Goal: Task Accomplishment & Management: Manage account settings

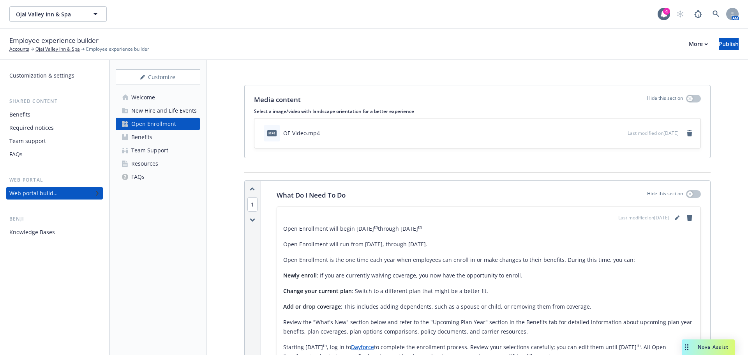
scroll to position [1208, 0]
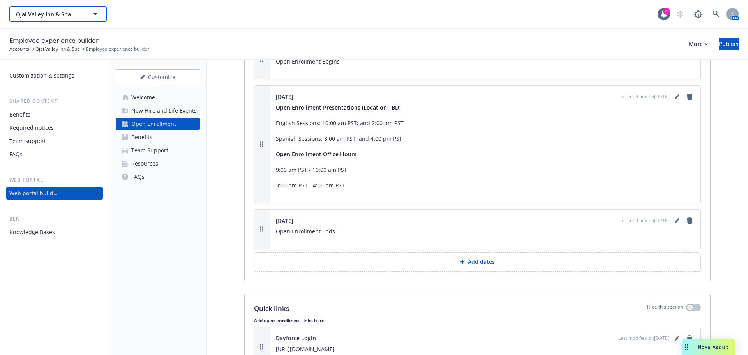
click at [87, 13] on button "Ojai Valley Inn & Spa" at bounding box center [57, 14] width 97 height 16
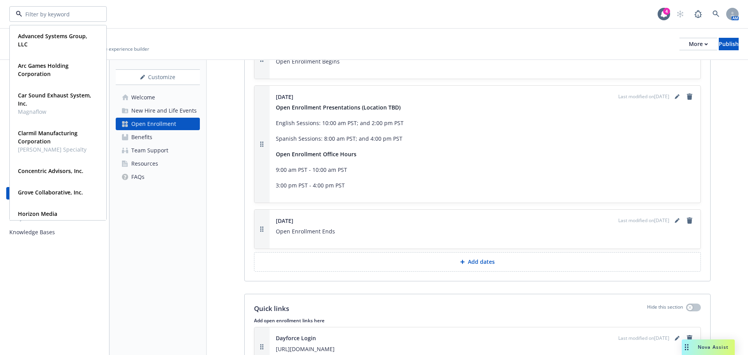
click at [343, 36] on div "Employee experience builder Accounts Ojai Valley Inn & Spa Employee experience …" at bounding box center [374, 43] width 730 height 17
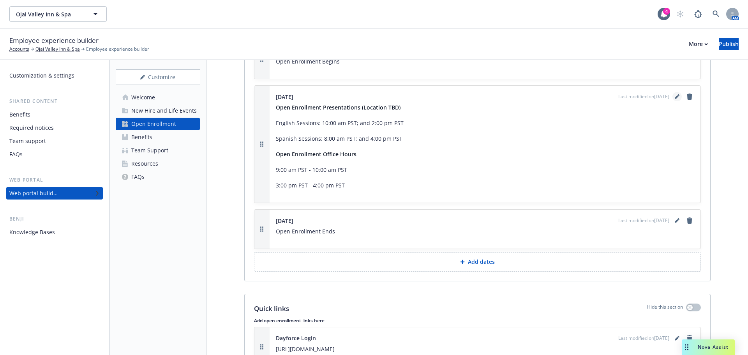
click at [674, 95] on link "editPencil" at bounding box center [677, 96] width 9 height 9
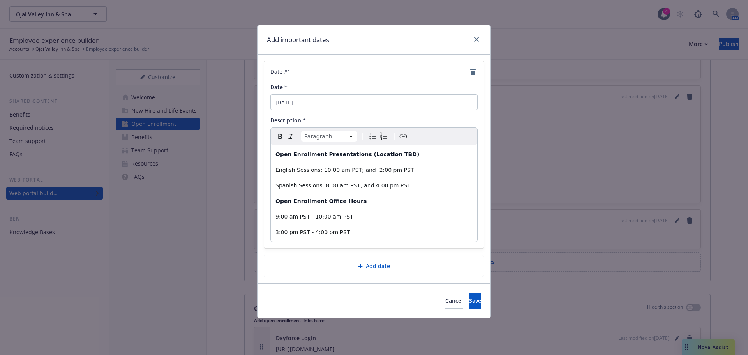
click at [317, 169] on span "English Sessions: 10:00 am PST; and 2:00 pm PST" at bounding box center [345, 170] width 138 height 6
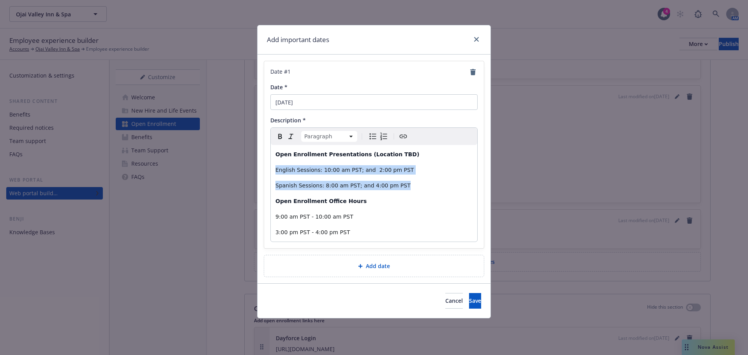
drag, startPoint x: 397, startPoint y: 187, endPoint x: 273, endPoint y: 170, distance: 125.5
click at [273, 170] on div "Open Enrollment Presentations (Location TBD) English Sessions: 10:00 am PST; an…" at bounding box center [374, 193] width 207 height 97
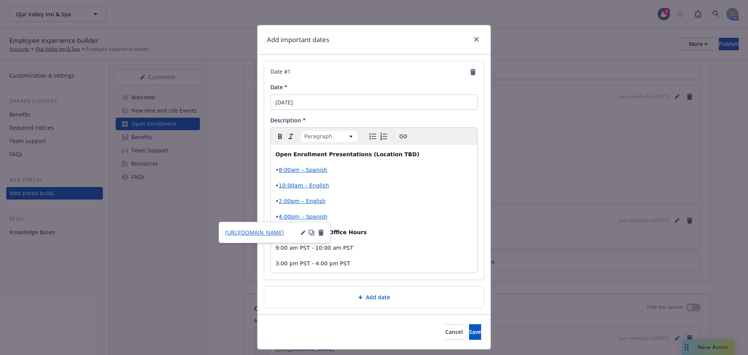
click at [279, 170] on span "8:00am – Spanish" at bounding box center [303, 170] width 49 height 6
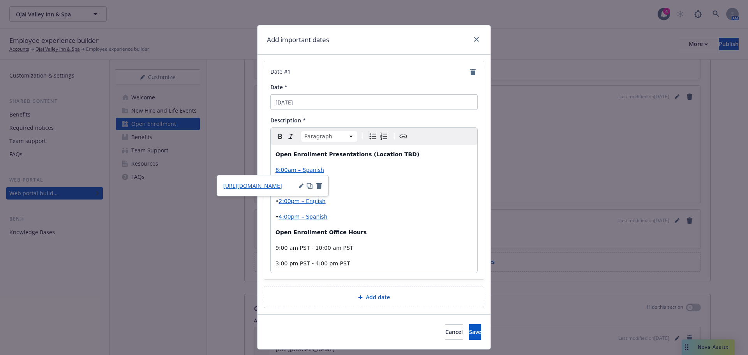
click at [368, 134] on icon "Bulleted list" at bounding box center [372, 136] width 9 height 9
select select "paragraph"
click at [349, 191] on div "Open Enrollment Presentations (Location TBD) 8:00am – Spanish • 10:00am – Engli…" at bounding box center [374, 209] width 207 height 128
click at [276, 187] on span "•" at bounding box center [277, 185] width 3 height 6
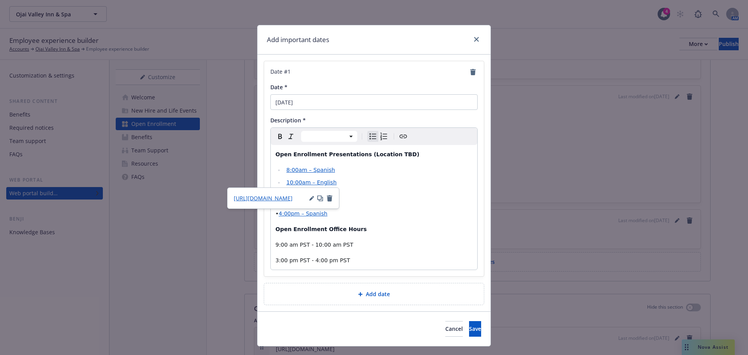
select select "paragraph"
click at [413, 200] on p "• 2:00pm – English" at bounding box center [374, 197] width 197 height 9
click at [279, 198] on span "2:00pm – English" at bounding box center [302, 198] width 47 height 6
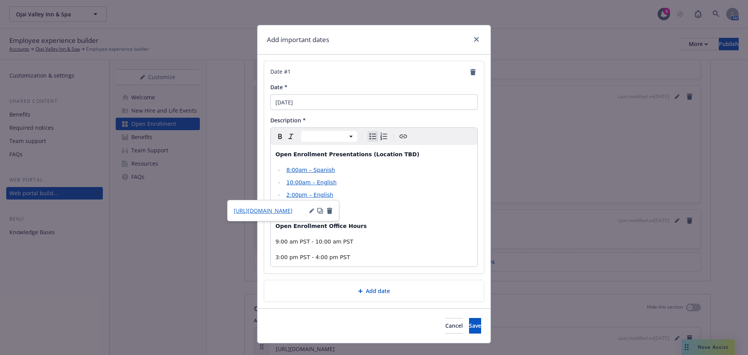
select select "paragraph"
click at [413, 209] on p "• 4:00pm – Spanish" at bounding box center [374, 210] width 197 height 9
click at [279, 210] on span "4:00pm – Spanish" at bounding box center [303, 210] width 49 height 6
select select
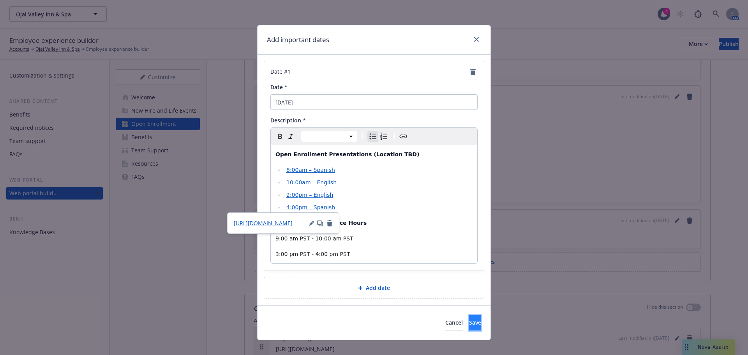
click at [469, 325] on span "Save" at bounding box center [475, 322] width 12 height 7
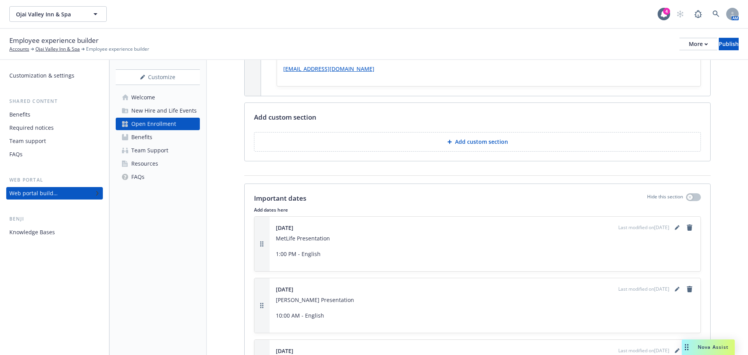
scroll to position [819, 0]
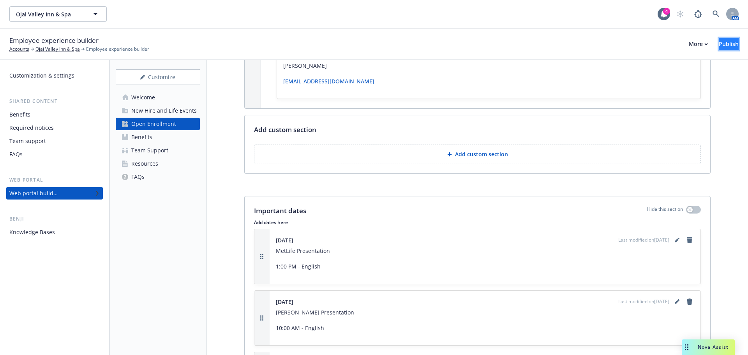
click at [719, 46] on div "Publish" at bounding box center [729, 44] width 20 height 12
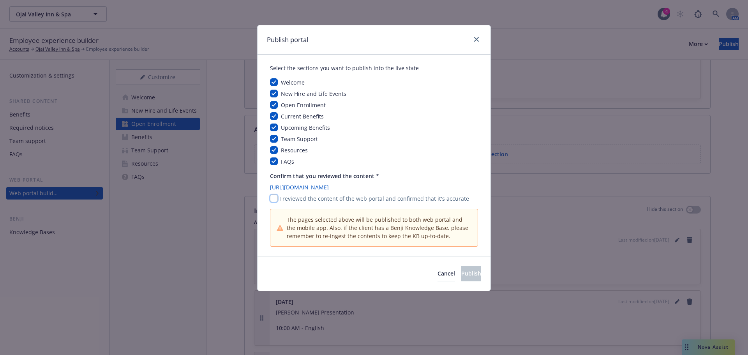
click at [272, 199] on input "checkbox" at bounding box center [274, 199] width 8 height 8
checkbox input "true"
click at [462, 274] on span "Publish" at bounding box center [472, 273] width 20 height 7
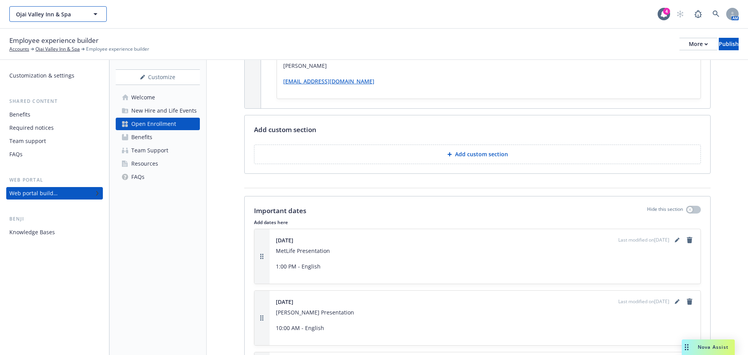
click at [79, 18] on button "Ojai Valley Inn & Spa" at bounding box center [57, 14] width 97 height 16
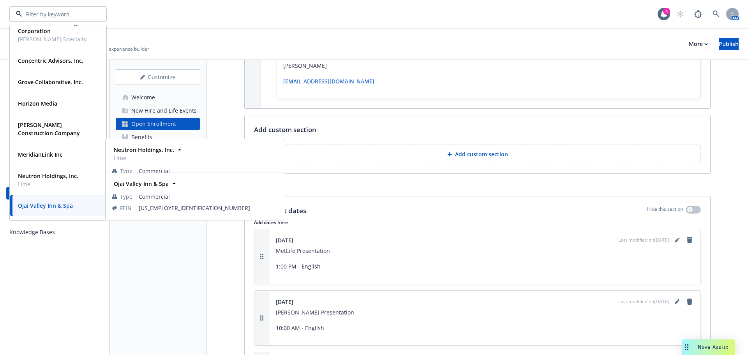
scroll to position [149, 0]
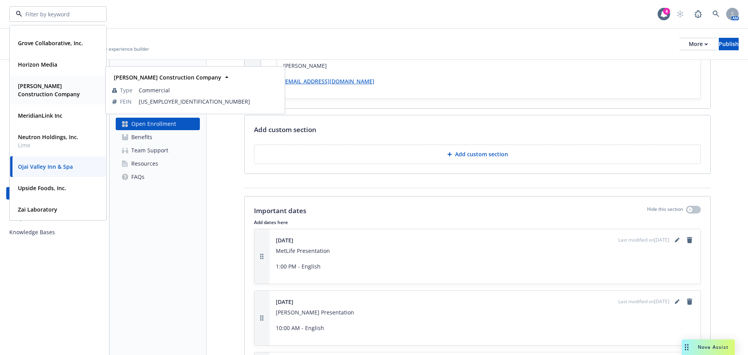
click at [30, 91] on strong "[PERSON_NAME] Construction Company" at bounding box center [49, 90] width 62 height 16
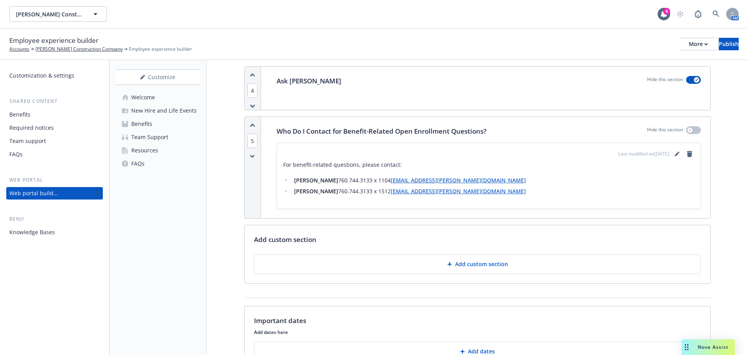
scroll to position [840, 0]
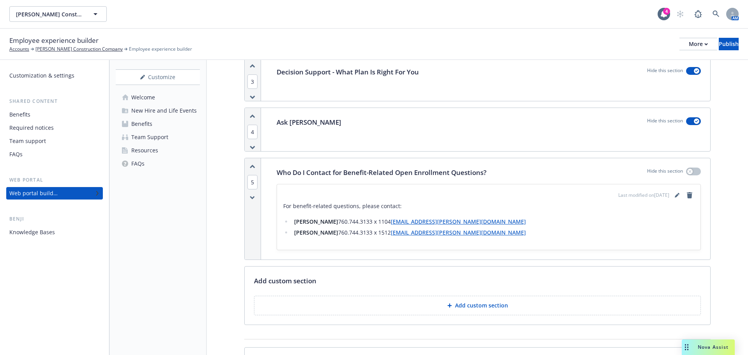
click at [154, 112] on div "New Hire and Life Events" at bounding box center [163, 110] width 65 height 12
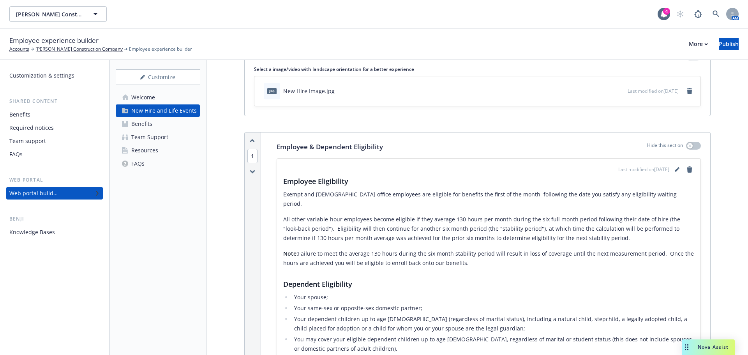
scroll to position [78, 0]
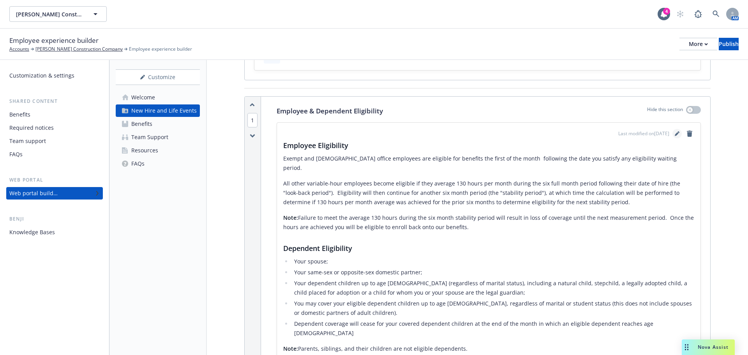
click at [675, 131] on icon "editPencil" at bounding box center [677, 133] width 5 height 5
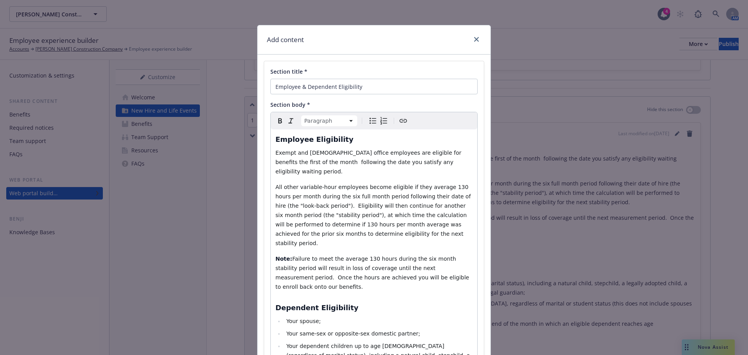
click at [291, 162] on span "Exempt and full-time office employees are eligible for benefits the first of th…" at bounding box center [370, 162] width 188 height 25
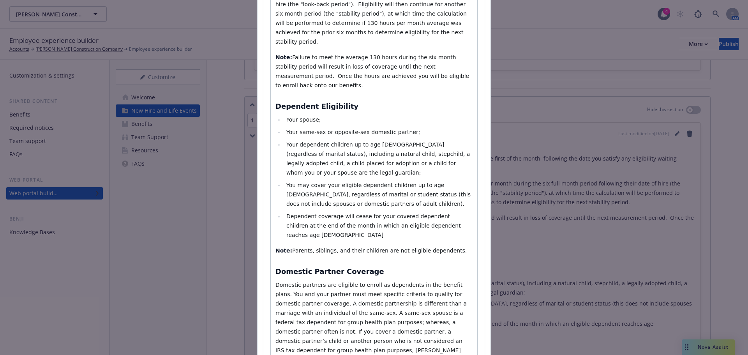
scroll to position [270, 0]
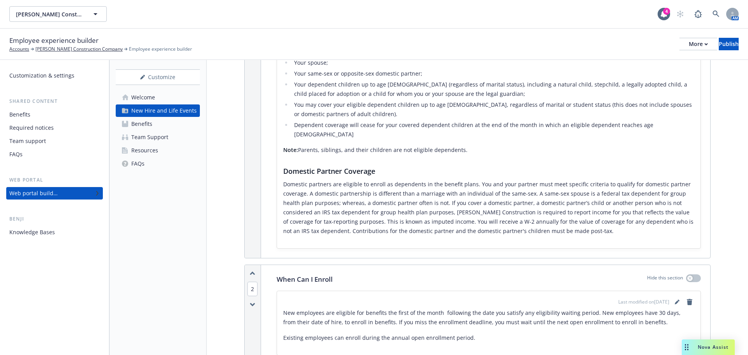
scroll to position [351, 0]
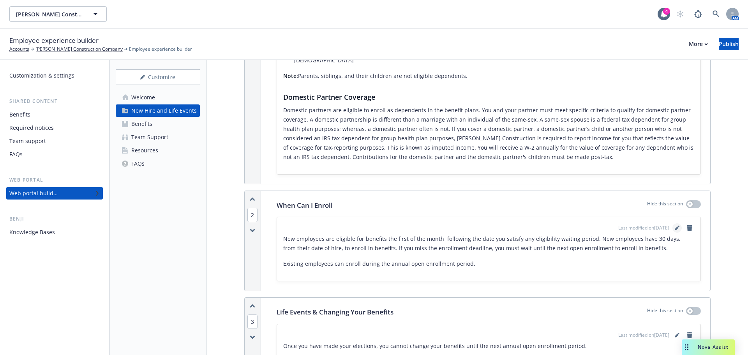
click at [674, 223] on link "editPencil" at bounding box center [677, 227] width 9 height 9
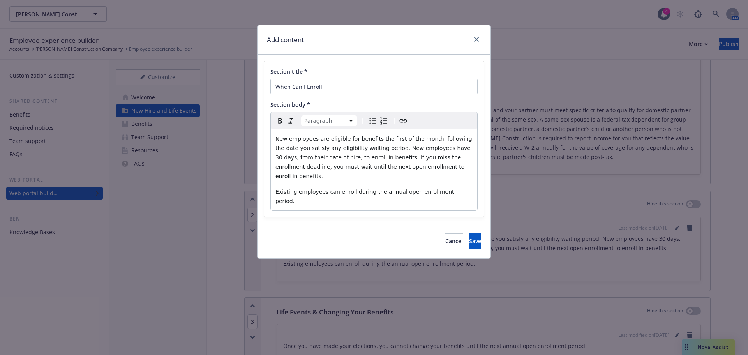
click at [426, 138] on span "New employees are eligible for benefits the first of the month following the da…" at bounding box center [375, 158] width 198 height 44
click at [469, 233] on button "Save" at bounding box center [475, 241] width 12 height 16
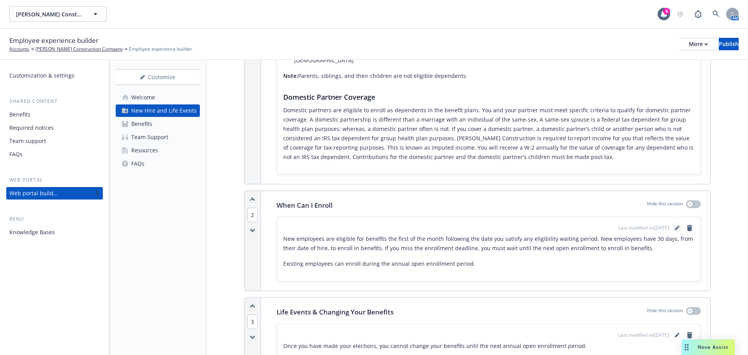
click at [675, 227] on icon "editPencil" at bounding box center [677, 229] width 4 height 4
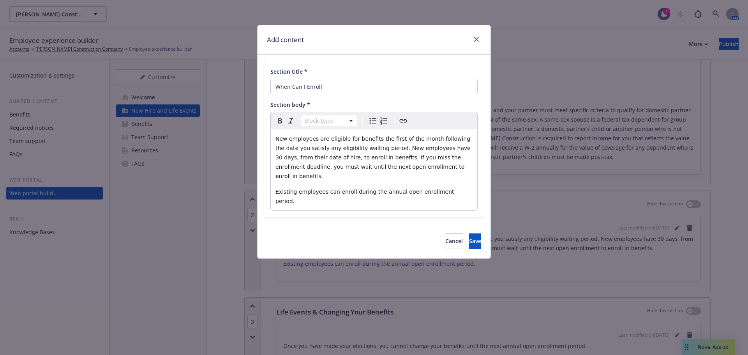
click at [373, 147] on span "New employees are eligible for benefits the first of the month following the da…" at bounding box center [374, 158] width 197 height 44
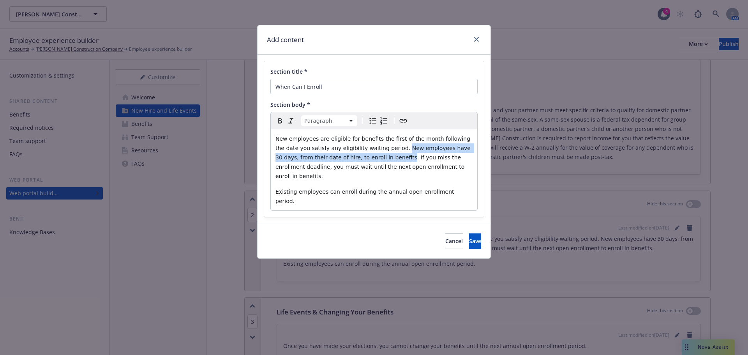
drag, startPoint x: 373, startPoint y: 147, endPoint x: 352, endPoint y: 158, distance: 23.9
click at [352, 158] on span "New employees are eligible for benefits the first of the month following the da…" at bounding box center [374, 158] width 197 height 44
drag, startPoint x: 373, startPoint y: 148, endPoint x: 351, endPoint y: 156, distance: 23.7
click at [351, 156] on p "New employees are eligible for benefits the first of the month following the da…" at bounding box center [374, 157] width 197 height 47
click at [294, 119] on icon "Remove italic" at bounding box center [291, 120] width 9 height 9
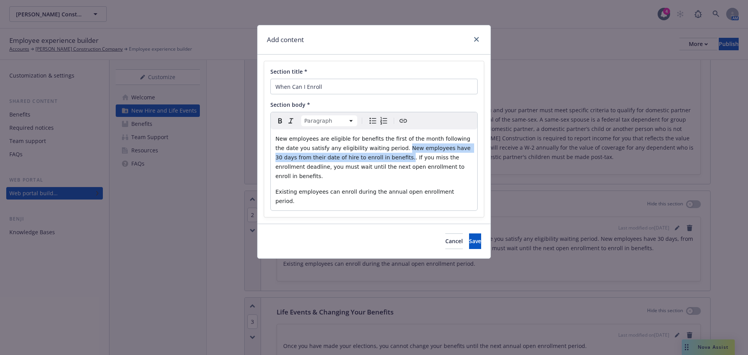
click at [353, 156] on span "New employees are eligible for benefits the first of the month following the da…" at bounding box center [374, 158] width 197 height 44
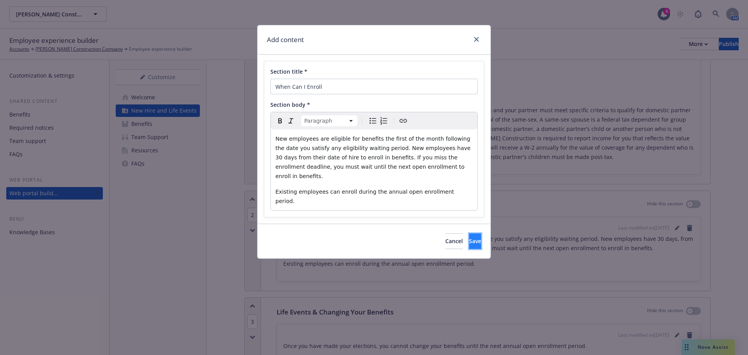
click at [469, 233] on button "Save" at bounding box center [475, 241] width 12 height 16
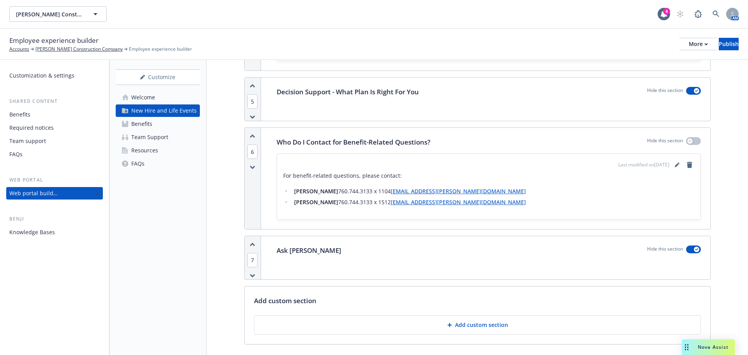
scroll to position [897, 0]
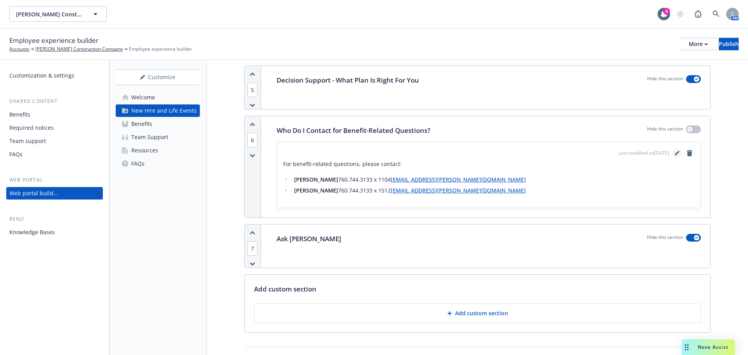
click at [675, 151] on icon "editPencil" at bounding box center [677, 153] width 5 height 5
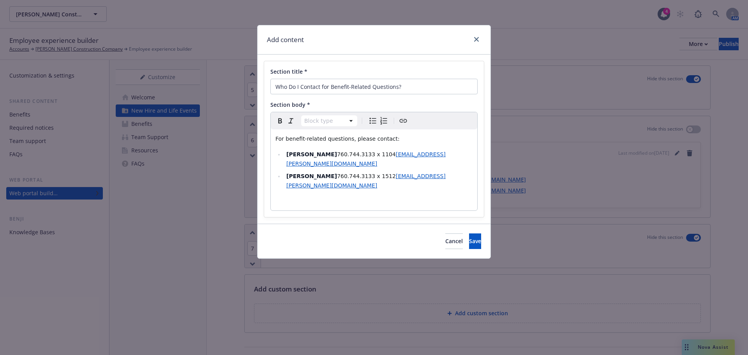
click at [337, 179] on span "760.744.3133 x 1512" at bounding box center [366, 176] width 59 height 6
click at [288, 189] on span "MFarfan@lusardi.com" at bounding box center [366, 181] width 159 height 16
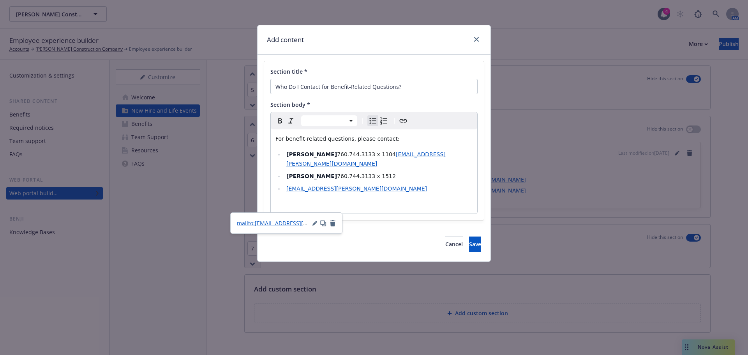
click at [370, 122] on icon "Bulleted list" at bounding box center [372, 120] width 9 height 9
select select "paragraph"
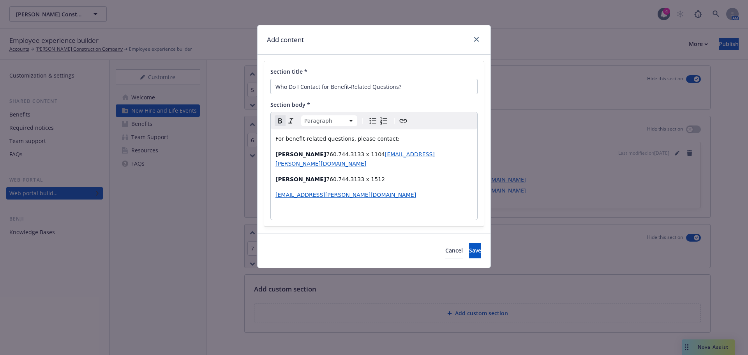
click at [275, 154] on div "For benefit-related questions, please contact: Madchen Burke 760.744.3133 x 110…" at bounding box center [374, 174] width 207 height 90
click at [372, 120] on icon "Bulleted list" at bounding box center [372, 120] width 9 height 9
select select "paragraph"
click at [276, 182] on strong "Madison Farfan" at bounding box center [301, 179] width 51 height 6
click at [373, 120] on icon "Bulleted list" at bounding box center [372, 120] width 9 height 9
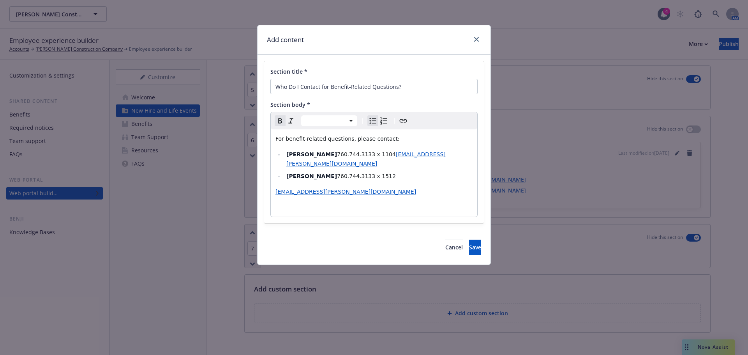
select select "paragraph"
click at [275, 212] on div "For benefit-related questions, please contact: Madchen Burke 760.744.3133 x 110…" at bounding box center [374, 172] width 207 height 87
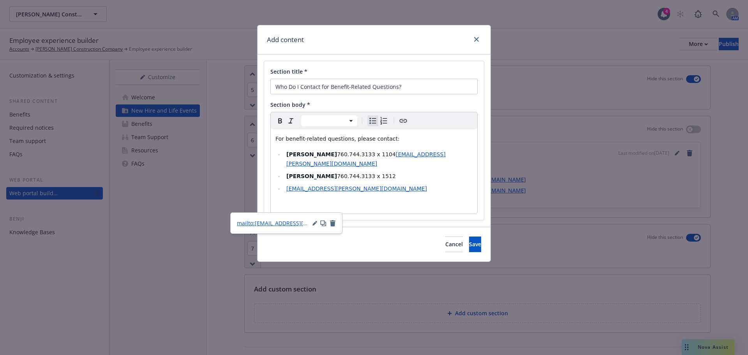
click at [370, 117] on icon "Bulleted list" at bounding box center [372, 120] width 9 height 9
select select "paragraph"
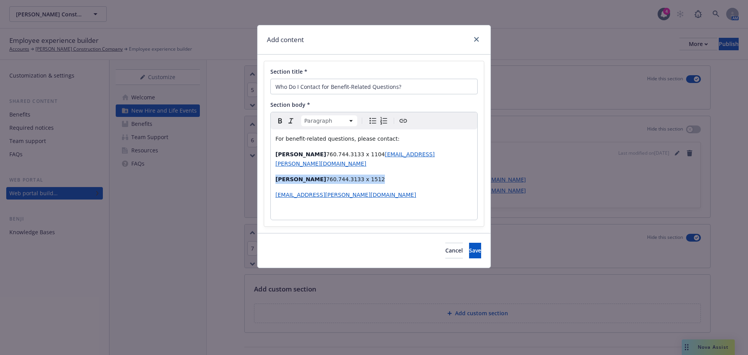
drag, startPoint x: 297, startPoint y: 195, endPoint x: 271, endPoint y: 191, distance: 26.4
click at [271, 191] on div "For benefit-related questions, please contact: Madchen Burke 760.744.3133 x 110…" at bounding box center [374, 174] width 207 height 90
click at [366, 200] on p "MFarfan@lusardi.com" at bounding box center [374, 194] width 197 height 9
drag, startPoint x: 321, startPoint y: 195, endPoint x: 271, endPoint y: 190, distance: 49.8
click at [271, 190] on div "For benefit-related questions, please contact: Madchen Burke 760.744.3133 x 110…" at bounding box center [374, 174] width 207 height 90
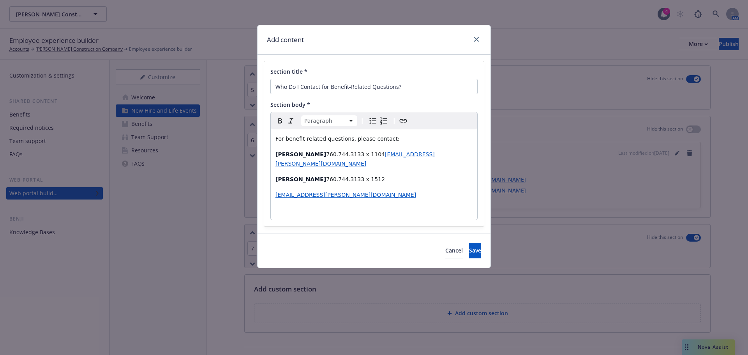
copy p "Madison Farfan 760.744.3133 x 1512"
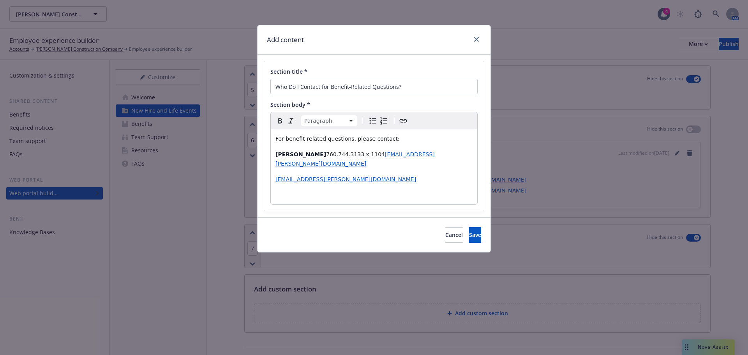
click at [276, 200] on p "editable markdown" at bounding box center [374, 194] width 197 height 9
drag, startPoint x: 332, startPoint y: 187, endPoint x: 254, endPoint y: 186, distance: 78.0
click at [254, 186] on div "Add content Section title * Who Do I Contact for Benefit-Related Questions? Sec…" at bounding box center [374, 177] width 748 height 355
copy span "MFarfan@lusardi.com"
click at [391, 180] on div "For benefit-related questions, please contact: Madchen Burke 760.744.3133 x 110…" at bounding box center [374, 166] width 207 height 75
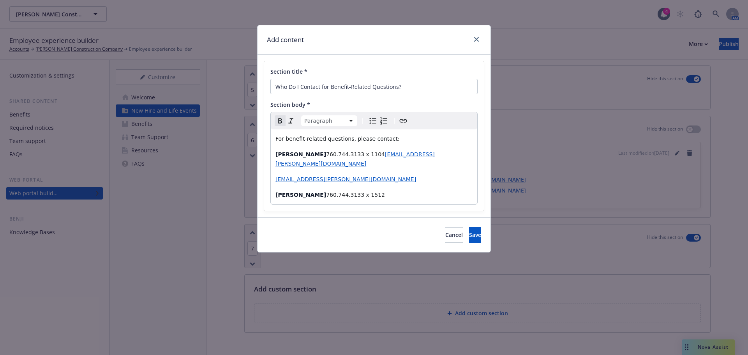
click at [376, 196] on div "For benefit-related questions, please contact: Madchen Burke 760.744.3133 x 110…" at bounding box center [374, 166] width 207 height 75
click at [331, 200] on p "Madison Farfan 760.744.3133 x 1512" at bounding box center [374, 194] width 197 height 9
click at [330, 200] on p "Madison Farfan 760.744.3133 x 1512" at bounding box center [374, 194] width 197 height 9
click at [339, 200] on p "Madison Farfan 760.744.3133 x 1512" at bounding box center [374, 194] width 197 height 9
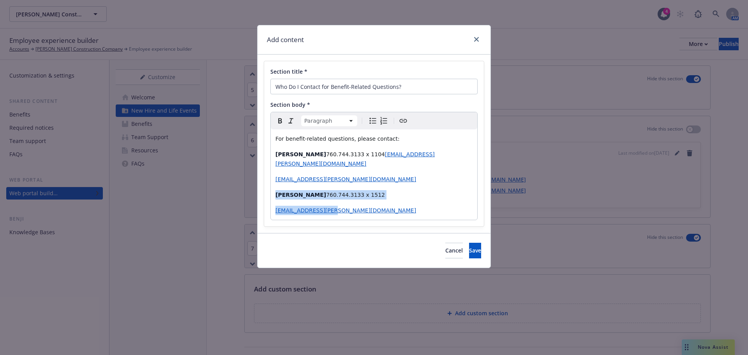
drag, startPoint x: 334, startPoint y: 232, endPoint x: 267, endPoint y: 200, distance: 74.1
click at [267, 200] on div "Section title * Who Do I Contact for Benefit-Related Questions? Section body * …" at bounding box center [374, 143] width 220 height 165
click at [372, 122] on icon "Bulleted list" at bounding box center [372, 120] width 9 height 9
select select
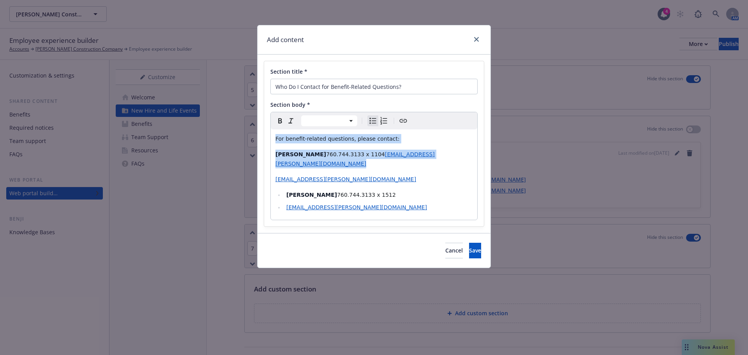
click at [287, 210] on span "MFarfan@lusardi.com" at bounding box center [357, 207] width 141 height 6
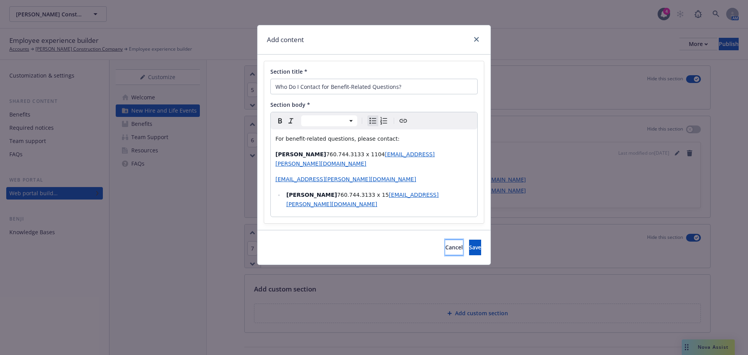
click at [446, 251] on span "Cancel" at bounding box center [455, 247] width 18 height 7
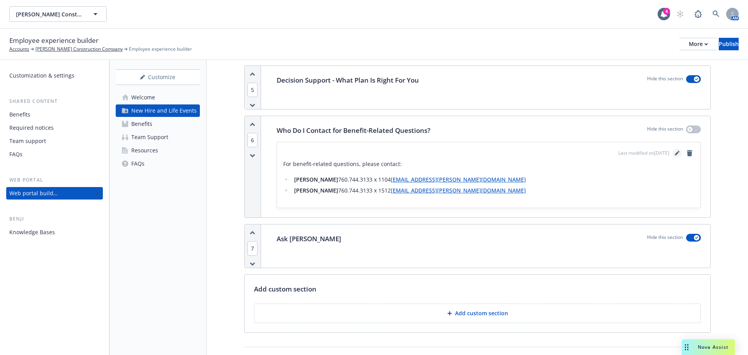
click at [675, 151] on icon "editPencil" at bounding box center [677, 153] width 5 height 5
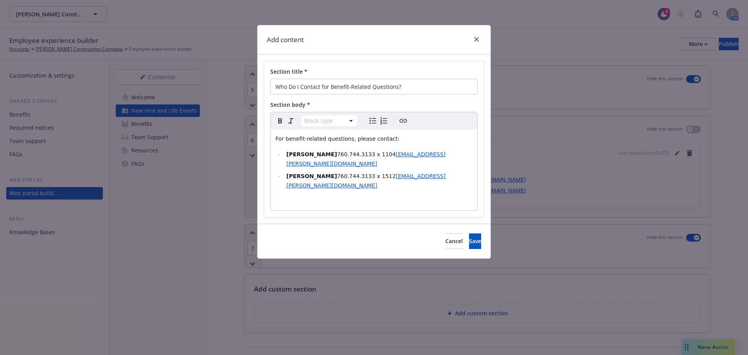
select select
click at [342, 190] on li "Madison Farfan 760.744.3133 x 1512 MFarfan@lusardi.com" at bounding box center [378, 181] width 189 height 19
click at [472, 249] on button "Save" at bounding box center [475, 241] width 12 height 16
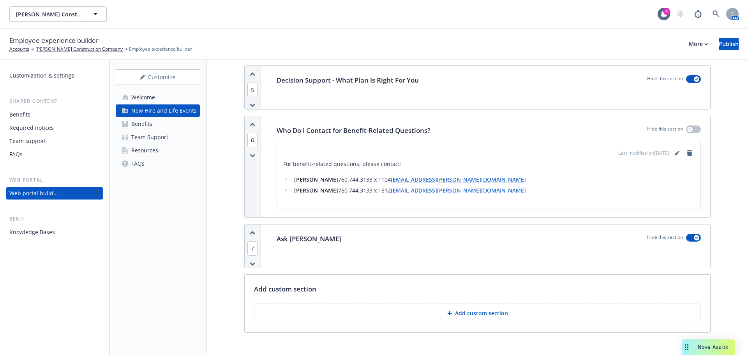
click at [161, 124] on link "Benefits" at bounding box center [158, 124] width 84 height 12
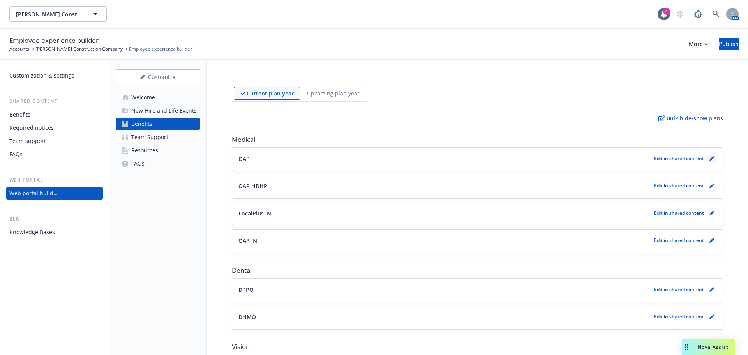
click at [710, 158] on icon "pencil" at bounding box center [712, 158] width 5 height 5
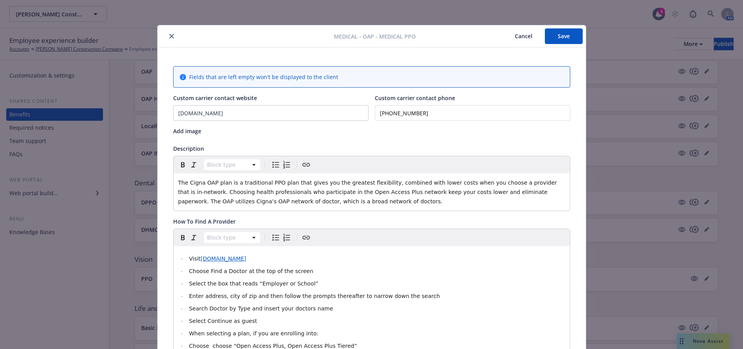
scroll to position [23, 0]
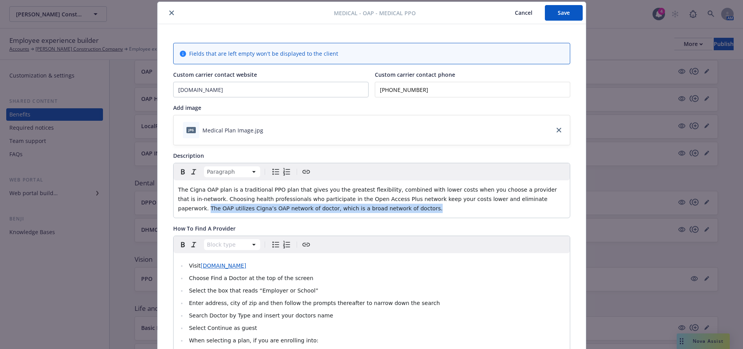
drag, startPoint x: 483, startPoint y: 200, endPoint x: 489, endPoint y: 210, distance: 11.5
click at [489, 210] on p "The Cigna OAP plan is a traditional PPO plan that gives you the greatest flexib…" at bounding box center [371, 199] width 387 height 28
paste div "editable markdown"
click at [484, 199] on span "The Cigna OAP plan is a traditional PPO plan that gives you the greatest flexib…" at bounding box center [368, 199] width 380 height 25
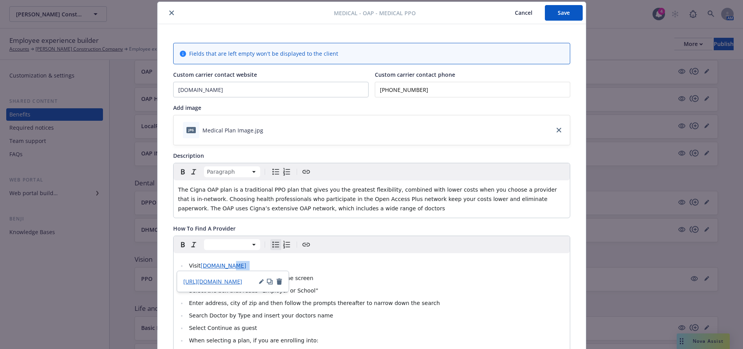
drag, startPoint x: 248, startPoint y: 267, endPoint x: 226, endPoint y: 265, distance: 21.5
click at [226, 265] on li "Visit www.cigna.com" at bounding box center [376, 265] width 378 height 9
click at [245, 266] on li "Visit www.cigna.com" at bounding box center [376, 265] width 378 height 9
drag, startPoint x: 236, startPoint y: 266, endPoint x: 199, endPoint y: 269, distance: 37.6
click at [199, 269] on li "Visit www.cigna.com" at bounding box center [376, 265] width 378 height 9
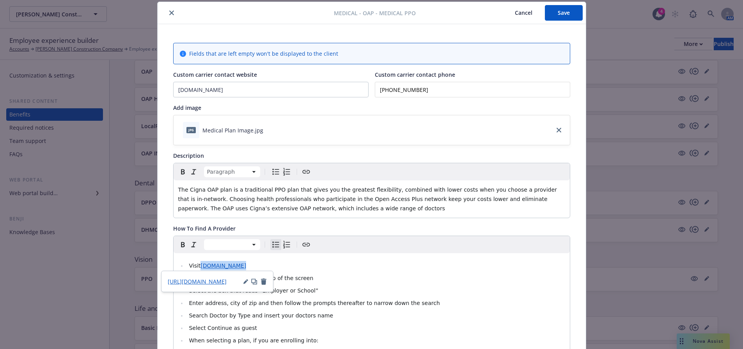
click at [301, 245] on icon "Create link" at bounding box center [305, 244] width 9 height 9
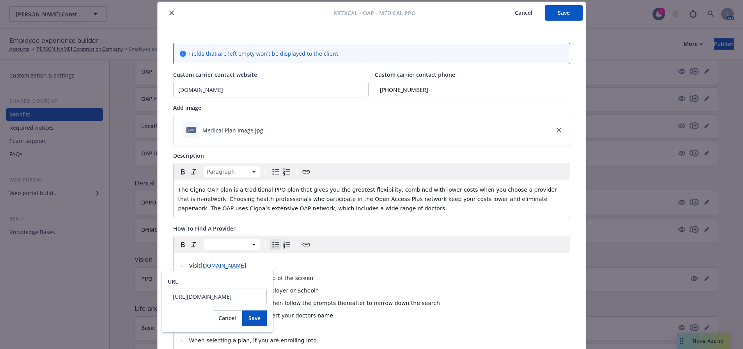
scroll to position [0, 0]
drag, startPoint x: 262, startPoint y: 296, endPoint x: 171, endPoint y: 294, distance: 90.9
click at [171, 294] on input "https://my.cigna.com/web/public/guest" at bounding box center [217, 297] width 99 height 16
type input "https://hcpdirectory.cigna.com/web/public/consumer/directory"
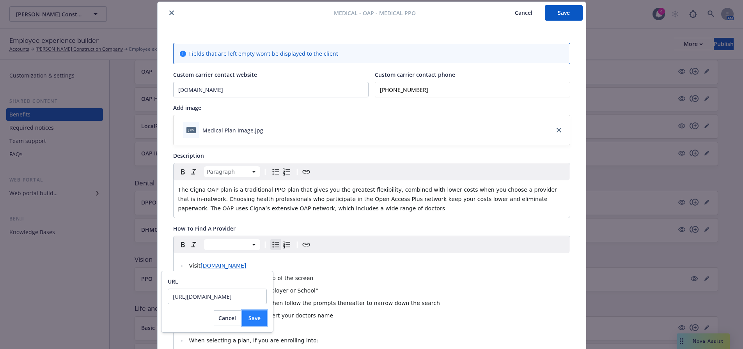
scroll to position [0, 0]
click at [256, 317] on span "Save" at bounding box center [254, 318] width 12 height 7
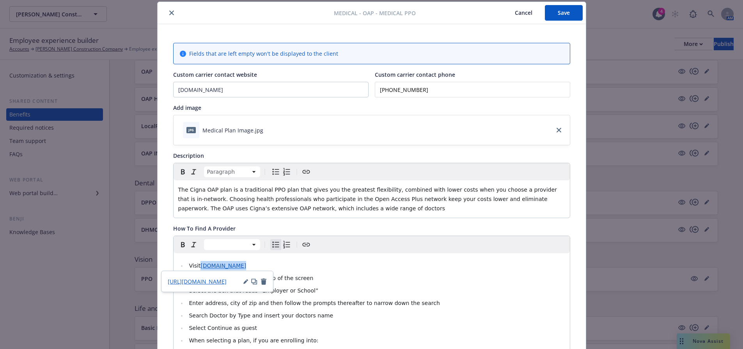
click at [561, 15] on button "Save" at bounding box center [564, 13] width 38 height 16
click at [566, 11] on button "Save" at bounding box center [564, 13] width 38 height 16
click at [169, 13] on icon "close" at bounding box center [171, 13] width 5 height 5
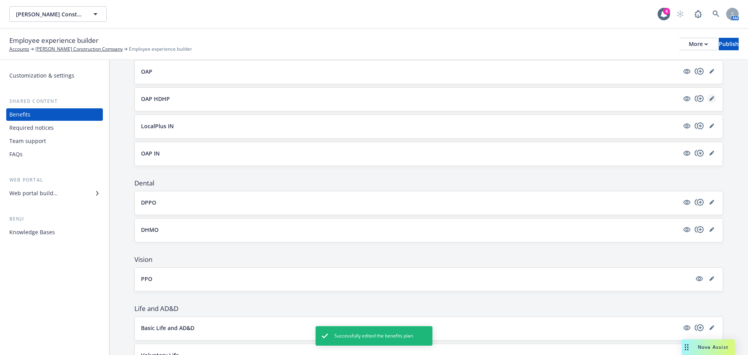
click at [710, 101] on icon "editPencil" at bounding box center [712, 98] width 5 height 5
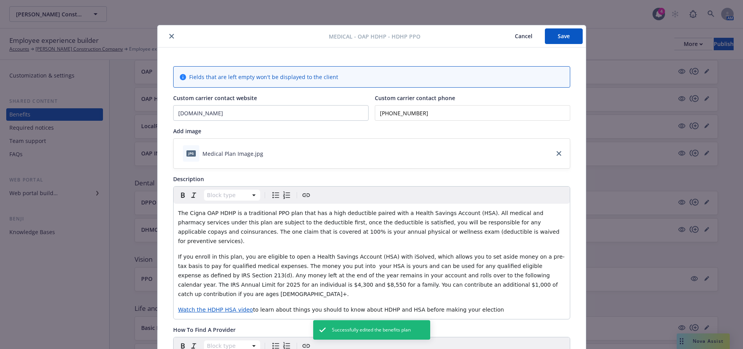
scroll to position [23, 0]
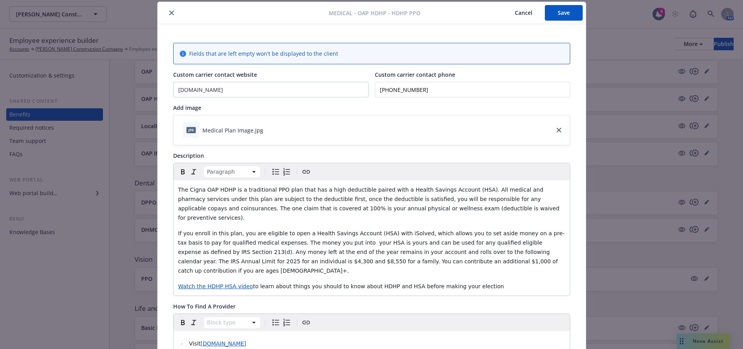
click at [303, 232] on span "If you enroll in this plan, you are eligible to open a Health Savings Account (…" at bounding box center [371, 252] width 386 height 44
click at [562, 16] on button "Save" at bounding box center [564, 13] width 38 height 16
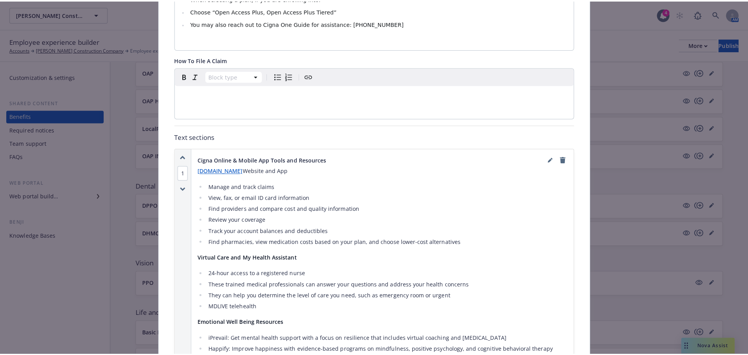
scroll to position [442, 0]
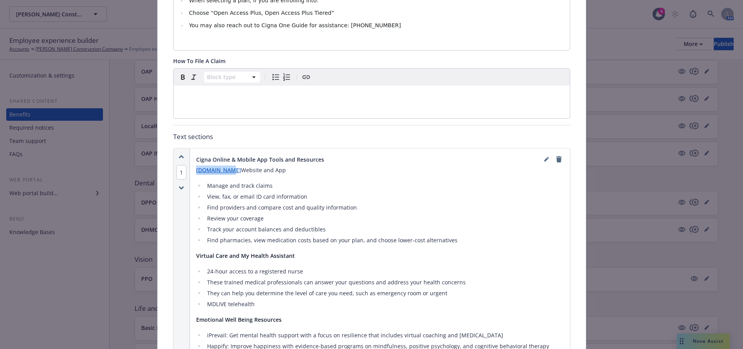
drag, startPoint x: 228, startPoint y: 153, endPoint x: 193, endPoint y: 155, distance: 34.7
click at [196, 166] on p "myCigna.com Website and App" at bounding box center [379, 170] width 367 height 9
copy link "myCigna.com"
click at [544, 157] on icon "editPencil" at bounding box center [546, 159] width 5 height 5
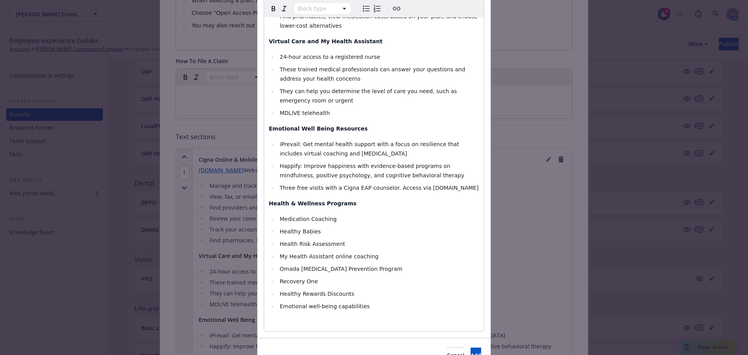
scroll to position [195, 0]
select select
drag, startPoint x: 441, startPoint y: 187, endPoint x: 410, endPoint y: 190, distance: 31.7
click at [410, 190] on span "Three free visits with a Cigna EAP counselor. Access via mycigna.com" at bounding box center [379, 187] width 199 height 6
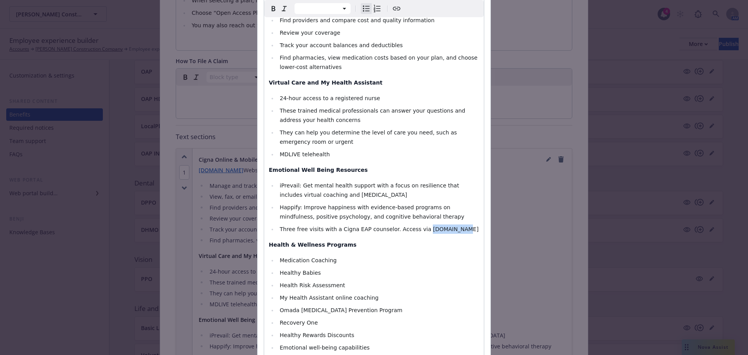
scroll to position [78, 0]
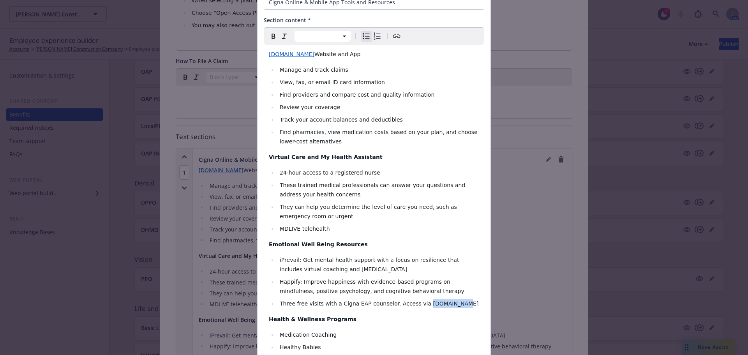
click at [394, 37] on icon "Create link" at bounding box center [396, 36] width 9 height 9
type input "myCigna.com"
click at [438, 287] on span "Cancel" at bounding box center [436, 283] width 18 height 7
click at [211, 158] on div "Edit custom section Section title * Cigna Online & Mobile App Tools and Resourc…" at bounding box center [374, 177] width 748 height 355
select select "paragraph"
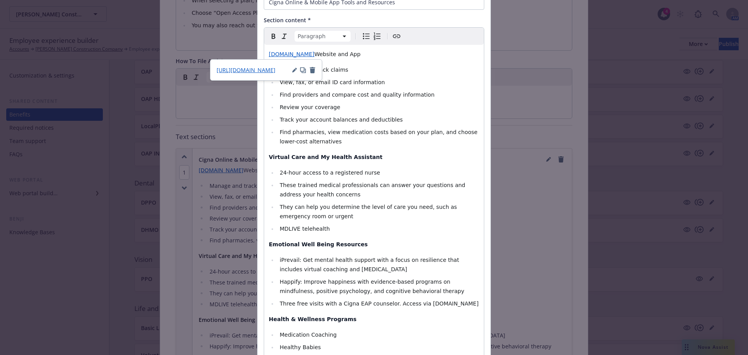
select select
drag, startPoint x: 444, startPoint y: 304, endPoint x: 411, endPoint y: 304, distance: 32.4
click at [411, 304] on li "Three free visits with a Cigna EAP counselor. Access via mycigna.com" at bounding box center [379, 303] width 202 height 9
click at [393, 34] on icon "Create link" at bounding box center [396, 36] width 9 height 9
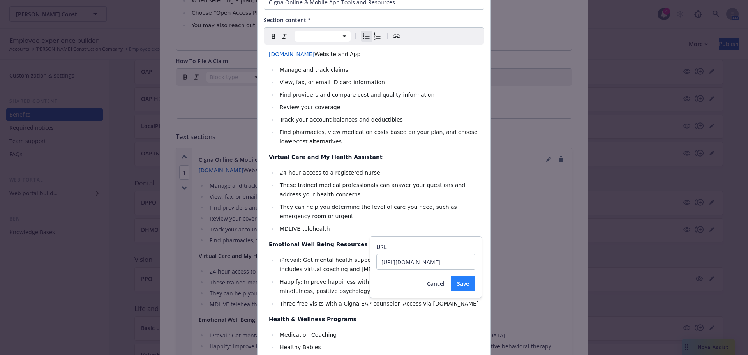
type input "https://mycigna.com/"
click at [464, 290] on button "Save" at bounding box center [463, 284] width 25 height 16
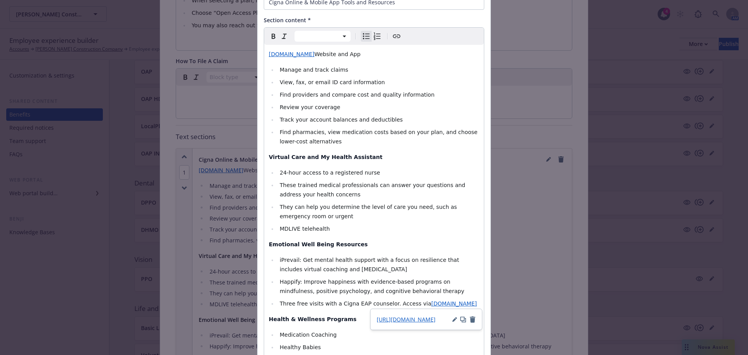
click at [437, 345] on li "Healthy Babies" at bounding box center [379, 347] width 202 height 9
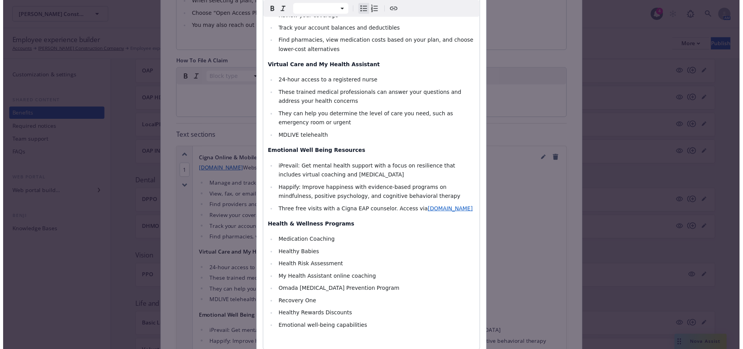
scroll to position [237, 0]
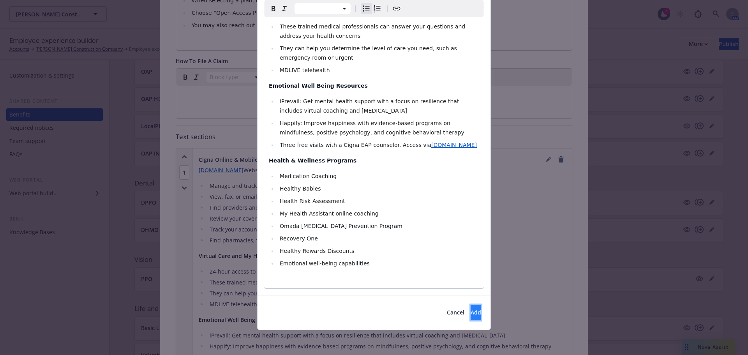
click at [471, 312] on span "Add" at bounding box center [476, 312] width 11 height 7
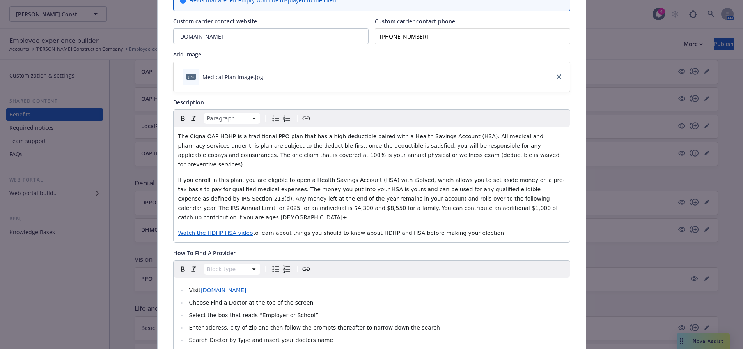
scroll to position [0, 0]
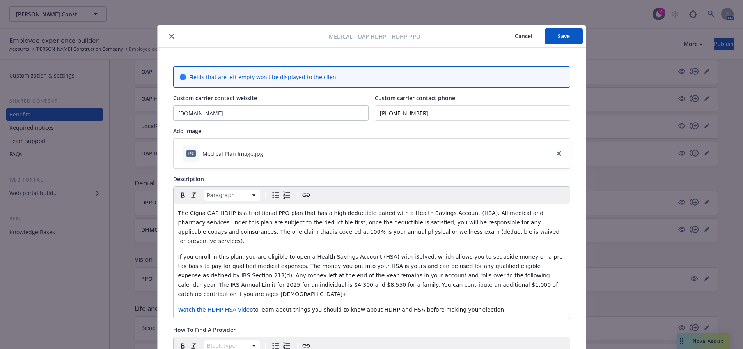
click at [550, 37] on button "Save" at bounding box center [564, 36] width 38 height 16
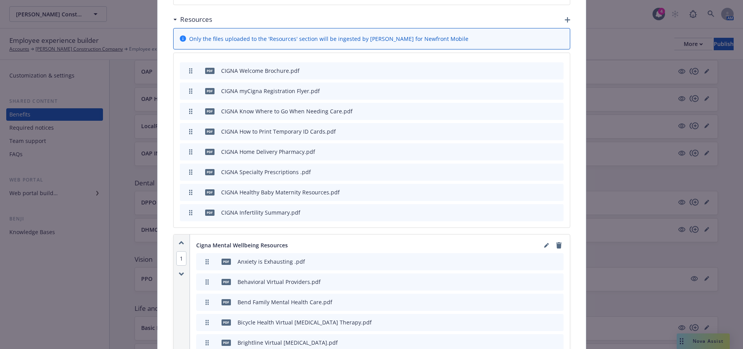
scroll to position [1377, 0]
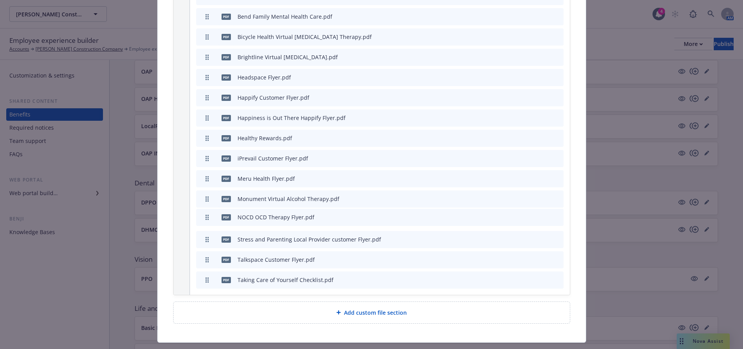
drag, startPoint x: 206, startPoint y: 261, endPoint x: 220, endPoint y: 198, distance: 64.4
click at [519, 235] on div at bounding box center [538, 239] width 43 height 8
click at [518, 237] on icon "button" at bounding box center [518, 239] width 5 height 5
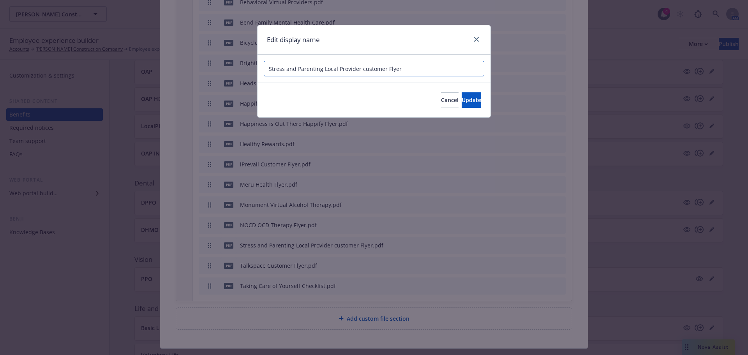
drag, startPoint x: 365, startPoint y: 70, endPoint x: 361, endPoint y: 70, distance: 3.9
click at [361, 70] on input "Stress and Parenting Local Provider customer Flyer" at bounding box center [374, 69] width 221 height 16
type input "Stress and Parenting Local Provider Customer Flyer"
click at [462, 100] on span "Update" at bounding box center [471, 99] width 19 height 7
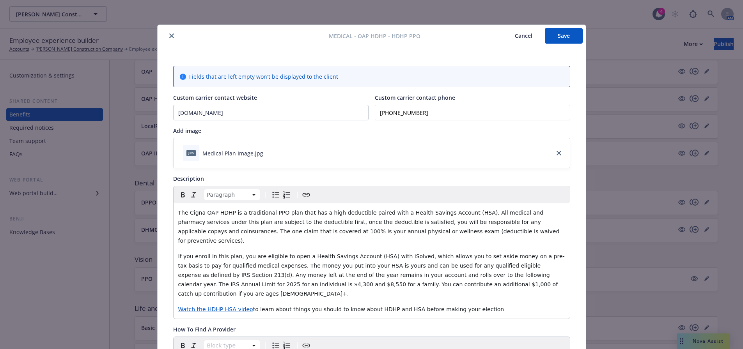
scroll to position [0, 0]
click at [552, 41] on button "Save" at bounding box center [564, 36] width 38 height 16
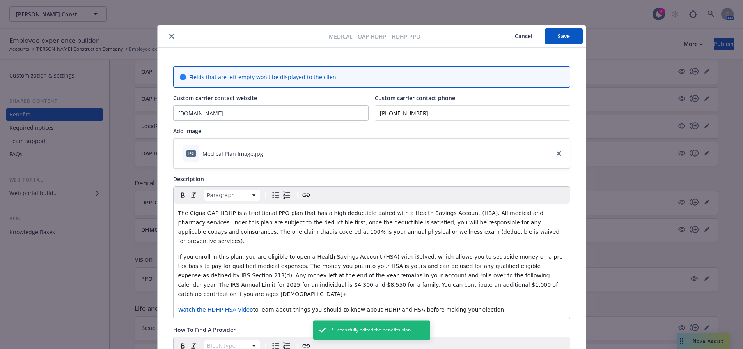
click at [171, 39] on button "close" at bounding box center [171, 36] width 9 height 9
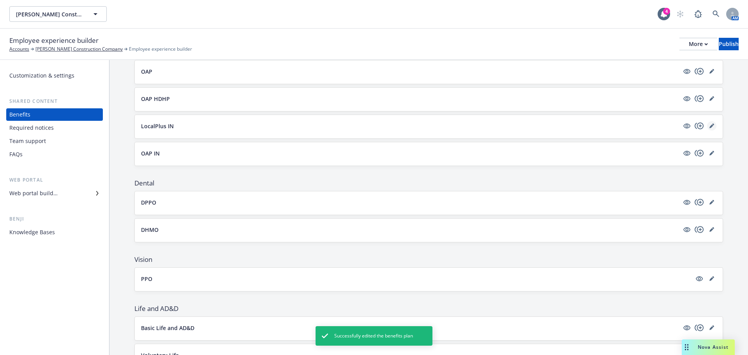
click at [707, 129] on link "editPencil" at bounding box center [711, 125] width 9 height 9
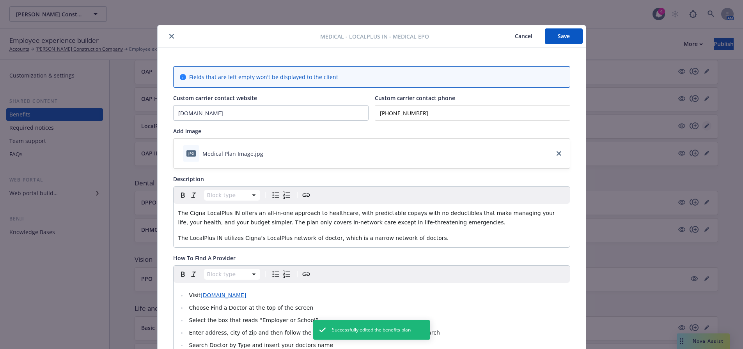
scroll to position [23, 0]
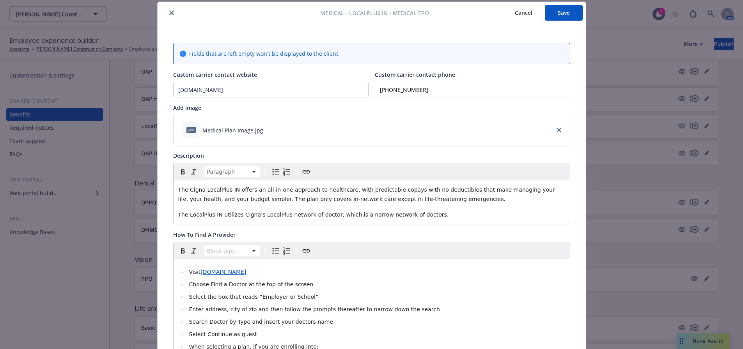
click at [428, 195] on p "The Cigna LocalPlus IN offers an all-in-one approach to healthcare, with predic…" at bounding box center [371, 194] width 387 height 19
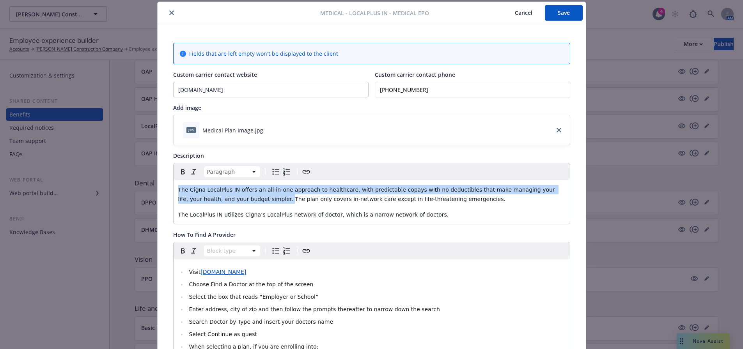
drag, startPoint x: 226, startPoint y: 200, endPoint x: 168, endPoint y: 182, distance: 61.3
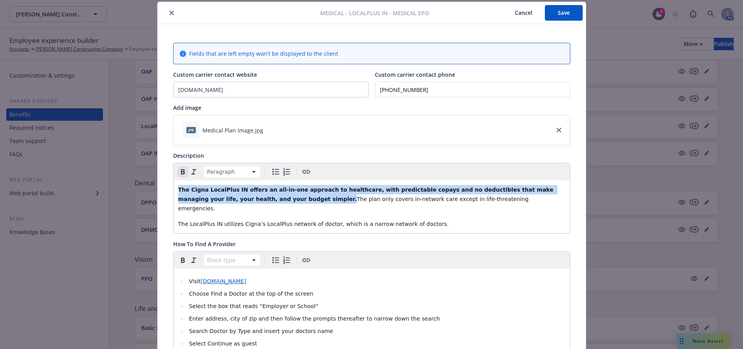
drag, startPoint x: 258, startPoint y: 201, endPoint x: 165, endPoint y: 191, distance: 93.3
click at [178, 173] on icon "Remove bold" at bounding box center [182, 171] width 9 height 9
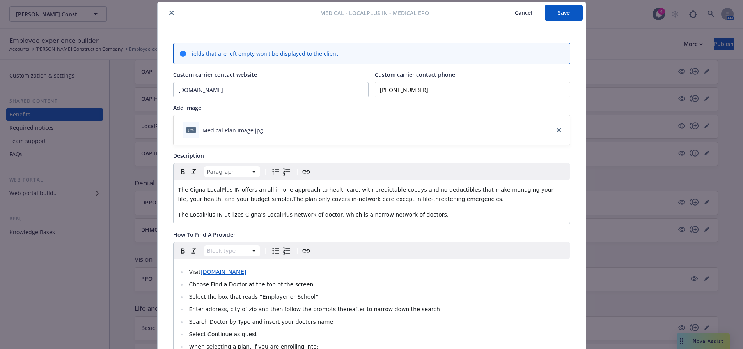
click at [225, 200] on span "The Cigna LocalPlus IN offers an all-in-one approach to healthcare, with predic…" at bounding box center [366, 195] width 377 height 16
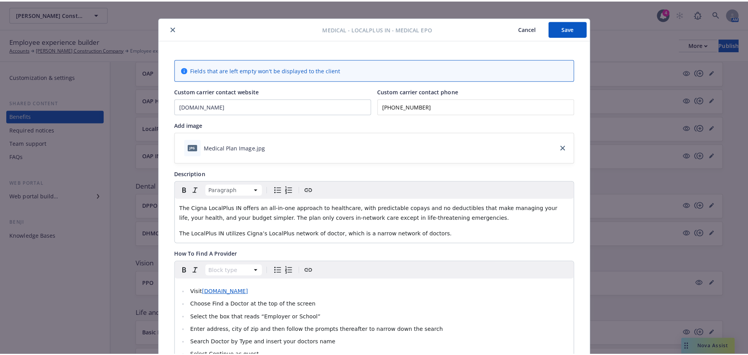
scroll to position [0, 0]
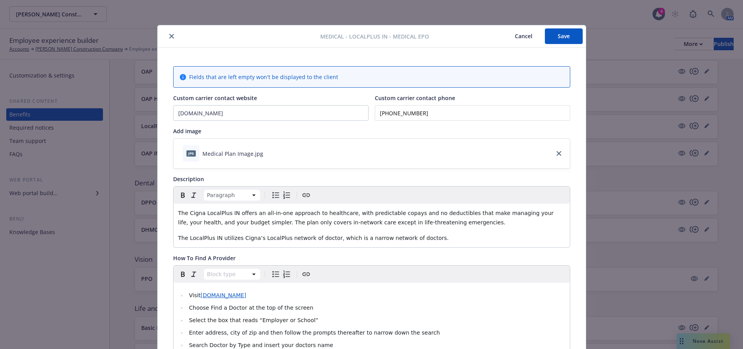
click at [554, 37] on button "Save" at bounding box center [564, 36] width 38 height 16
click at [171, 34] on button "close" at bounding box center [171, 36] width 9 height 9
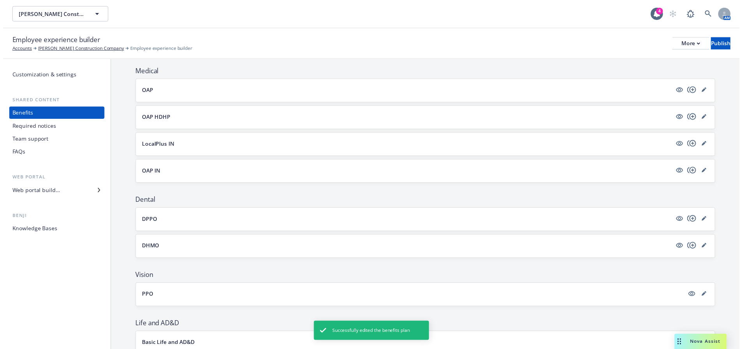
scroll to position [48, 0]
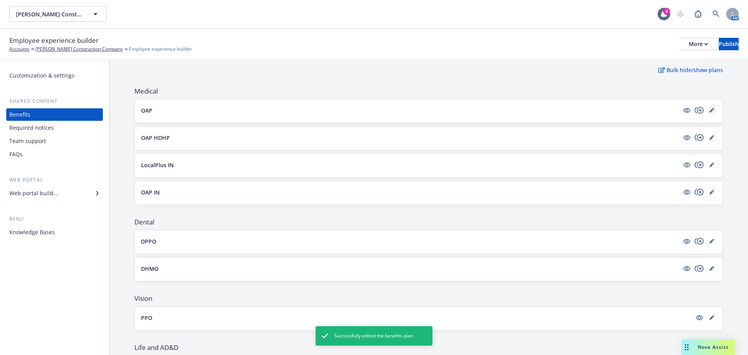
click at [710, 110] on icon "editPencil" at bounding box center [712, 111] width 4 height 4
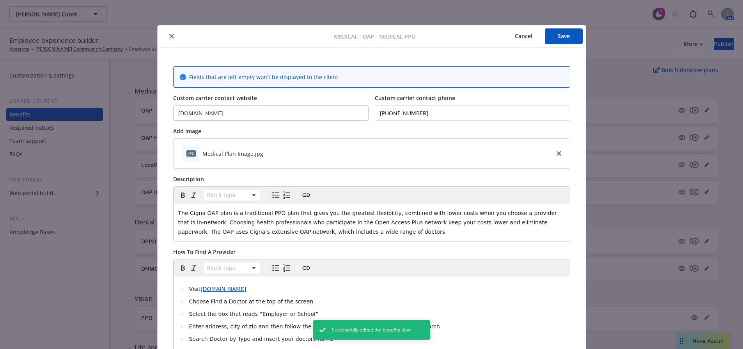
click at [170, 34] on button "close" at bounding box center [171, 36] width 9 height 9
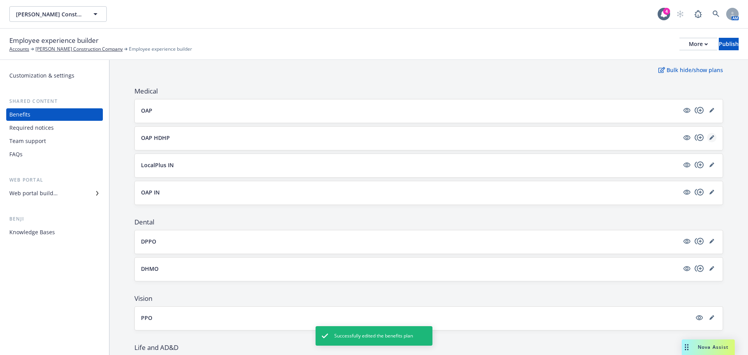
click at [707, 141] on link "editPencil" at bounding box center [711, 137] width 9 height 9
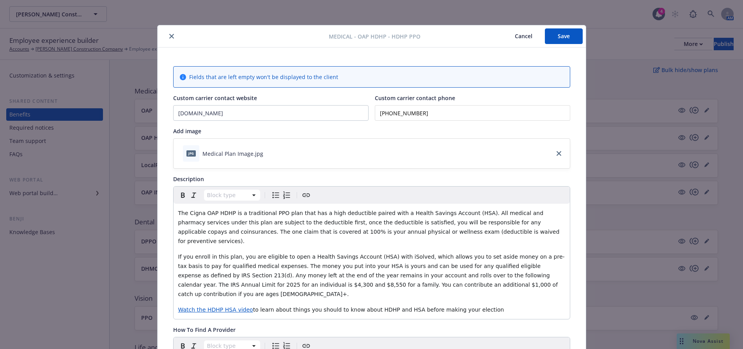
click at [170, 35] on icon "close" at bounding box center [171, 36] width 5 height 5
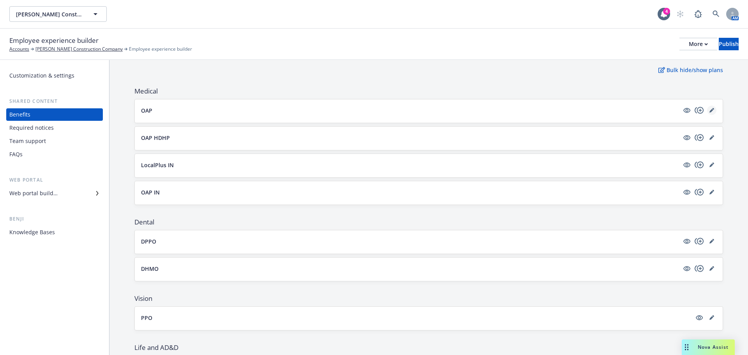
click at [709, 110] on link "editPencil" at bounding box center [711, 110] width 9 height 9
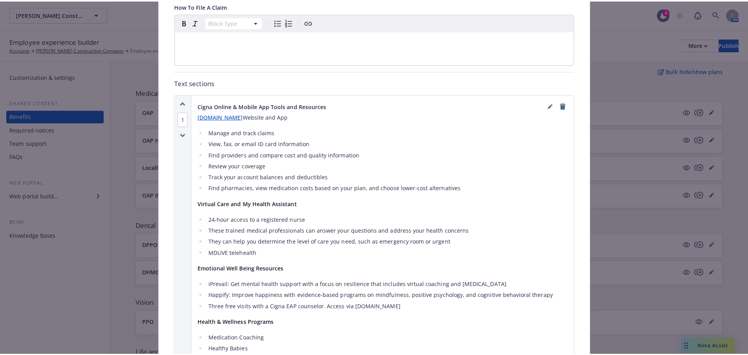
scroll to position [413, 0]
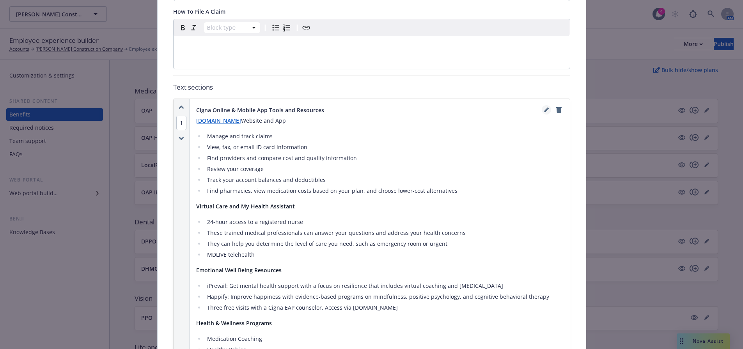
click at [544, 108] on icon "editPencil" at bounding box center [546, 110] width 5 height 5
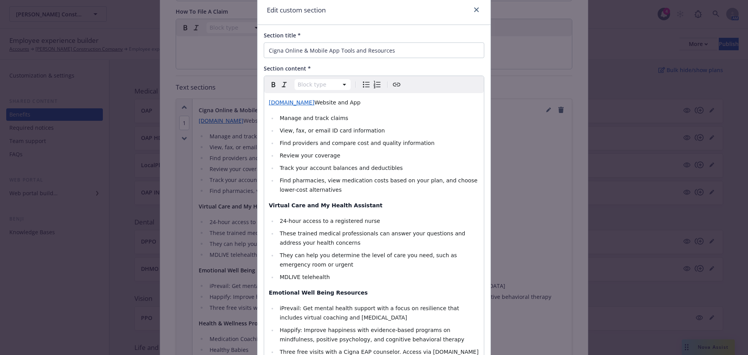
scroll to position [78, 0]
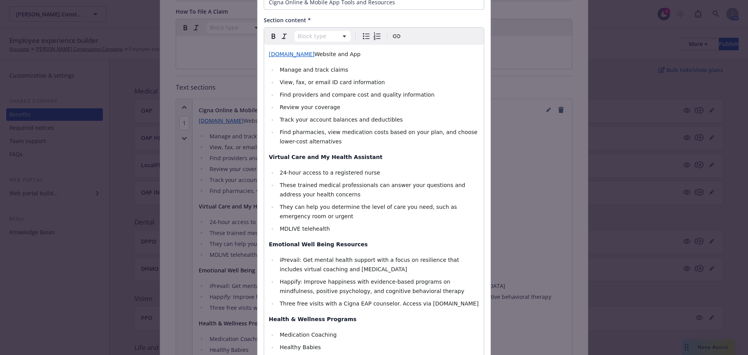
select select
drag, startPoint x: 441, startPoint y: 305, endPoint x: 411, endPoint y: 308, distance: 30.1
click at [411, 308] on li "Three free visits with a Cigna EAP counselor. Access via mycigna.com" at bounding box center [379, 303] width 202 height 9
click at [392, 37] on icon "Create link" at bounding box center [396, 36] width 9 height 9
type input "https://mycigna.com/"
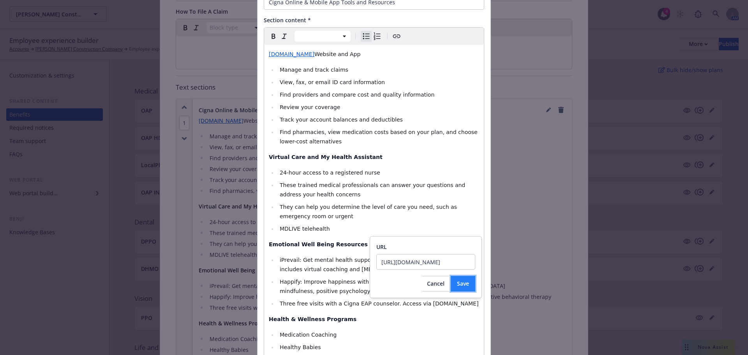
click at [467, 288] on button "Save" at bounding box center [463, 284] width 25 height 16
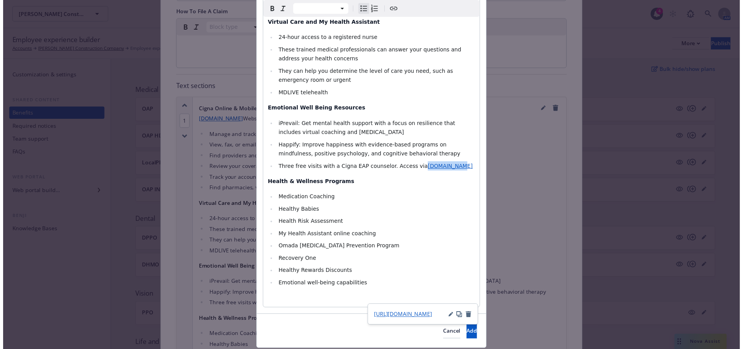
scroll to position [237, 0]
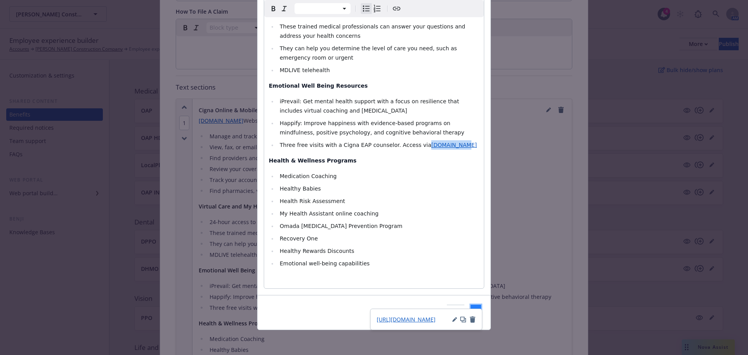
click at [471, 306] on button "Add" at bounding box center [476, 313] width 11 height 16
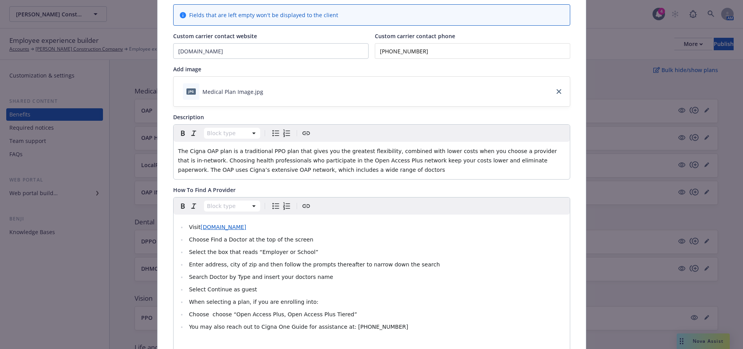
scroll to position [0, 0]
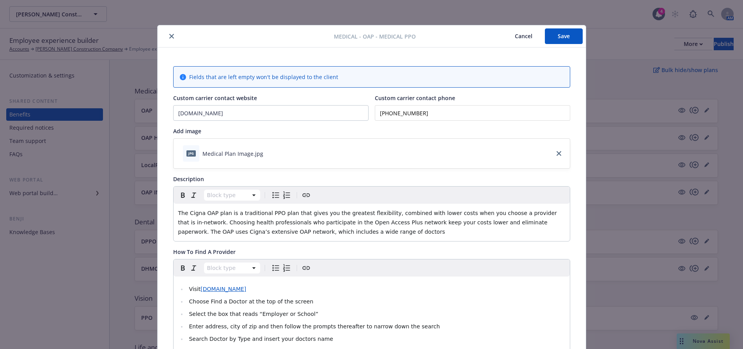
click at [558, 27] on div "Medical - OAP - Medical PPO Cancel Save" at bounding box center [371, 36] width 428 height 22
click at [558, 33] on button "Save" at bounding box center [564, 36] width 38 height 16
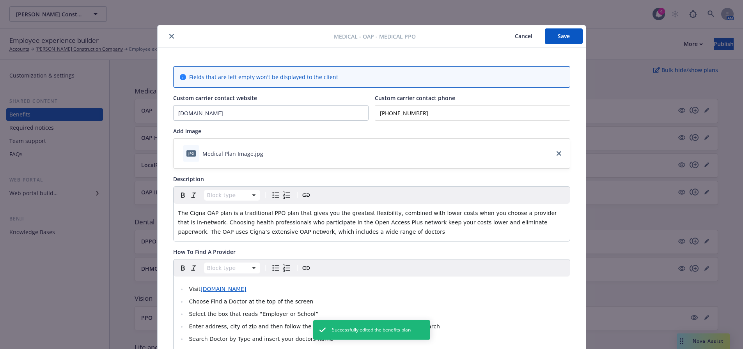
click at [169, 35] on icon "close" at bounding box center [171, 36] width 5 height 5
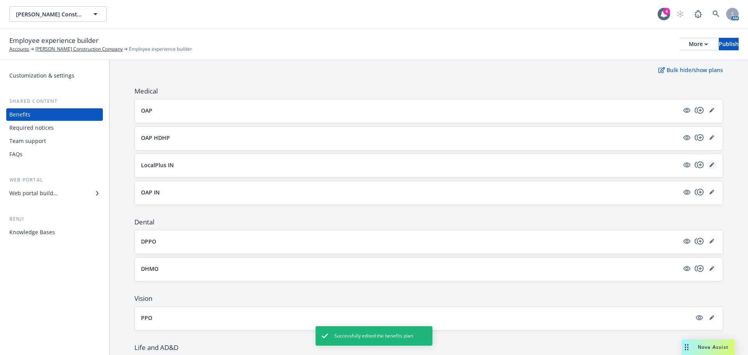
click at [710, 164] on icon "editPencil" at bounding box center [712, 165] width 4 height 4
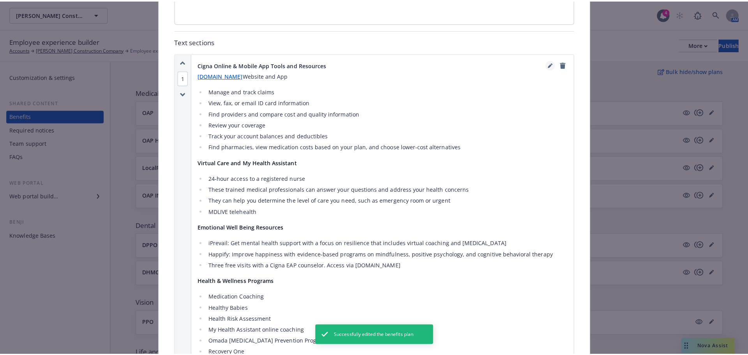
scroll to position [452, 0]
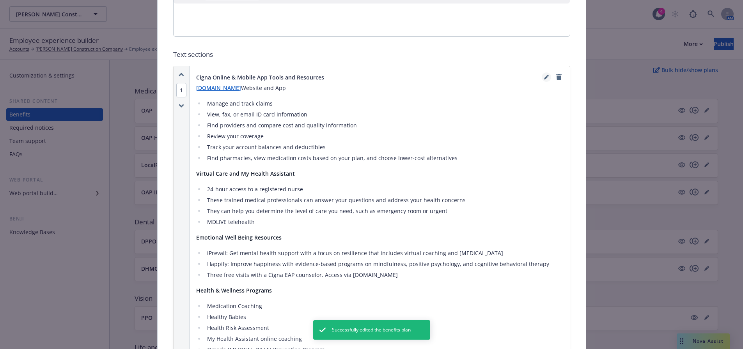
click at [547, 76] on icon "editPencil" at bounding box center [548, 76] width 2 height 2
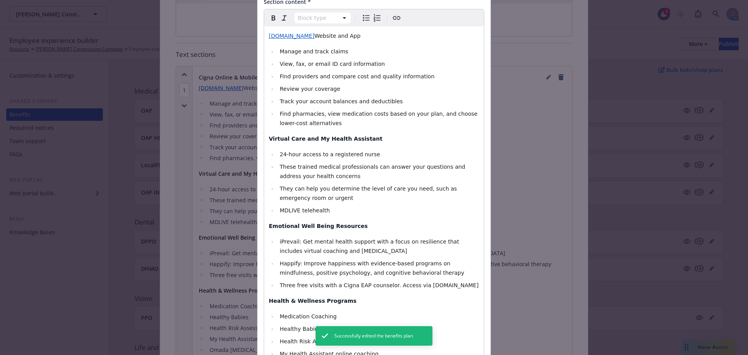
scroll to position [156, 0]
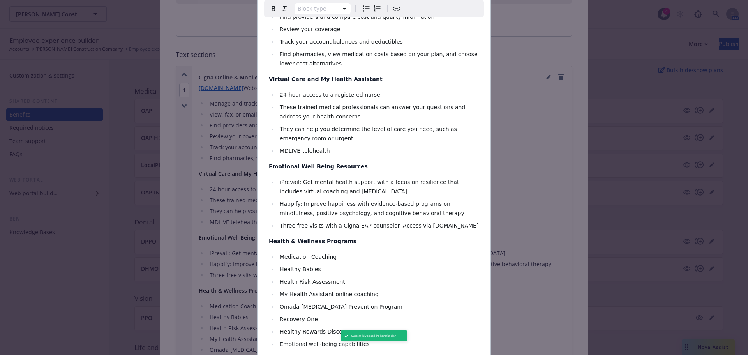
select select
drag, startPoint x: 444, startPoint y: 226, endPoint x: 411, endPoint y: 226, distance: 33.1
click at [411, 226] on li "Three free visits with a Cigna EAP counselor. Access via mycigna.com" at bounding box center [379, 225] width 202 height 9
click at [395, 9] on icon "Create link" at bounding box center [396, 8] width 9 height 9
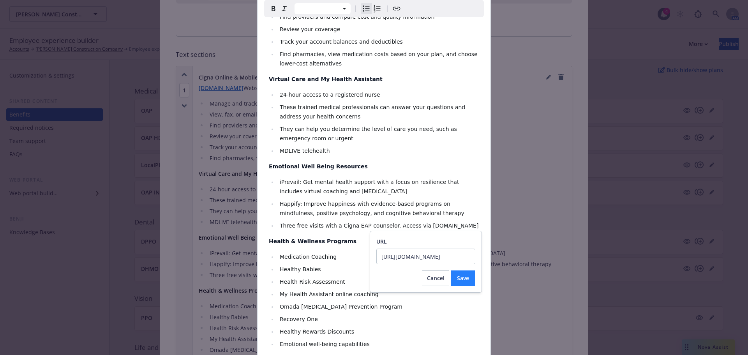
type input "https://mycigna.com/"
click at [464, 279] on span "Save" at bounding box center [463, 277] width 12 height 7
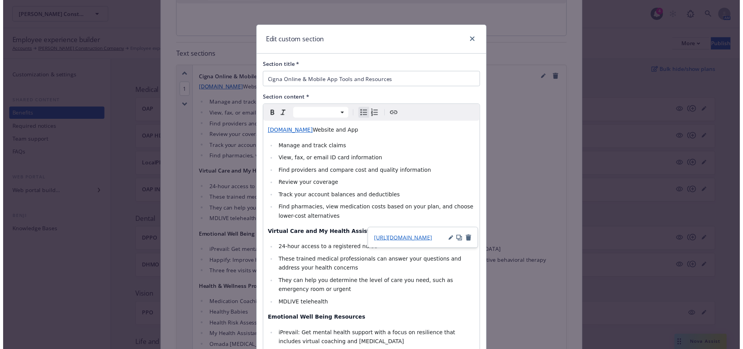
scroll to position [237, 0]
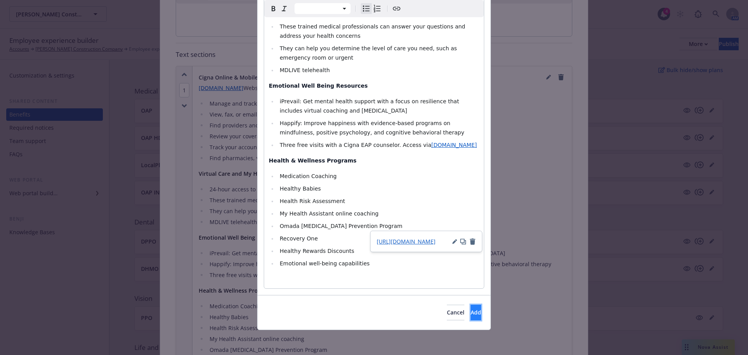
click at [471, 317] on button "Add" at bounding box center [476, 313] width 11 height 16
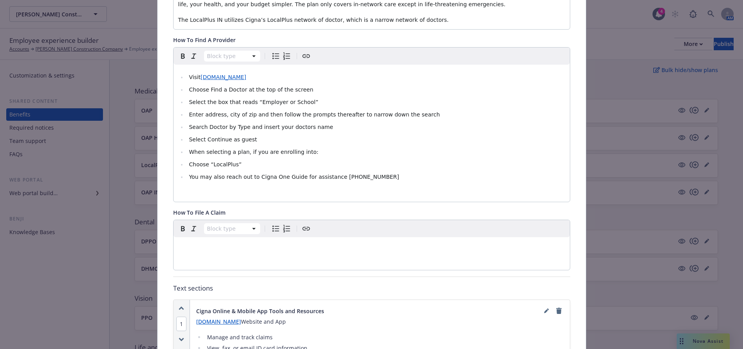
scroll to position [0, 0]
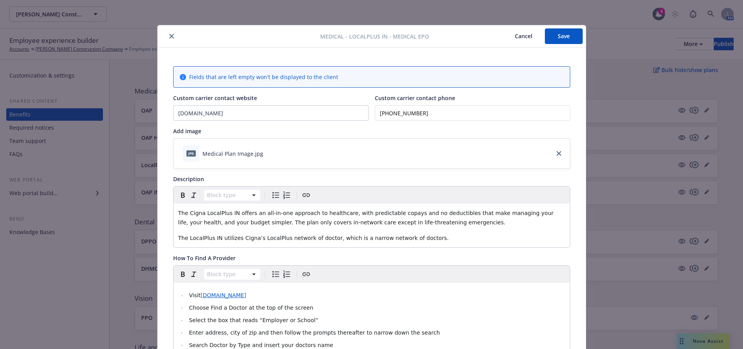
click at [548, 35] on button "Save" at bounding box center [564, 36] width 38 height 16
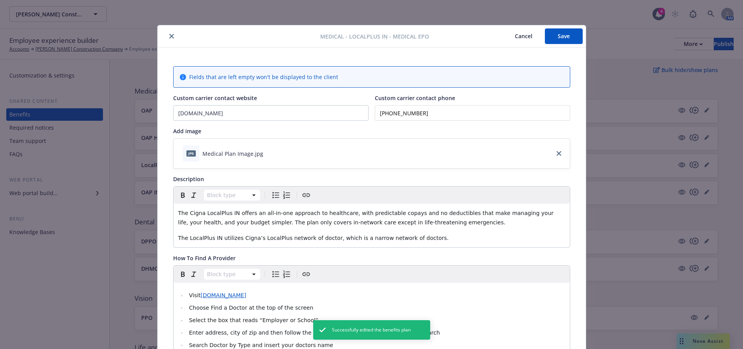
click at [169, 34] on icon "close" at bounding box center [171, 36] width 5 height 5
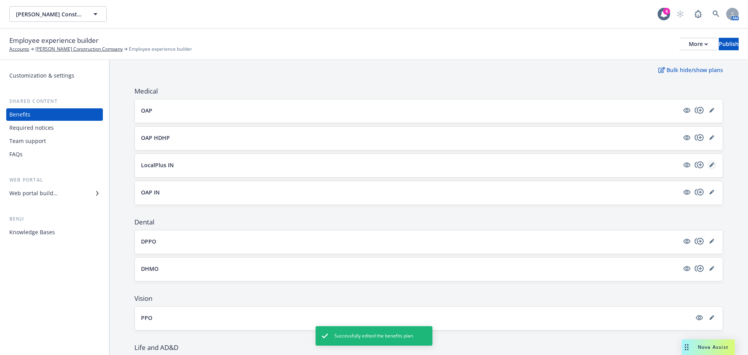
click at [707, 167] on link "editPencil" at bounding box center [711, 164] width 9 height 9
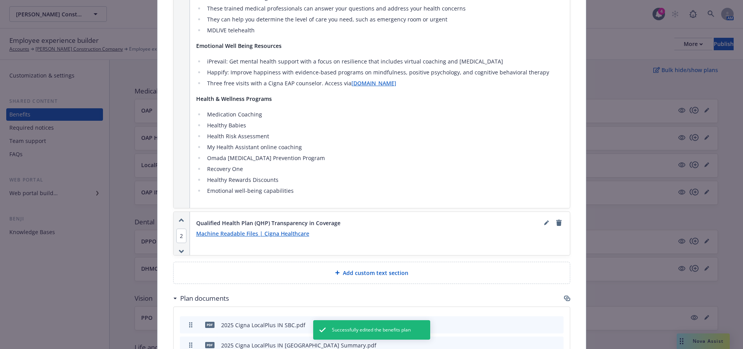
scroll to position [803, 0]
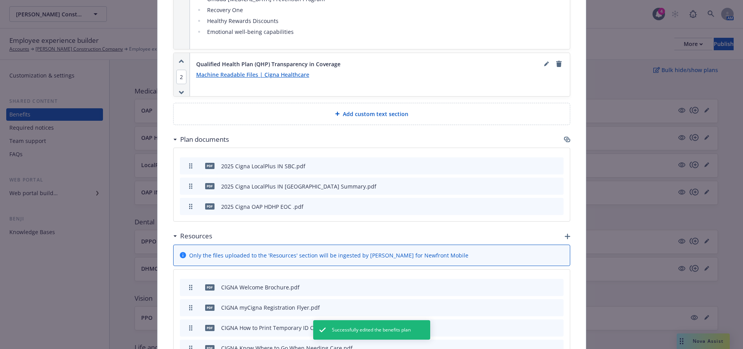
click at [564, 139] on icon "button" at bounding box center [567, 139] width 6 height 6
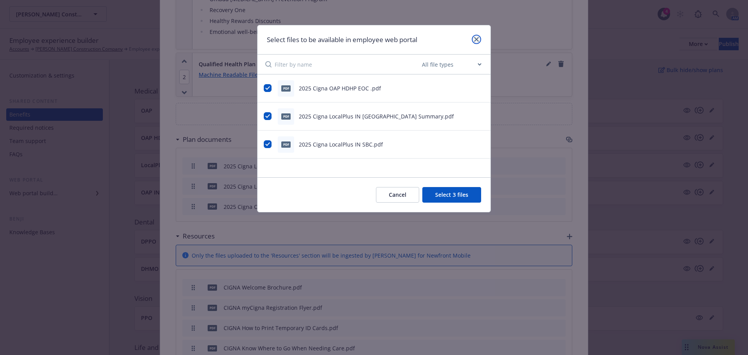
click at [476, 41] on icon "close" at bounding box center [476, 39] width 5 height 5
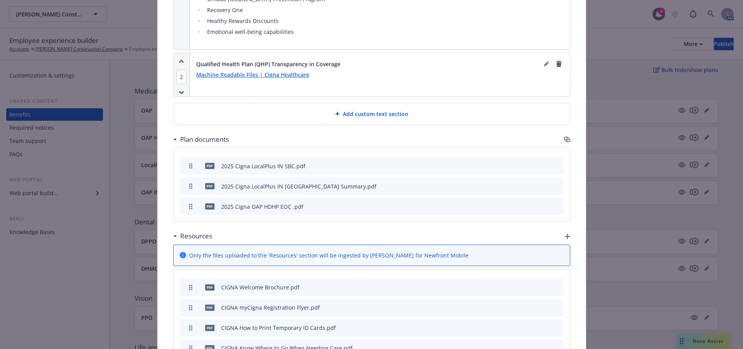
click at [557, 139] on div "Plan documents" at bounding box center [371, 139] width 397 height 16
click at [565, 140] on icon "button" at bounding box center [567, 140] width 5 height 4
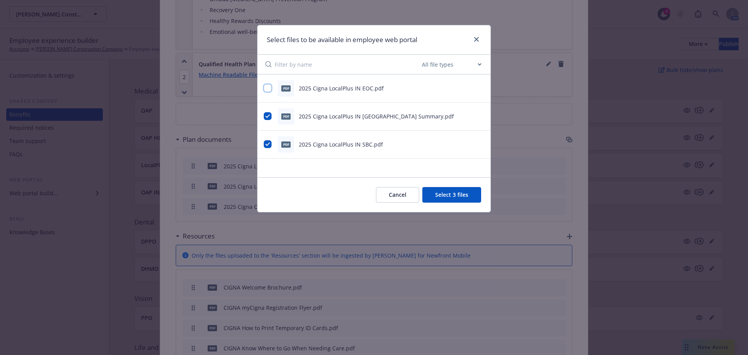
click at [269, 88] on input "checkbox" at bounding box center [268, 88] width 8 height 8
checkbox input "true"
click at [462, 195] on button "Select 4 files" at bounding box center [452, 195] width 59 height 16
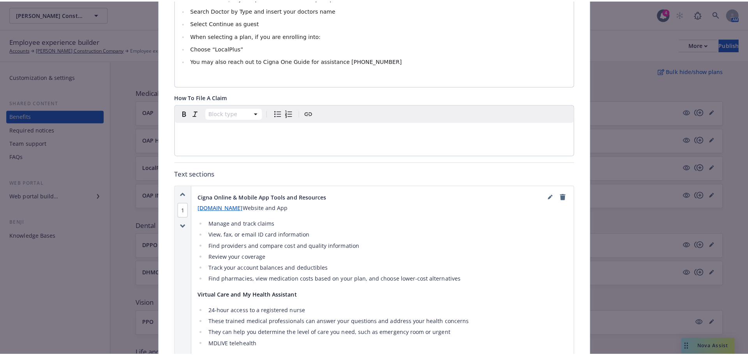
scroll to position [0, 0]
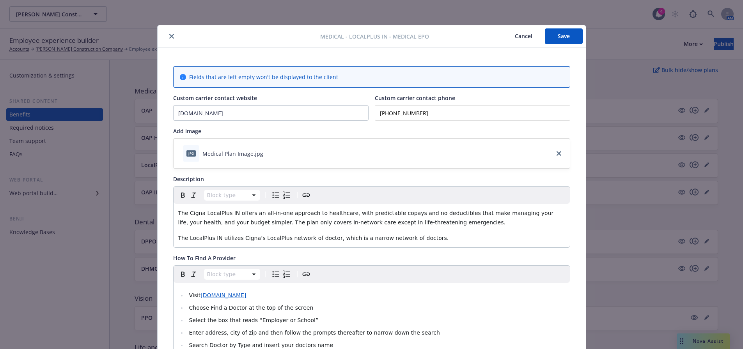
click at [549, 34] on button "Save" at bounding box center [564, 36] width 38 height 16
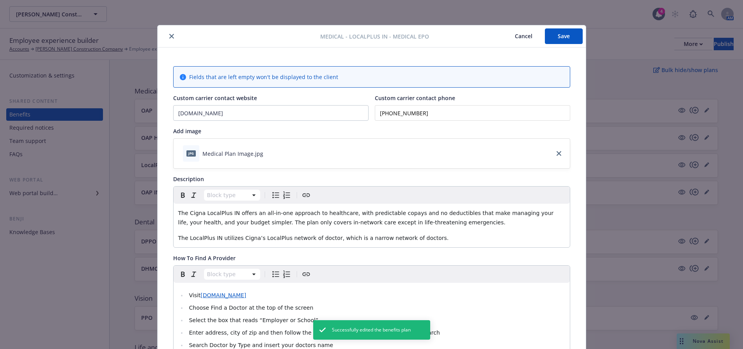
click at [171, 37] on button "close" at bounding box center [171, 36] width 9 height 9
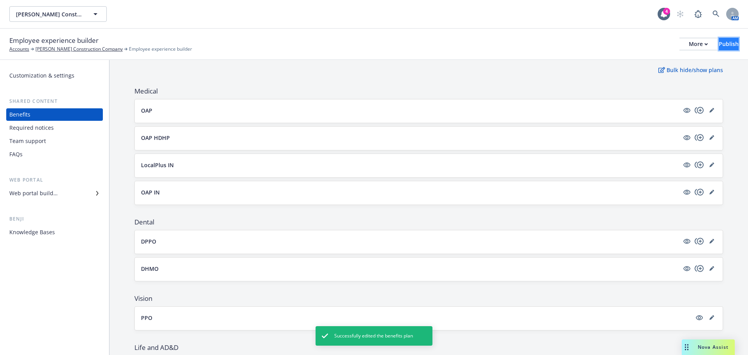
drag, startPoint x: 715, startPoint y: 44, endPoint x: 710, endPoint y: 44, distance: 4.7
click at [719, 42] on div "Publish" at bounding box center [729, 44] width 20 height 12
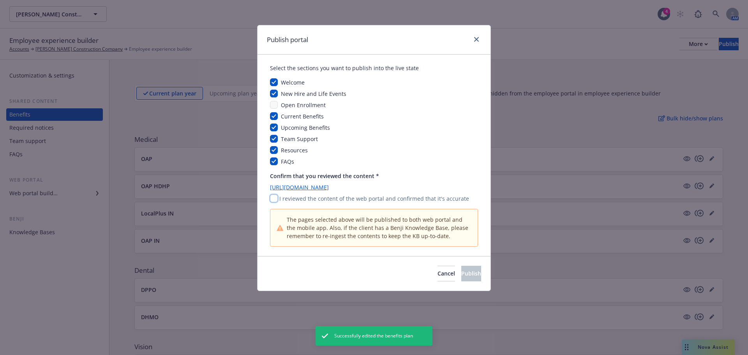
click at [276, 195] on input "checkbox" at bounding box center [274, 199] width 8 height 8
checkbox input "true"
click at [462, 273] on span "Publish" at bounding box center [472, 273] width 20 height 7
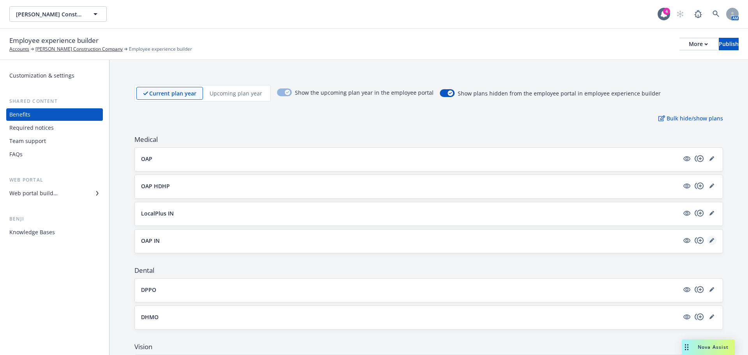
click at [710, 242] on icon "editPencil" at bounding box center [712, 241] width 4 height 4
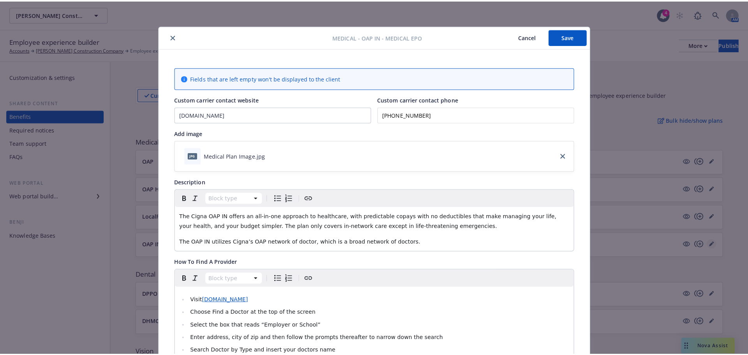
scroll to position [23, 0]
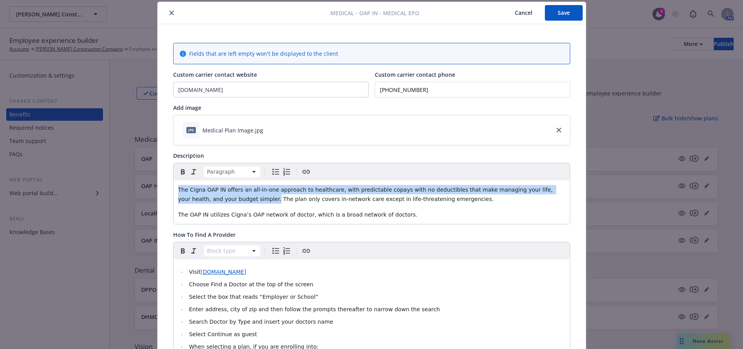
drag, startPoint x: 212, startPoint y: 199, endPoint x: 166, endPoint y: 189, distance: 47.0
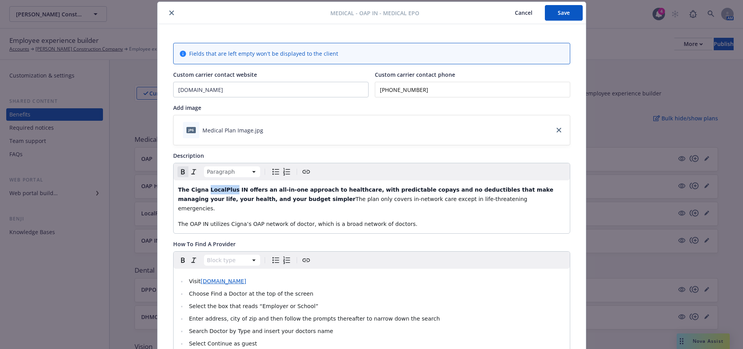
drag, startPoint x: 225, startPoint y: 189, endPoint x: 203, endPoint y: 189, distance: 22.2
click at [203, 189] on strong "The Cigna LocalPlus IN offers an all-in-one approach to healthcare, with predic…" at bounding box center [366, 195] width 377 height 16
click at [237, 200] on strong "The Cigna OAP IN offers an all-in-one approach to healthcare, with predictable …" at bounding box center [358, 195] width 361 height 16
click at [238, 200] on strong "The Cigna OAP IN offers an all-in-one approach to healthcare, with predictable …" at bounding box center [358, 195] width 361 height 16
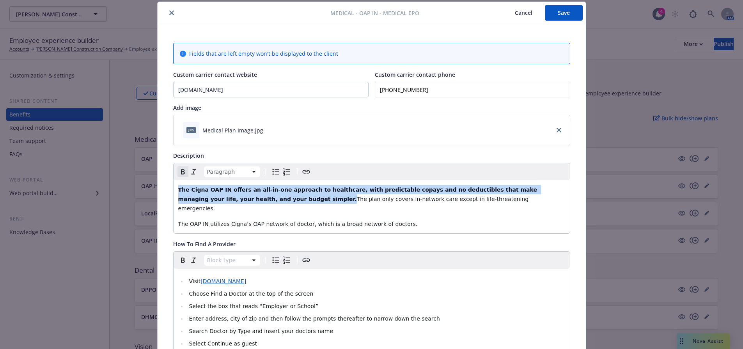
drag, startPoint x: 239, startPoint y: 199, endPoint x: 156, endPoint y: 187, distance: 84.6
click at [178, 171] on icon "Remove bold" at bounding box center [182, 171] width 9 height 9
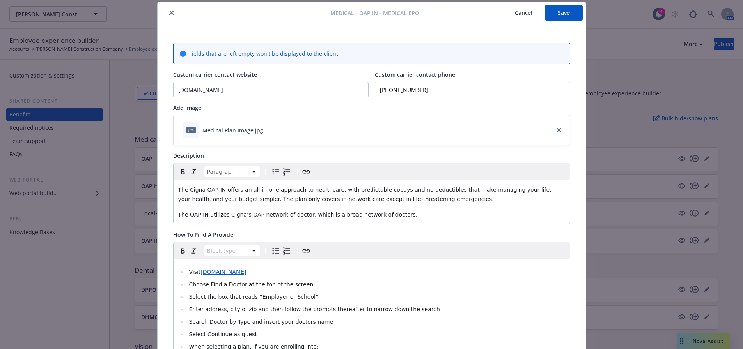
click at [249, 200] on span "The Cigna OAP IN offers an all-in-one approach to healthcare, with predictable …" at bounding box center [365, 195] width 375 height 16
click at [553, 17] on button "Save" at bounding box center [564, 13] width 38 height 16
click at [568, 9] on button "Save" at bounding box center [564, 13] width 38 height 16
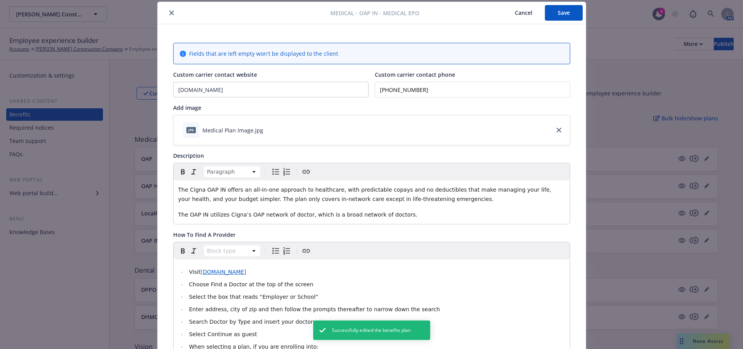
click at [169, 11] on icon "close" at bounding box center [171, 13] width 5 height 5
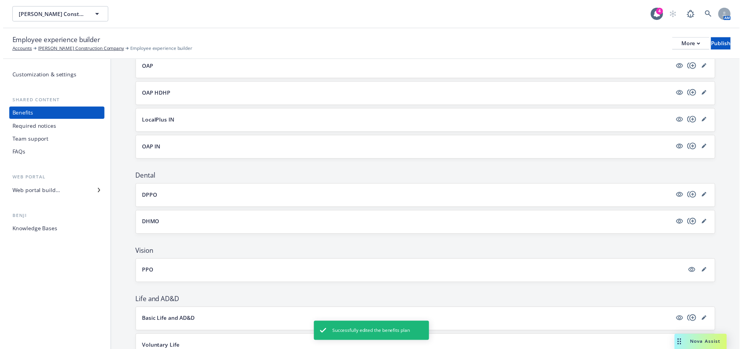
scroll to position [117, 0]
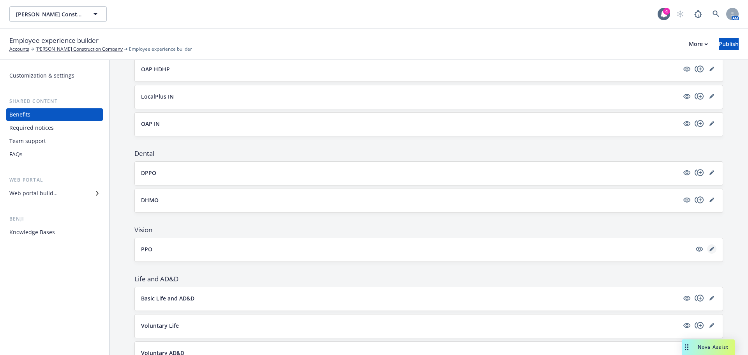
click at [710, 250] on icon "editPencil" at bounding box center [712, 249] width 5 height 5
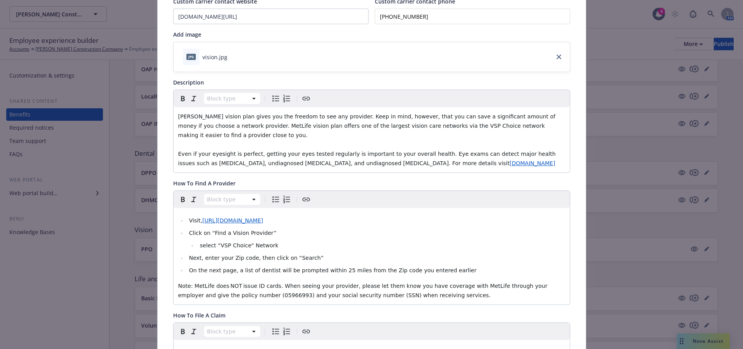
scroll to position [101, 0]
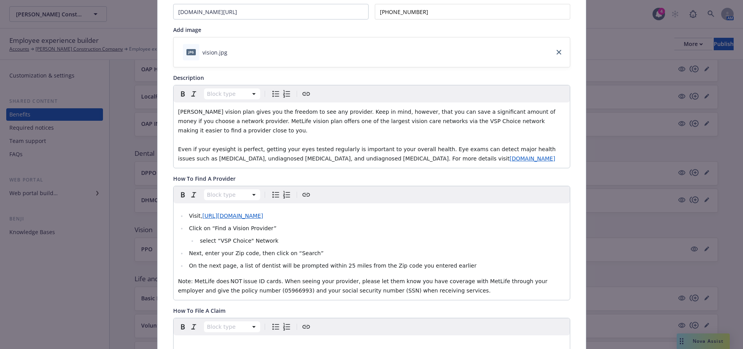
click at [173, 273] on div "Visit, https://www.metlife.com/insurance/vision-insurance/ Click on “Find a Vis…" at bounding box center [371, 251] width 396 height 97
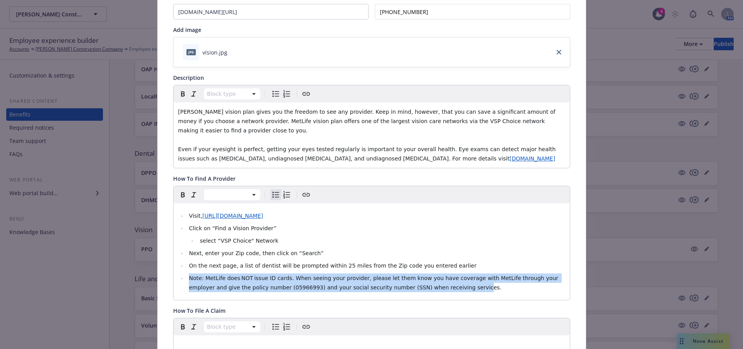
drag, startPoint x: 349, startPoint y: 277, endPoint x: 173, endPoint y: 264, distance: 176.7
click at [173, 264] on div "Visit, https://www.metlife.com/insurance/vision-insurance/ Click on “Find a Vis…" at bounding box center [371, 251] width 396 height 97
click at [270, 189] on button "Bulleted list" at bounding box center [275, 194] width 11 height 11
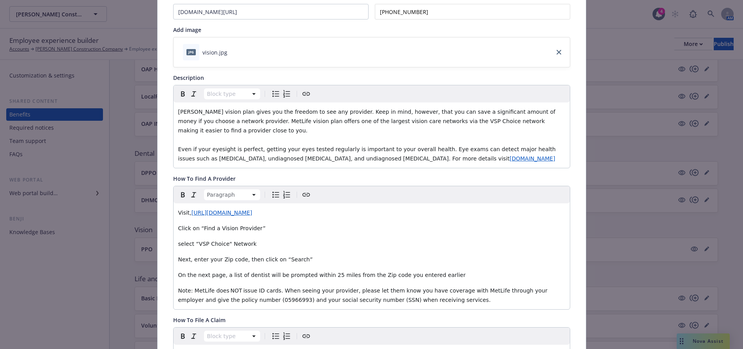
click at [436, 271] on p "On the next page, a list of dentist will be prompted within 25 miles from the Z…" at bounding box center [371, 275] width 387 height 9
drag, startPoint x: 436, startPoint y: 267, endPoint x: 152, endPoint y: 196, distance: 292.5
click at [152, 196] on div "Vision - PPO - Vision Cancel Save Fields that are left empty won't be displayed…" at bounding box center [371, 174] width 743 height 349
click at [271, 190] on icon "Bulleted list" at bounding box center [275, 194] width 9 height 9
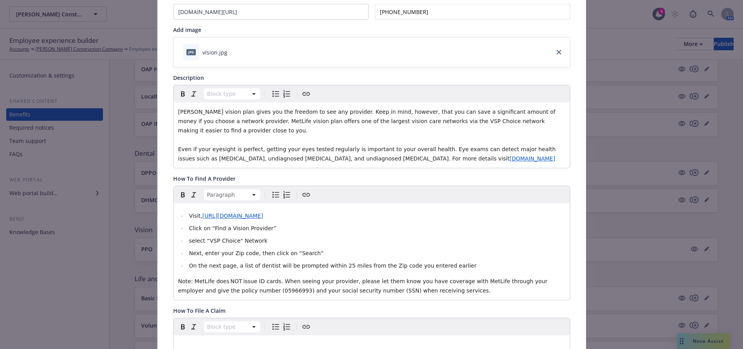
click at [199, 264] on div "Visit, https://www.metlife.com/insurance/vision-insurance/ Click on “Find a Vis…" at bounding box center [371, 251] width 396 height 97
click at [173, 260] on div "Visit, https://www.metlife.com/insurance/vision-insurance/ Click on “Find a Vis…" at bounding box center [371, 251] width 396 height 97
click at [246, 130] on p "Lusardi's vision plan gives you the freedom to see any provider. Keep in mind, …" at bounding box center [371, 135] width 387 height 56
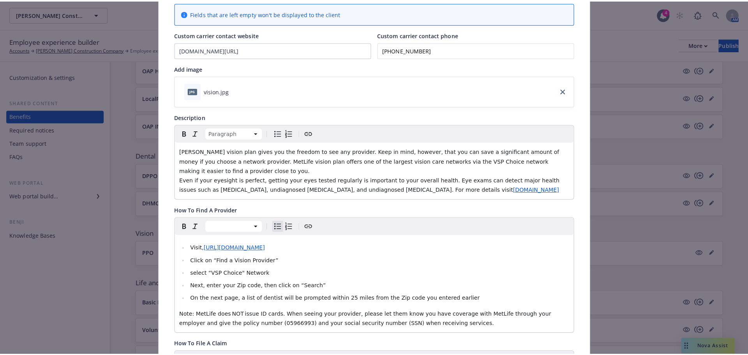
scroll to position [0, 0]
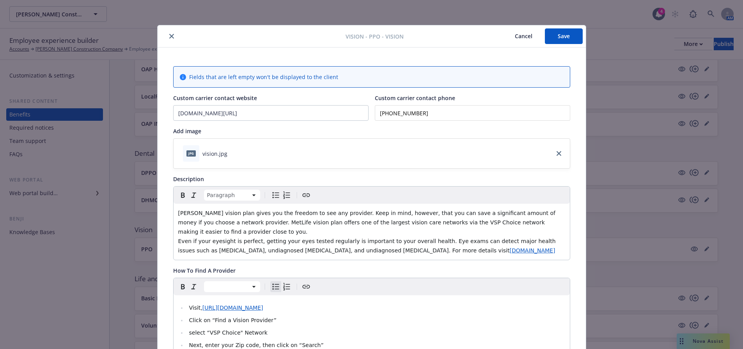
click at [574, 32] on button "Save" at bounding box center [564, 36] width 38 height 16
click at [563, 38] on button "Save" at bounding box center [564, 36] width 38 height 16
click at [169, 37] on icon "close" at bounding box center [171, 36] width 5 height 5
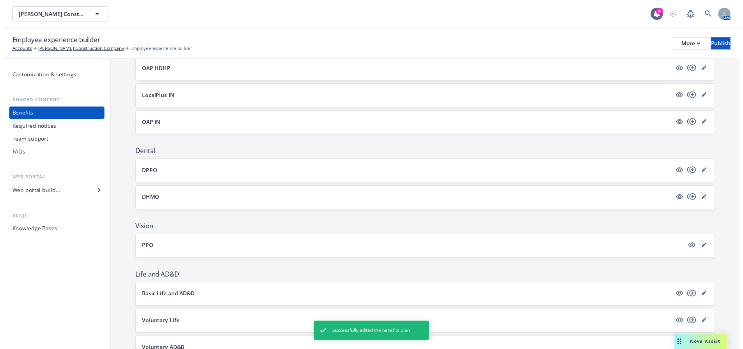
scroll to position [156, 0]
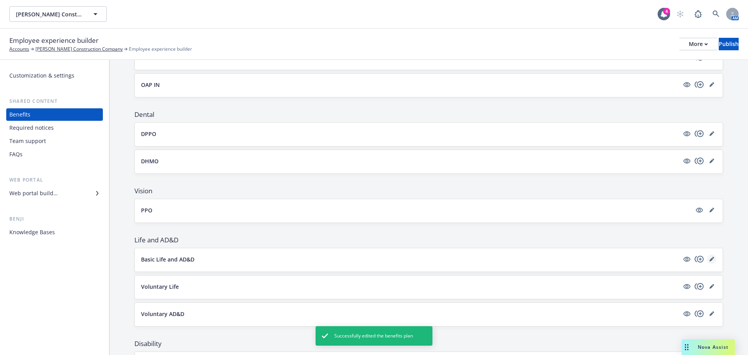
click at [710, 259] on icon "editPencil" at bounding box center [712, 260] width 4 height 4
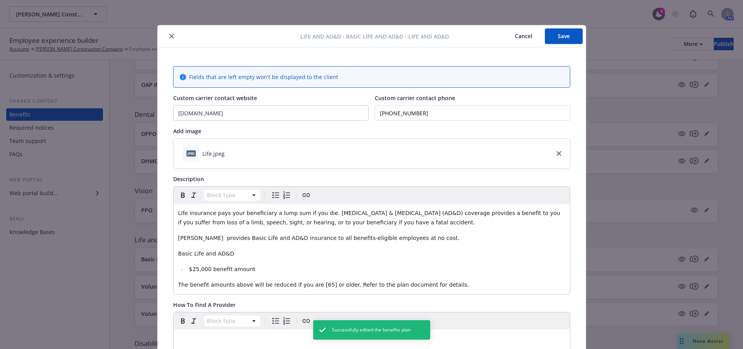
scroll to position [23, 0]
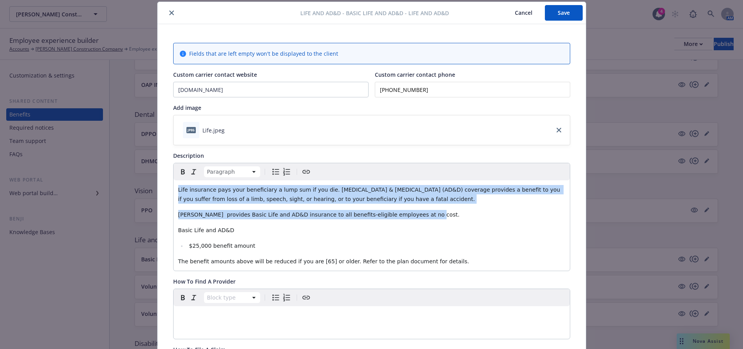
drag, startPoint x: 414, startPoint y: 214, endPoint x: 138, endPoint y: 190, distance: 277.1
click at [138, 190] on div "Life and AD&D - Basic Life and AD&D - Life and AD&D Cancel Save Fields that are…" at bounding box center [371, 174] width 743 height 349
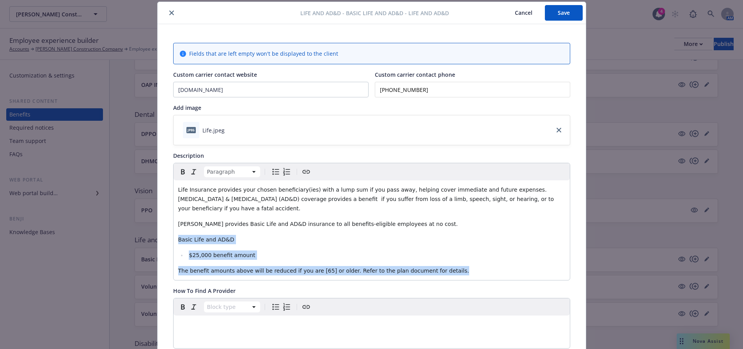
drag, startPoint x: 465, startPoint y: 274, endPoint x: 167, endPoint y: 239, distance: 300.2
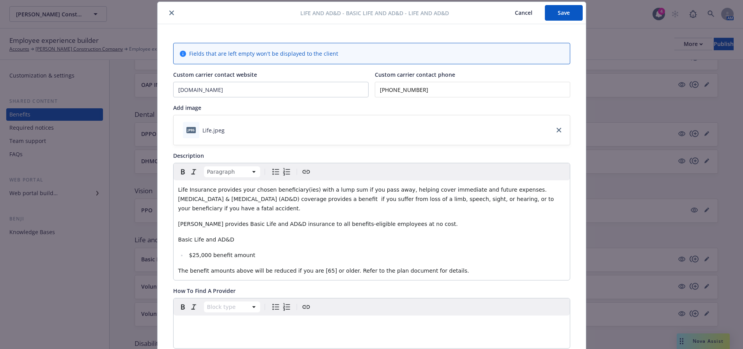
scroll to position [0, 0]
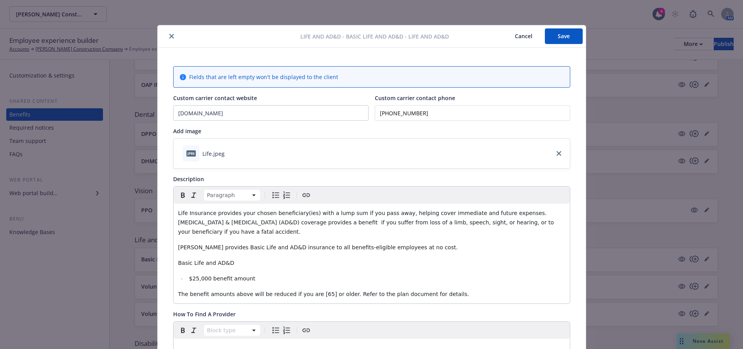
click at [561, 34] on button "Save" at bounding box center [564, 36] width 38 height 16
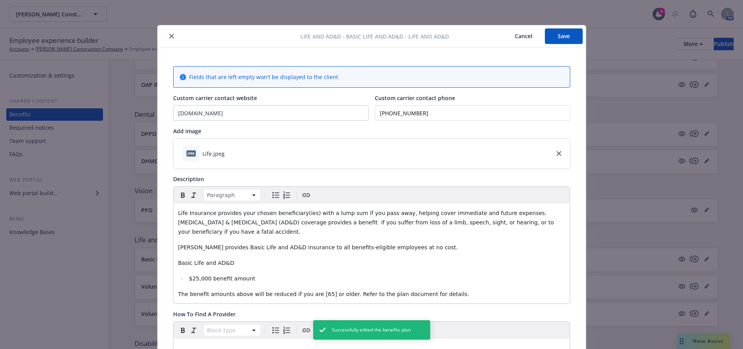
click at [169, 34] on icon "close" at bounding box center [171, 36] width 5 height 5
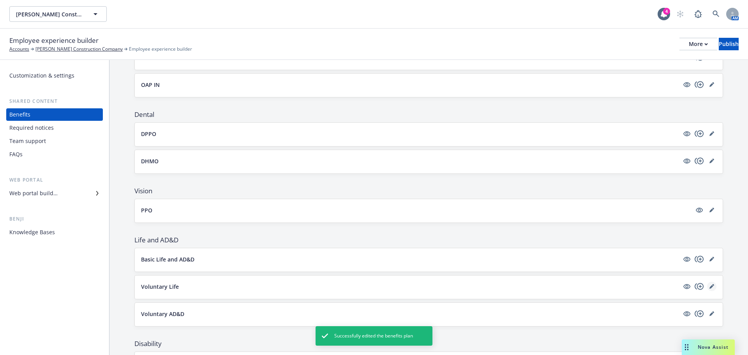
click at [710, 287] on icon "editPencil" at bounding box center [712, 286] width 5 height 5
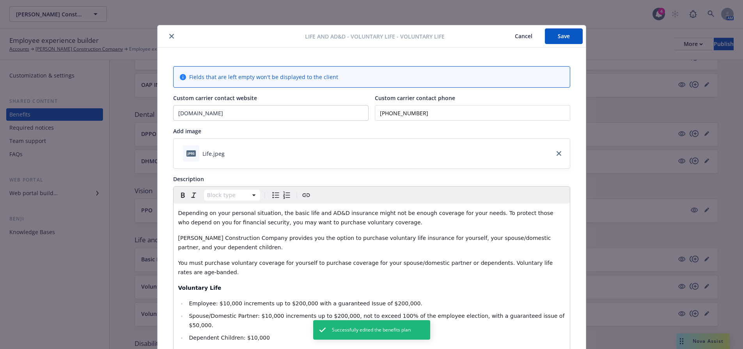
scroll to position [23, 0]
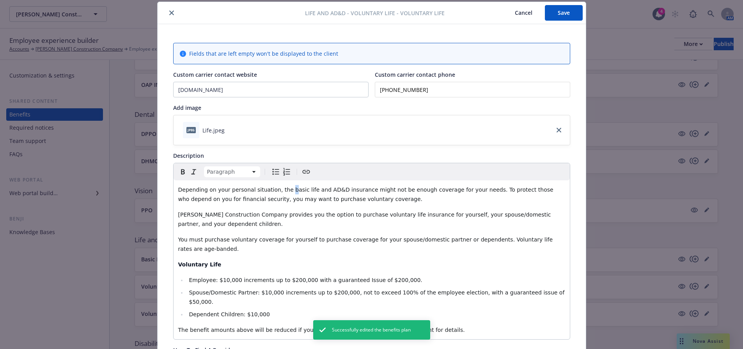
click at [279, 188] on span "Depending on your personal situation, the basic life and AD&D insurance might n…" at bounding box center [366, 195] width 377 height 16
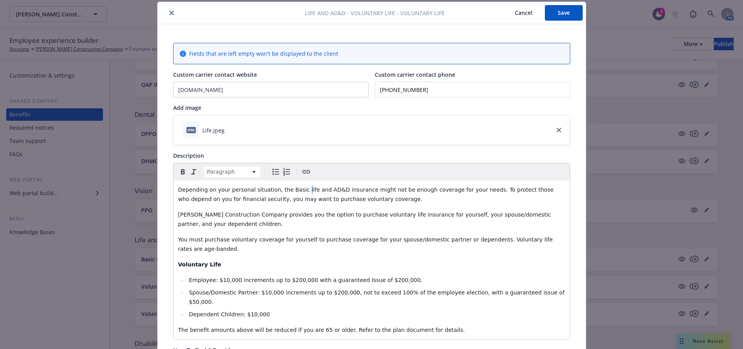
click at [292, 189] on span "Depending on your personal situation, the Basic life and AD&D insurance might n…" at bounding box center [366, 195] width 377 height 16
click at [291, 200] on span "Depending on your personal situation, the Basic Life and AD&D insurance might n…" at bounding box center [367, 195] width 378 height 16
click at [313, 198] on span "Depending on your personal situation, the Basic Life and AD&D insurance might n…" at bounding box center [367, 195] width 378 height 16
click at [551, 13] on button "Save" at bounding box center [564, 13] width 38 height 16
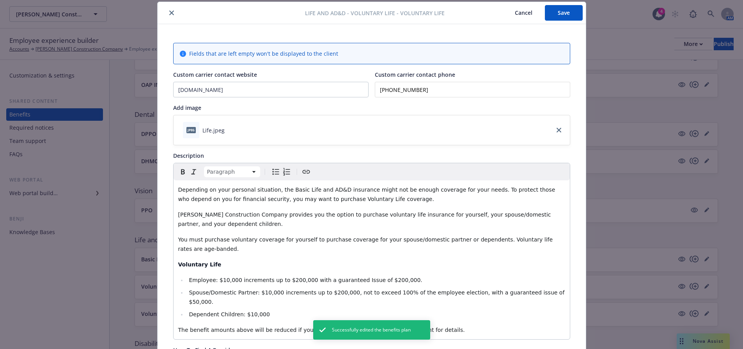
click at [167, 12] on button "close" at bounding box center [171, 12] width 9 height 9
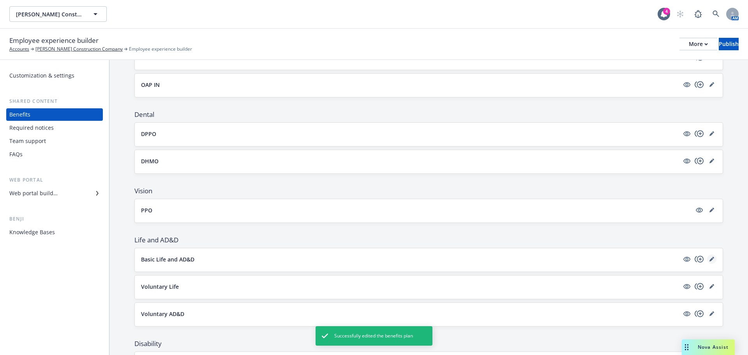
click at [709, 259] on link "editPencil" at bounding box center [711, 259] width 9 height 9
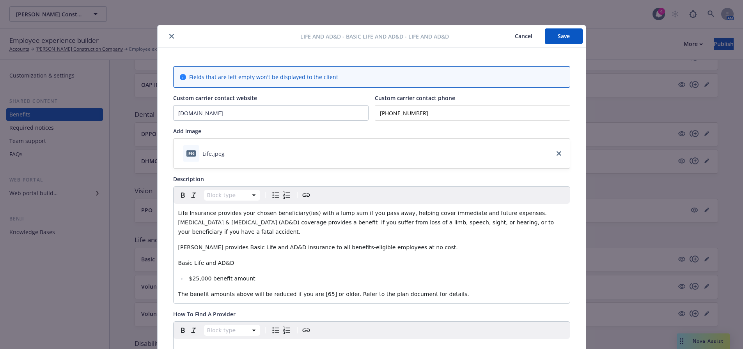
click at [549, 35] on button "Save" at bounding box center [564, 36] width 38 height 16
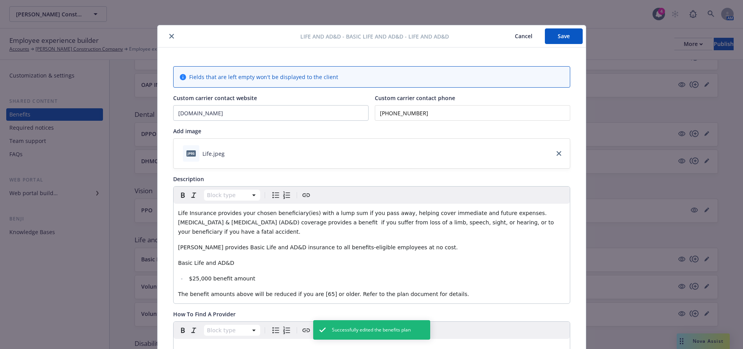
click at [169, 34] on icon "close" at bounding box center [171, 36] width 5 height 5
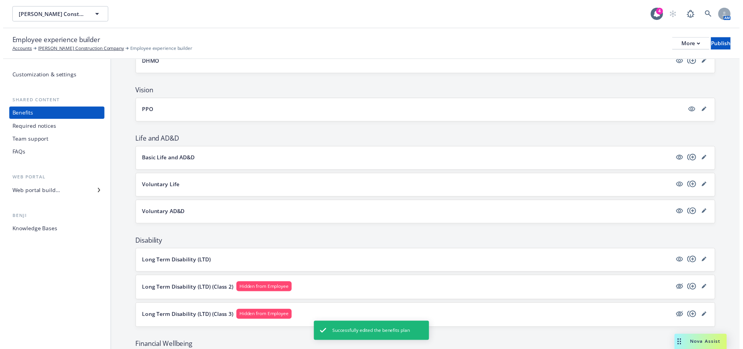
scroll to position [273, 0]
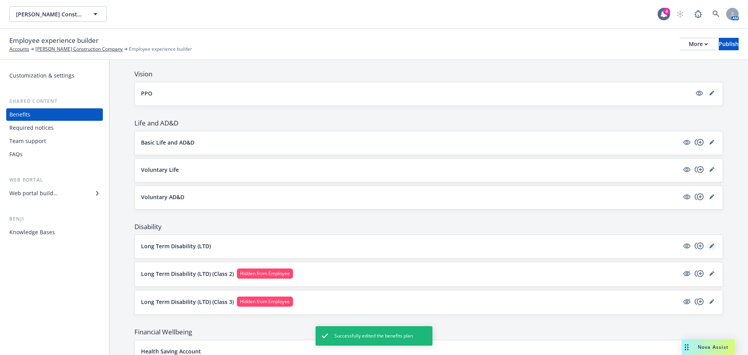
click at [707, 244] on link "editPencil" at bounding box center [711, 245] width 9 height 9
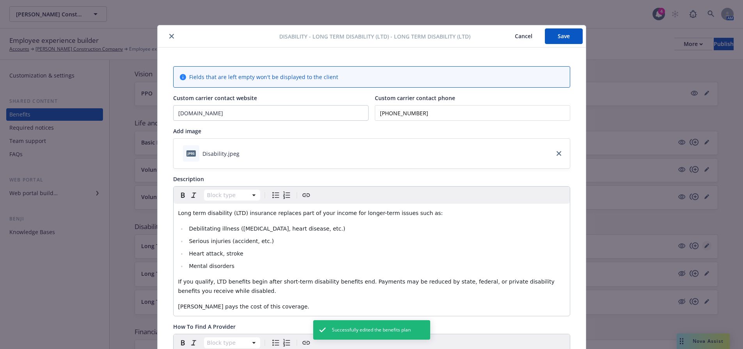
scroll to position [23, 0]
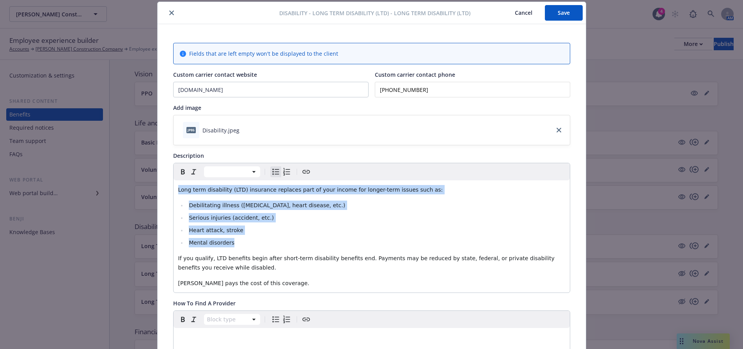
drag, startPoint x: 253, startPoint y: 243, endPoint x: 124, endPoint y: 175, distance: 145.8
click at [124, 175] on div "Disability - Long Term Disability (LTD) - Long Term Disability (LTD) Cancel Sav…" at bounding box center [371, 174] width 743 height 349
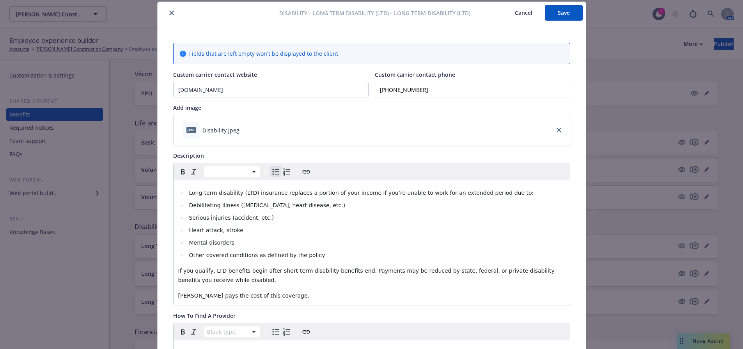
click at [189, 190] on span "Long-term disability (LTD) insurance replaces a portion of your income if you’r…" at bounding box center [361, 193] width 345 height 6
click at [557, 13] on button "Save" at bounding box center [564, 13] width 38 height 16
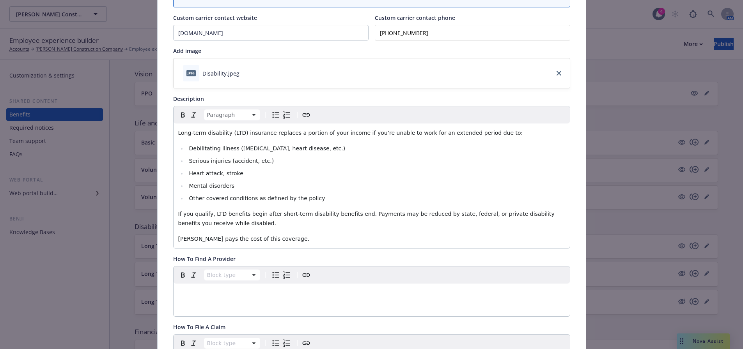
scroll to position [179, 0]
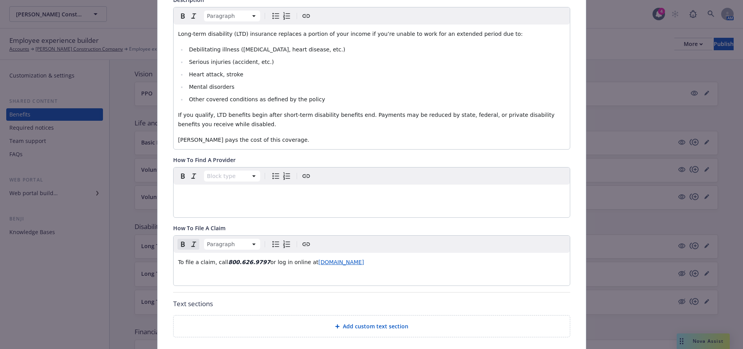
click at [230, 263] on strong "800.626.9797" at bounding box center [249, 262] width 42 height 6
click at [247, 260] on strong "800) 626.9797" at bounding box center [254, 262] width 44 height 6
drag, startPoint x: 259, startPoint y: 261, endPoint x: 219, endPoint y: 258, distance: 39.5
click at [219, 258] on p "To file a claim, call ( 800) 626-9797 or log in online at www.standard.com" at bounding box center [371, 262] width 387 height 9
click at [179, 245] on icon "Bold" at bounding box center [182, 244] width 9 height 9
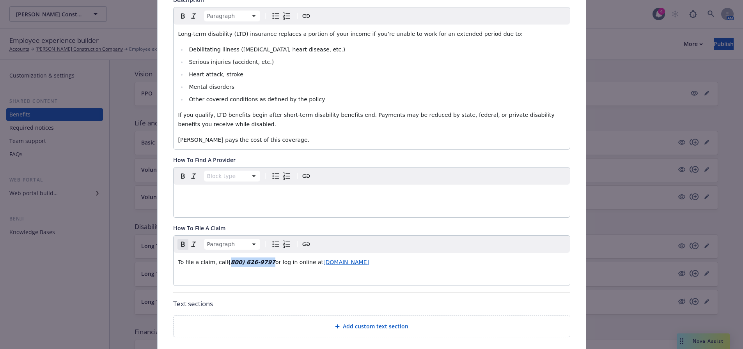
click at [189, 244] on icon "Italic" at bounding box center [193, 244] width 9 height 9
click at [189, 244] on icon "Remove italic" at bounding box center [193, 244] width 9 height 9
click at [292, 273] on div "Paragraph To file a claim, call (800) 626-9797 or log in online at www.standard…" at bounding box center [371, 261] width 396 height 50
drag, startPoint x: 258, startPoint y: 261, endPoint x: 221, endPoint y: 263, distance: 37.9
click at [221, 263] on p "To file a claim, call (800) 626-9797 or log in online at www.standard.com" at bounding box center [371, 262] width 387 height 9
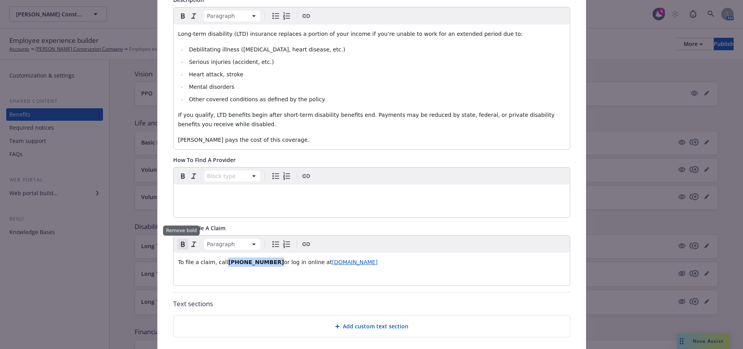
click at [181, 244] on icon "Remove bold" at bounding box center [183, 244] width 4 height 5
click at [339, 269] on body "Lusardi Construction Company Lusardi Construction Company 4 AM Employee experie…" at bounding box center [371, 249] width 743 height 499
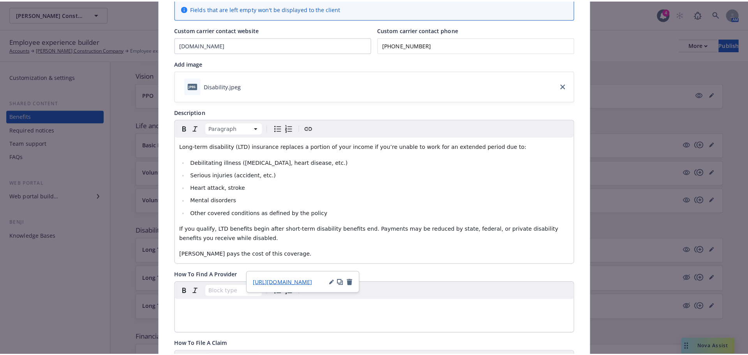
scroll to position [0, 0]
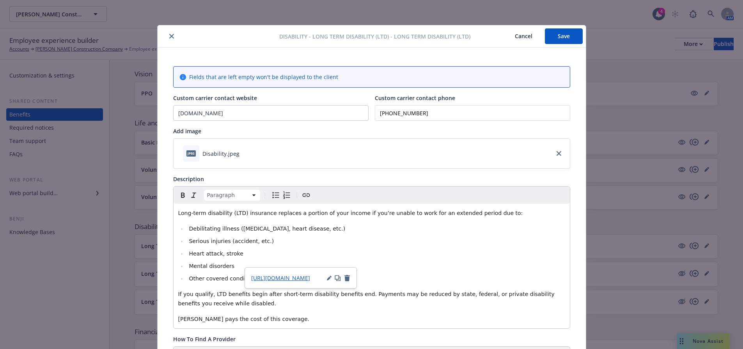
click at [569, 32] on button "Save" at bounding box center [564, 36] width 38 height 16
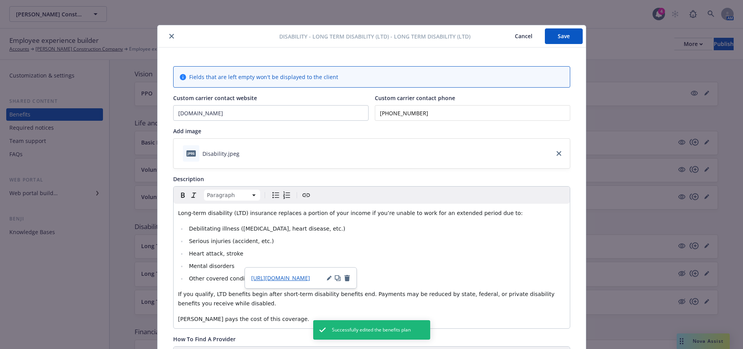
click at [167, 34] on button "close" at bounding box center [171, 36] width 9 height 9
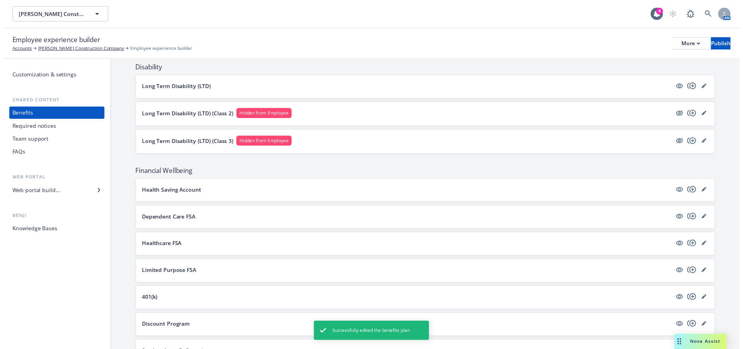
scroll to position [429, 0]
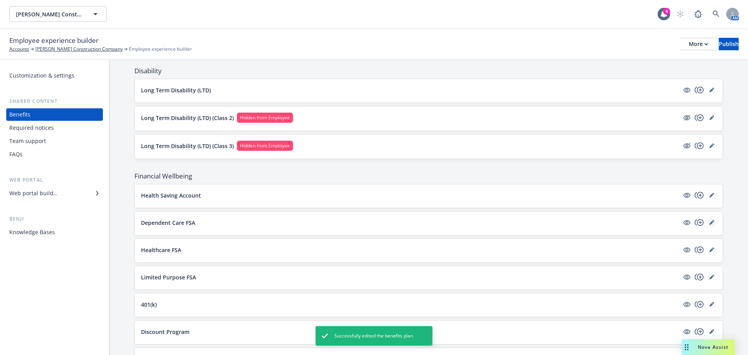
click at [707, 223] on link "editPencil" at bounding box center [711, 222] width 9 height 9
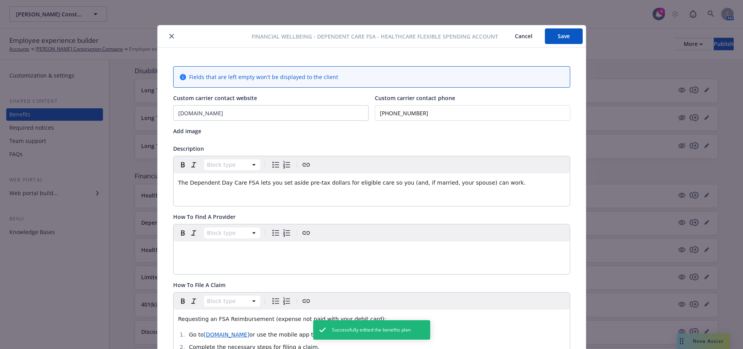
scroll to position [23, 0]
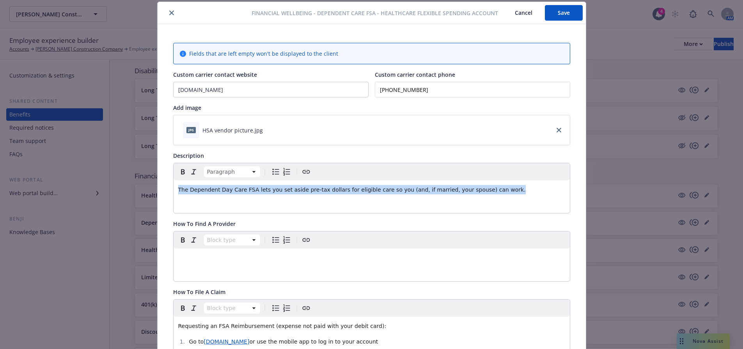
drag, startPoint x: 495, startPoint y: 190, endPoint x: 106, endPoint y: 184, distance: 389.9
click at [106, 184] on div "Financial Wellbeing - Dependent Care FSA - Healthcare Flexible Spending Account…" at bounding box center [371, 174] width 743 height 349
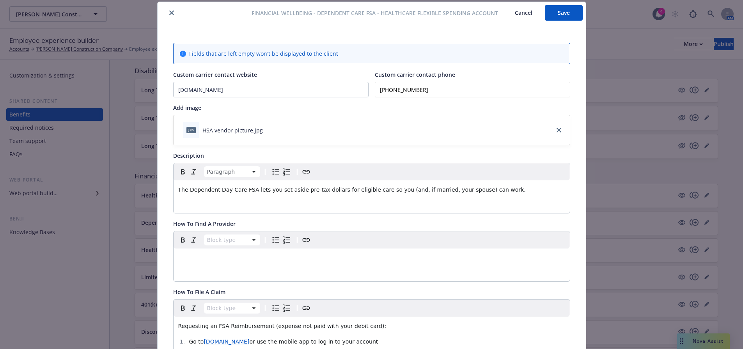
click at [570, 16] on button "Save" at bounding box center [564, 13] width 38 height 16
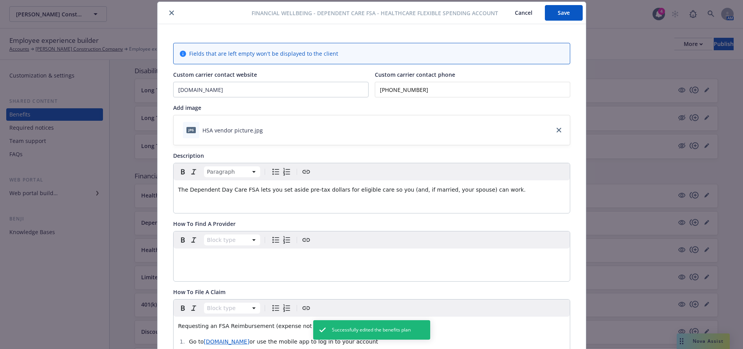
click at [170, 13] on icon "close" at bounding box center [171, 13] width 5 height 5
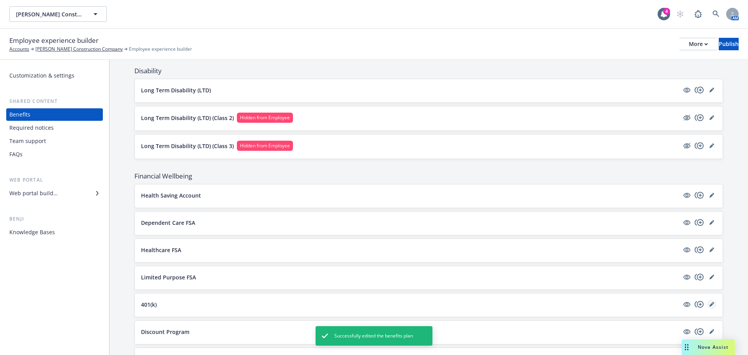
click at [713, 302] on icon "editPencil" at bounding box center [714, 303] width 2 height 2
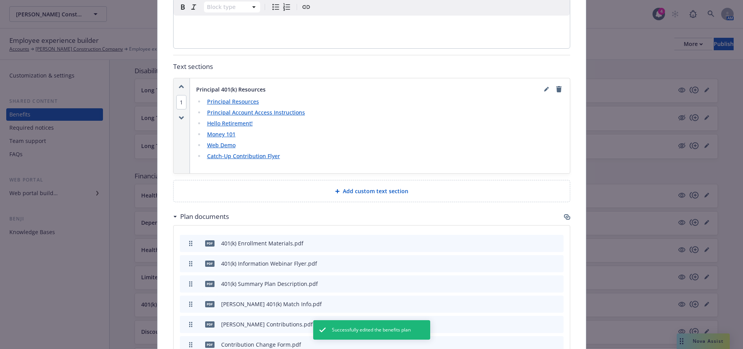
scroll to position [686, 0]
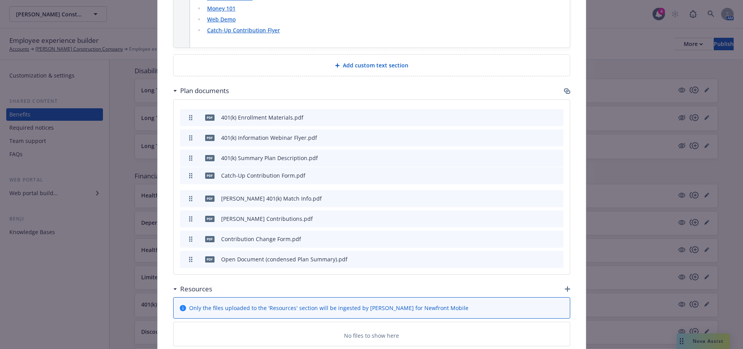
drag, startPoint x: 189, startPoint y: 224, endPoint x: 205, endPoint y: 140, distance: 85.3
drag, startPoint x: 186, startPoint y: 203, endPoint x: 193, endPoint y: 166, distance: 38.1
drag, startPoint x: 188, startPoint y: 224, endPoint x: 191, endPoint y: 182, distance: 41.5
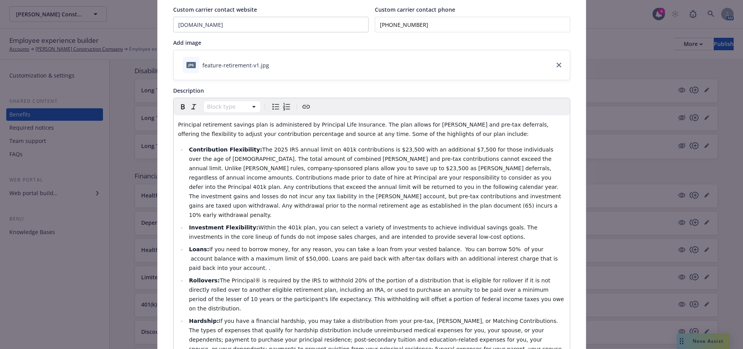
scroll to position [117, 0]
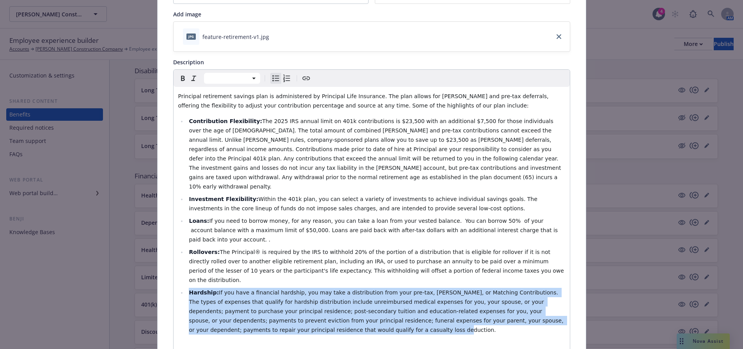
drag, startPoint x: 246, startPoint y: 295, endPoint x: 185, endPoint y: 253, distance: 74.0
click at [187, 288] on li "Hardship: If you have a financial hardship, you may take a distribution from yo…" at bounding box center [376, 311] width 378 height 47
copy li "Hardship: If you have a financial hardship, you may take a distribution from yo…"
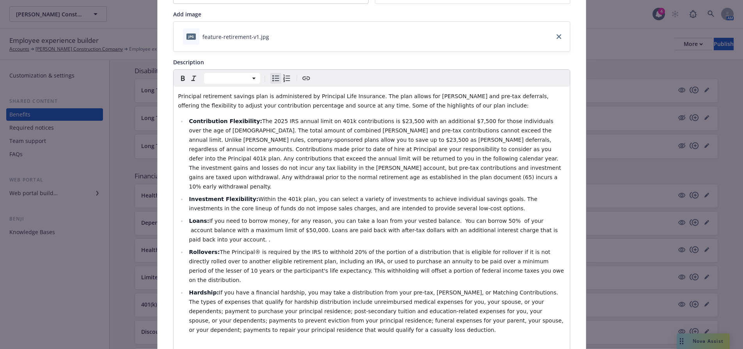
click at [516, 171] on li "Contribution Flexibility: The 2025 IRS annual limit on 401k contributions is $2…" at bounding box center [376, 154] width 378 height 75
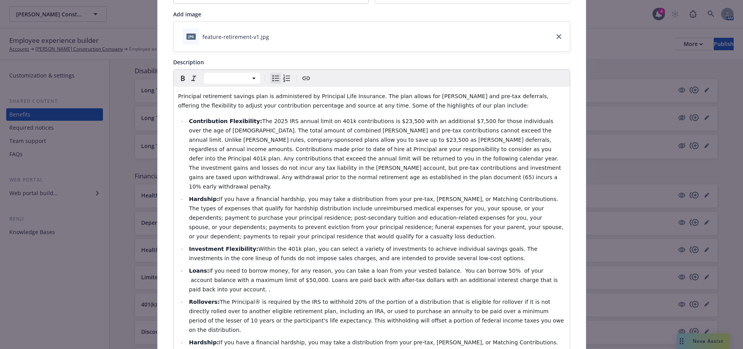
scroll to position [156, 0]
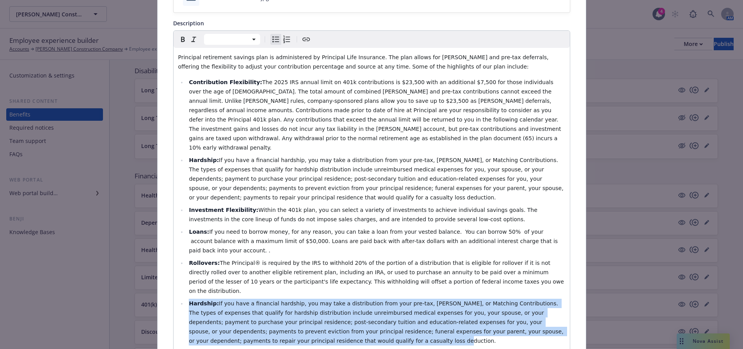
drag, startPoint x: 246, startPoint y: 308, endPoint x: 163, endPoint y: 264, distance: 93.1
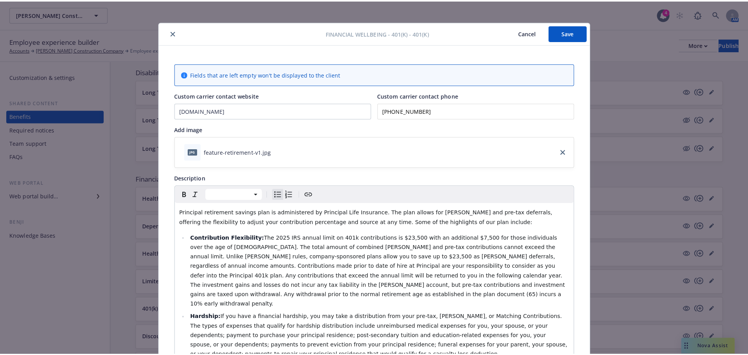
scroll to position [0, 0]
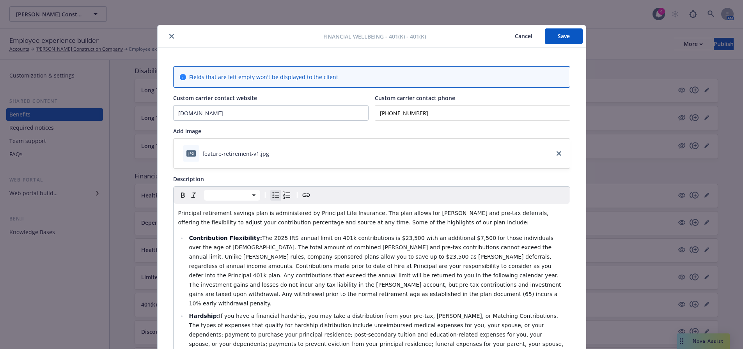
click at [575, 35] on button "Save" at bounding box center [564, 36] width 38 height 16
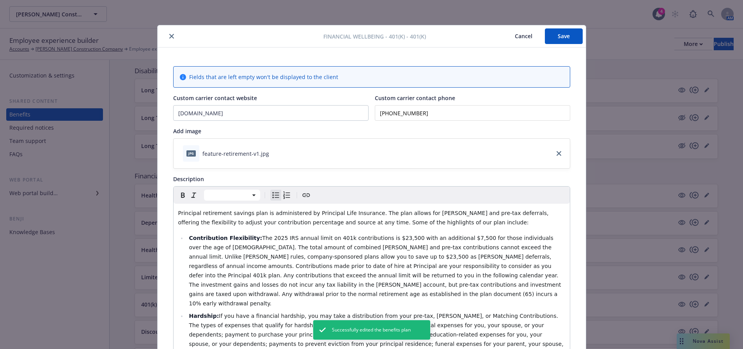
click at [167, 40] on button "close" at bounding box center [171, 36] width 9 height 9
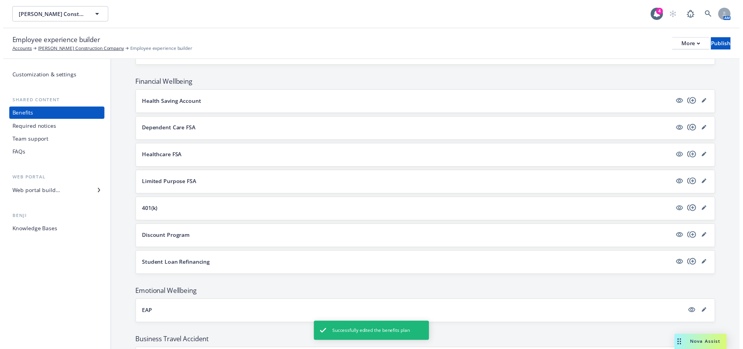
scroll to position [546, 0]
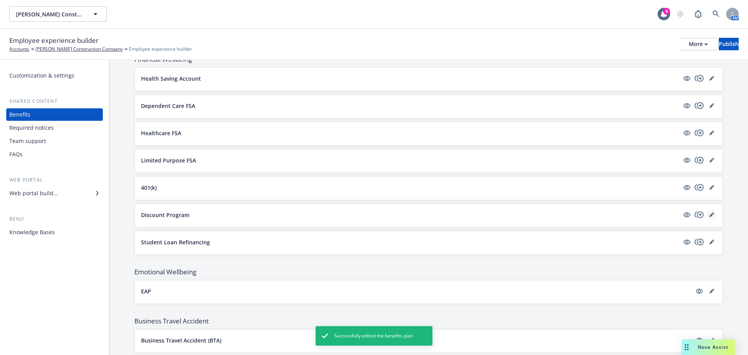
click at [710, 214] on icon "editPencil" at bounding box center [712, 215] width 4 height 4
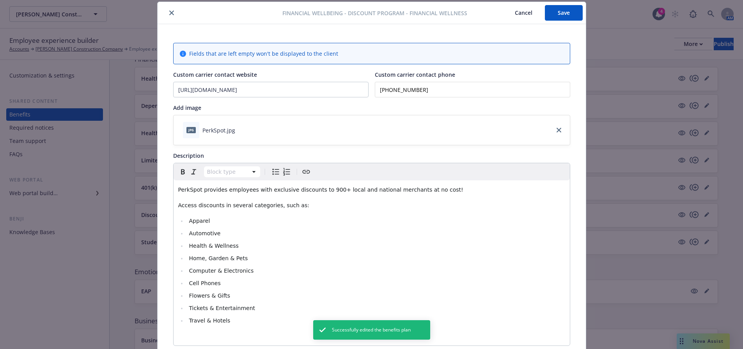
scroll to position [62, 0]
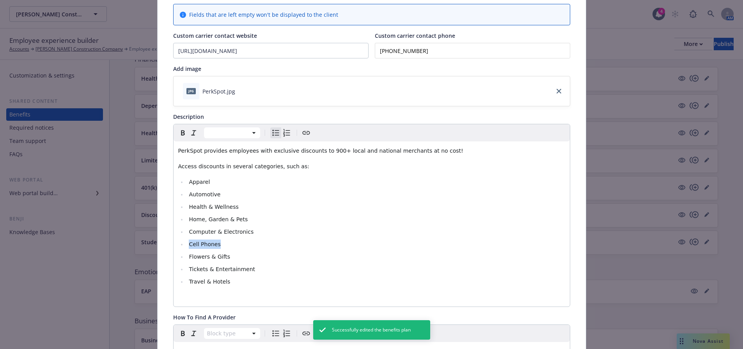
drag, startPoint x: 216, startPoint y: 244, endPoint x: 186, endPoint y: 243, distance: 29.3
click at [187, 243] on li "Cell Phones" at bounding box center [376, 244] width 378 height 9
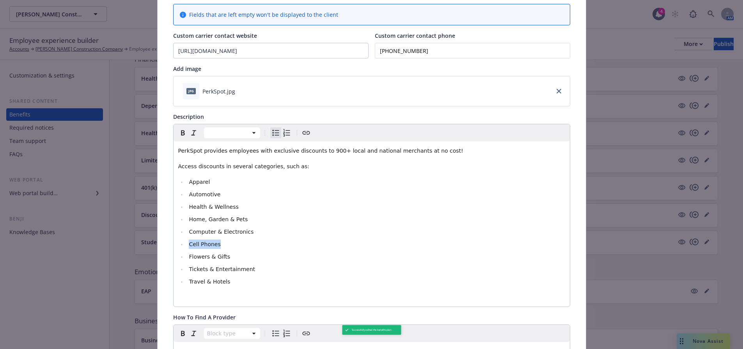
copy span "Cell Phones"
click at [214, 194] on span "Automotive" at bounding box center [205, 194] width 32 height 6
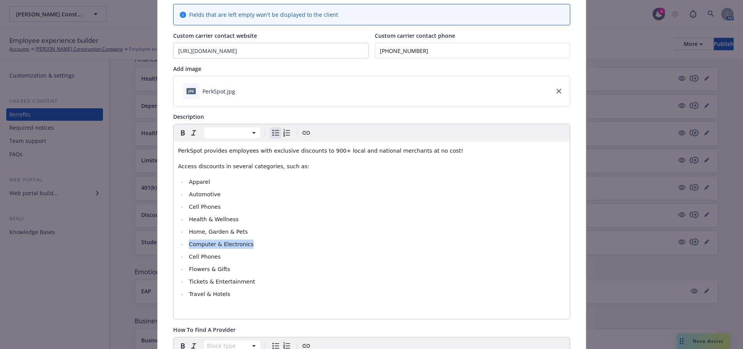
drag, startPoint x: 240, startPoint y: 245, endPoint x: 183, endPoint y: 246, distance: 57.3
click at [183, 246] on ul "Apparel Automotive Cell Phones Health & Wellness Home, Garden & Pets Computer &…" at bounding box center [371, 238] width 387 height 122
copy span "Computer & Electronics"
click at [219, 205] on li "Cell Phones" at bounding box center [376, 206] width 378 height 9
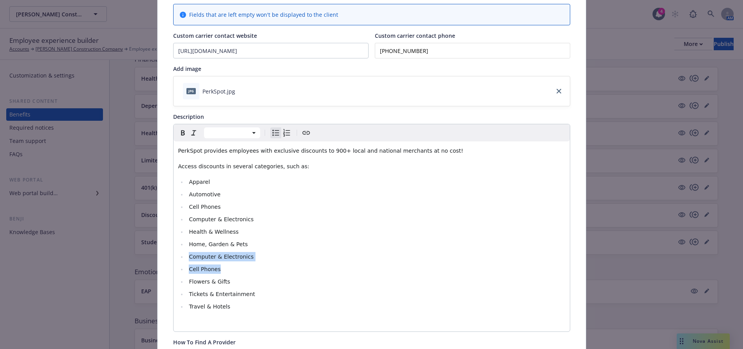
drag, startPoint x: 223, startPoint y: 269, endPoint x: 177, endPoint y: 258, distance: 47.2
click at [178, 258] on ul "Apparel Automotive Cell Phones Computer & Electronics Health & Wellness Home, G…" at bounding box center [371, 244] width 387 height 134
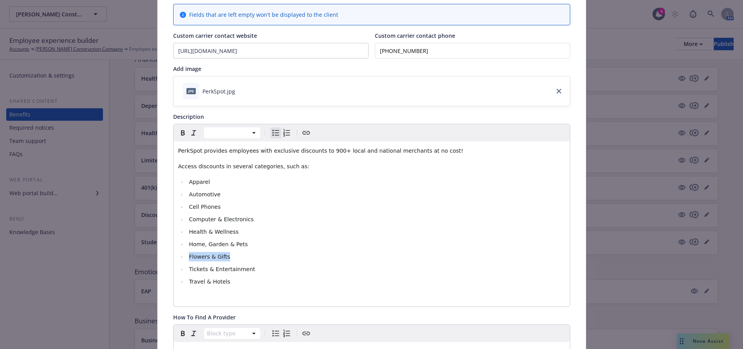
drag, startPoint x: 231, startPoint y: 253, endPoint x: 181, endPoint y: 252, distance: 49.9
click at [181, 252] on ul "Apparel Automotive Cell Phones Computer & Electronics Health & Wellness Home, G…" at bounding box center [371, 231] width 387 height 109
copy span "Flowers & Gifts"
click at [248, 220] on li "Computer & Electronics" at bounding box center [376, 219] width 378 height 9
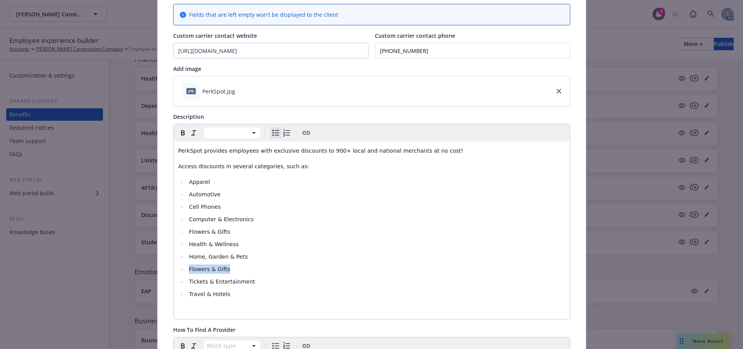
drag, startPoint x: 227, startPoint y: 270, endPoint x: 186, endPoint y: 267, distance: 41.4
click at [187, 267] on li "Flowers & Gifts" at bounding box center [376, 269] width 378 height 9
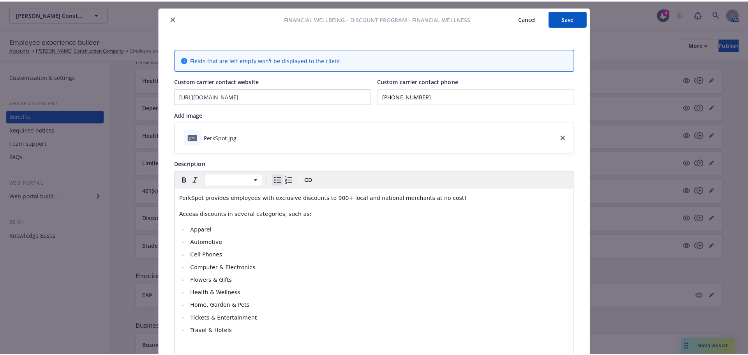
scroll to position [0, 0]
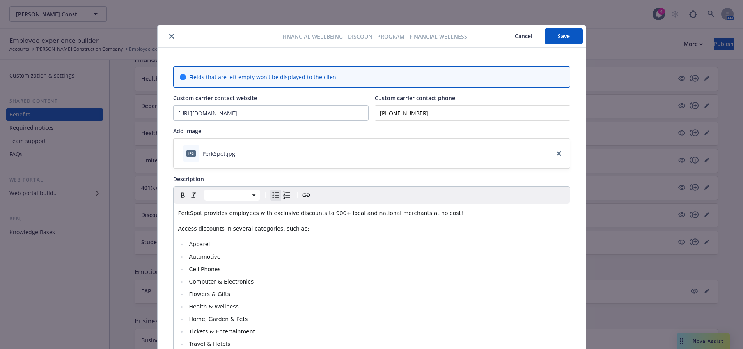
click at [571, 39] on button "Save" at bounding box center [564, 36] width 38 height 16
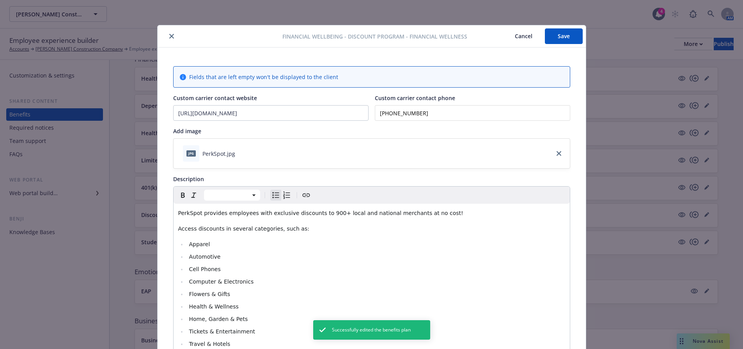
click at [167, 37] on button "close" at bounding box center [171, 36] width 9 height 9
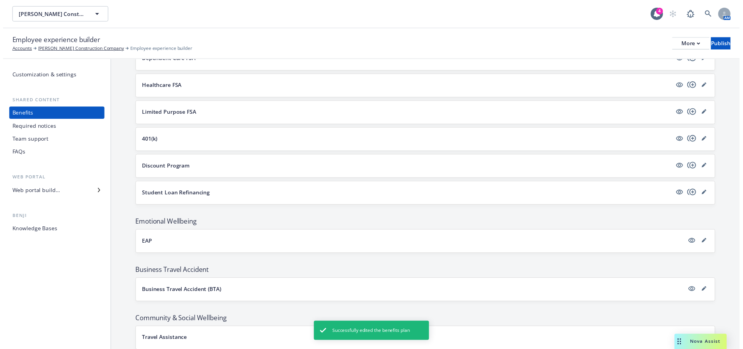
scroll to position [579, 0]
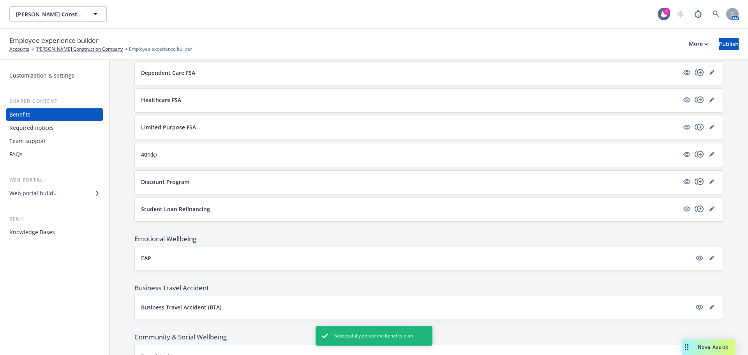
click at [710, 210] on icon "editPencil" at bounding box center [712, 209] width 5 height 5
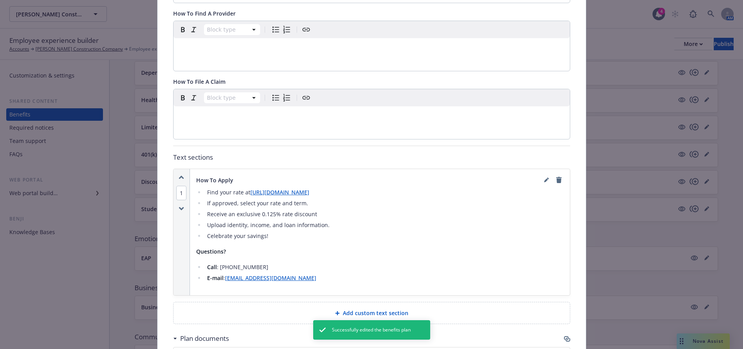
scroll to position [257, 0]
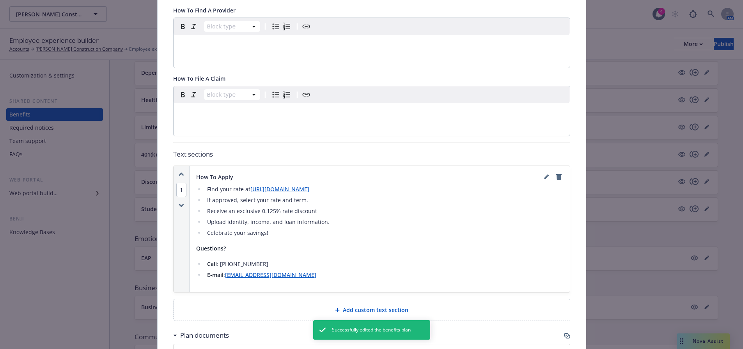
click at [315, 207] on li "Receive an exclusive 0.125% rate discount" at bounding box center [384, 211] width 359 height 9
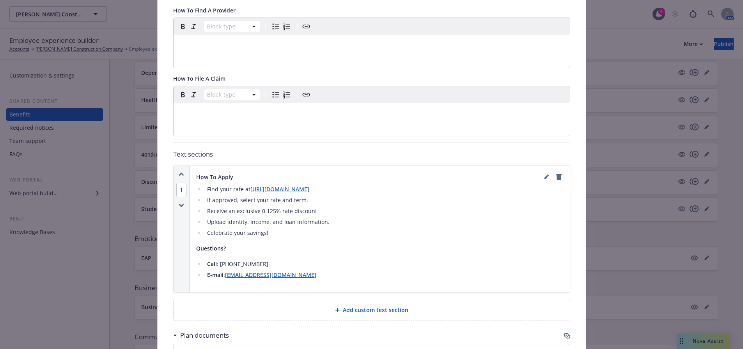
click at [311, 207] on li "Receive an exclusive 0.125% rate discount" at bounding box center [384, 211] width 359 height 9
click at [309, 207] on li "Receive an exclusive 0.125% rate discount" at bounding box center [384, 211] width 359 height 9
click at [541, 172] on link "editPencil" at bounding box center [545, 176] width 9 height 9
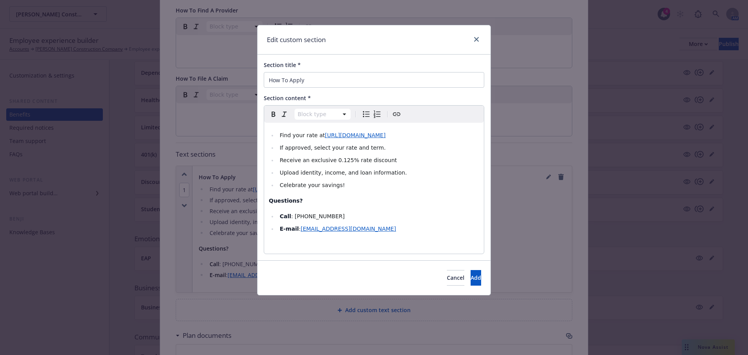
select select
click at [385, 162] on li "Receive an exclusive 0.125% rate discount" at bounding box center [379, 160] width 202 height 9
click at [475, 282] on button "Add" at bounding box center [476, 278] width 11 height 16
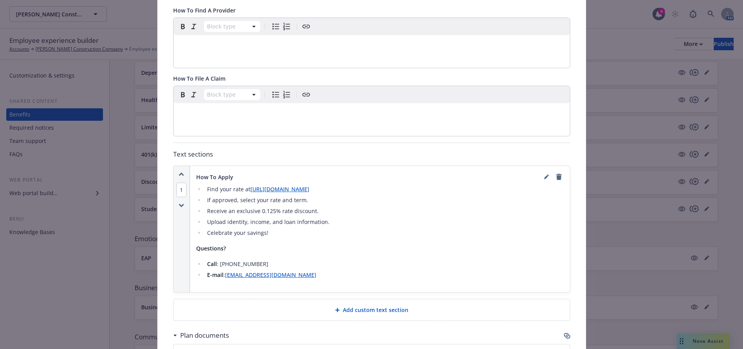
click at [228, 260] on li "Call : 833-277-7634" at bounding box center [384, 264] width 359 height 9
click at [536, 166] on div "How To Apply Find your rate at https://www.sofi.com/Newfront If approved, selec…" at bounding box center [380, 229] width 380 height 126
click at [544, 175] on icon "editPencil" at bounding box center [546, 177] width 5 height 5
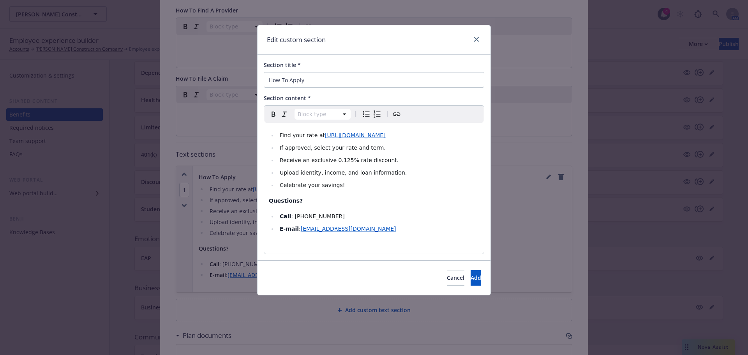
select select
click at [302, 214] on span ": 833-277-7634" at bounding box center [317, 216] width 53 height 6
click at [471, 278] on span "Add" at bounding box center [476, 277] width 11 height 7
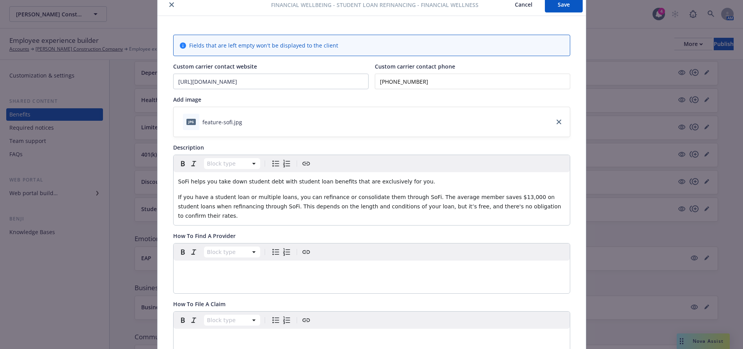
scroll to position [0, 0]
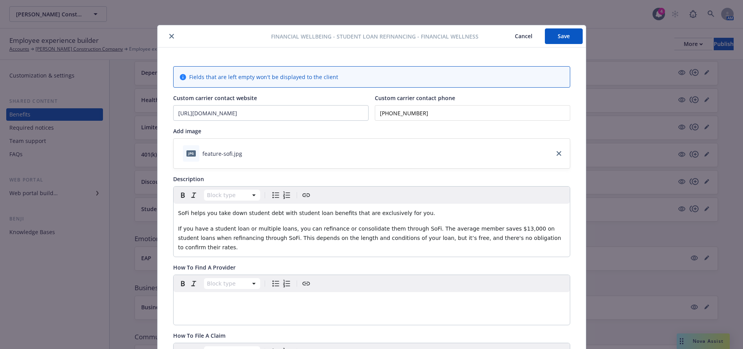
click at [559, 30] on button "Save" at bounding box center [564, 36] width 38 height 16
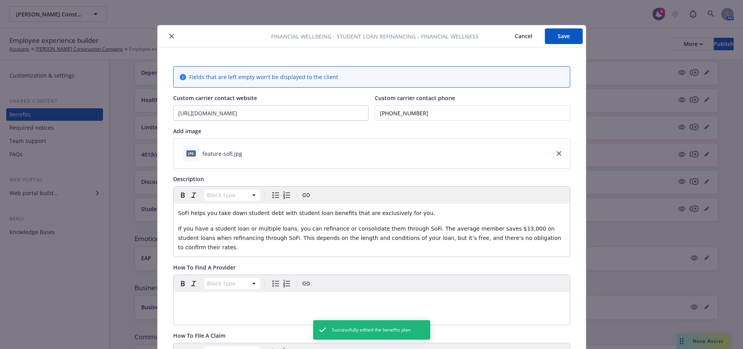
click at [169, 37] on icon "close" at bounding box center [171, 36] width 5 height 5
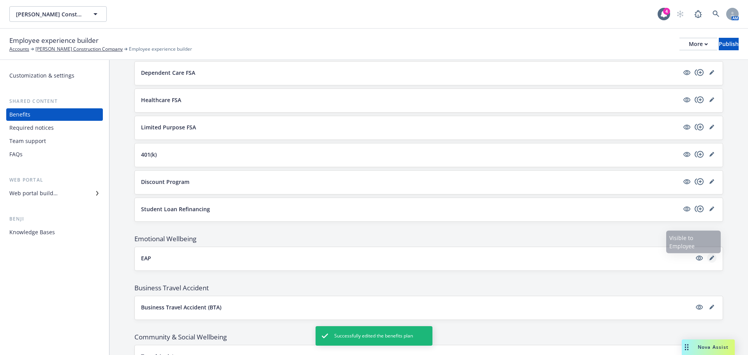
click at [710, 260] on link "editPencil" at bounding box center [711, 257] width 9 height 9
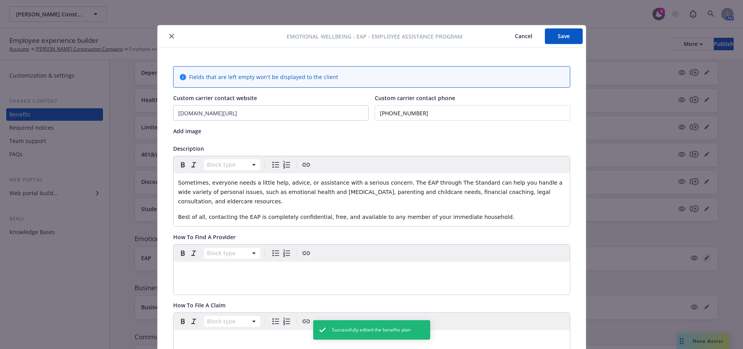
scroll to position [23, 0]
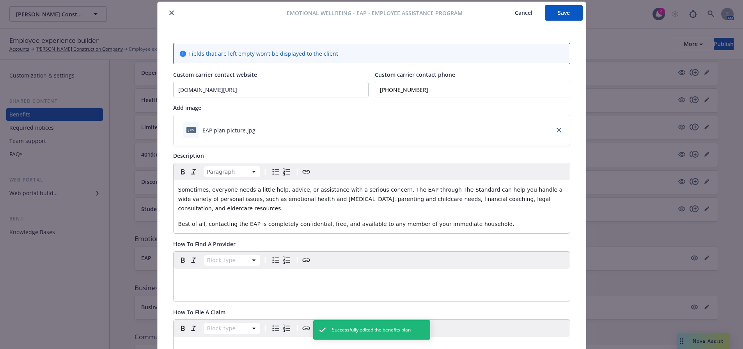
click at [390, 188] on span "Sometimes, everyone needs a little help, advice, or assistance with a serious c…" at bounding box center [371, 199] width 386 height 25
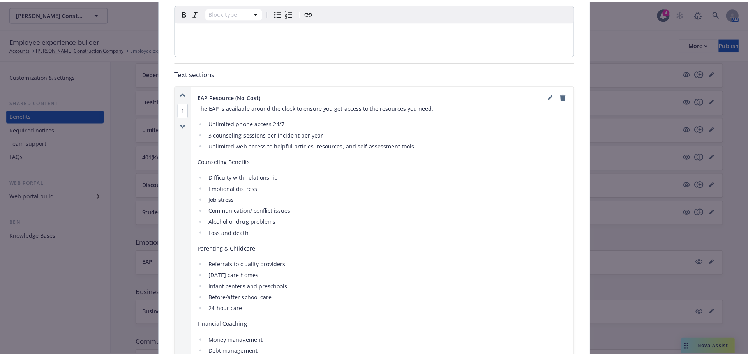
scroll to position [335, 0]
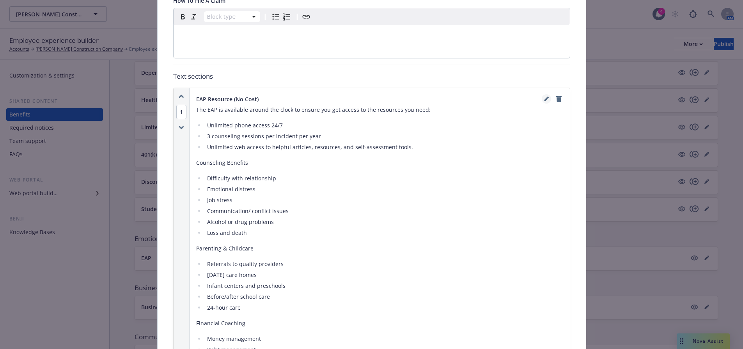
click at [541, 102] on link "editPencil" at bounding box center [545, 98] width 9 height 9
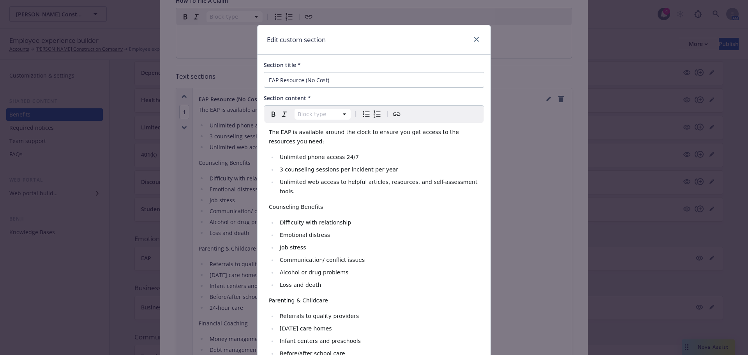
select select
click at [318, 257] on span "Communication/ conflict issues" at bounding box center [322, 260] width 85 height 6
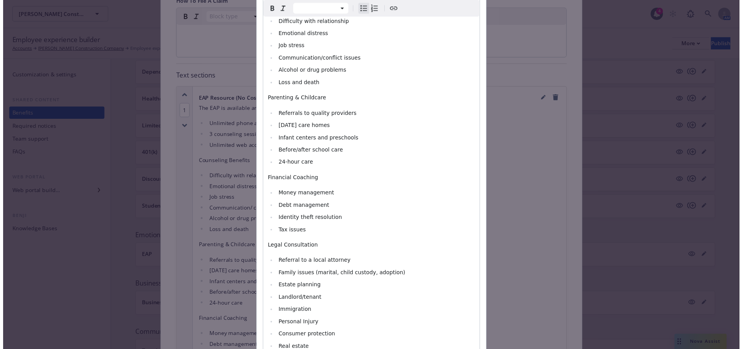
scroll to position [368, 0]
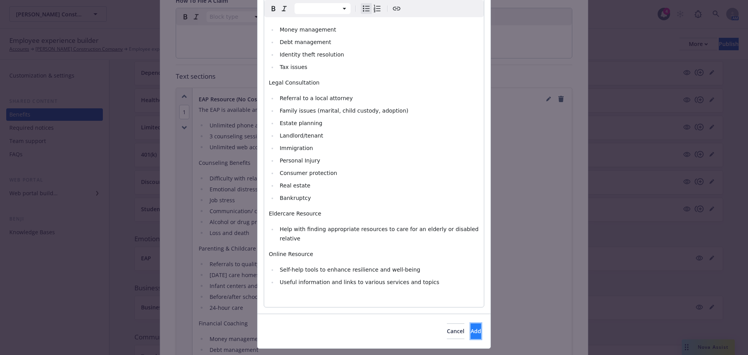
click at [471, 327] on span "Add" at bounding box center [476, 330] width 11 height 7
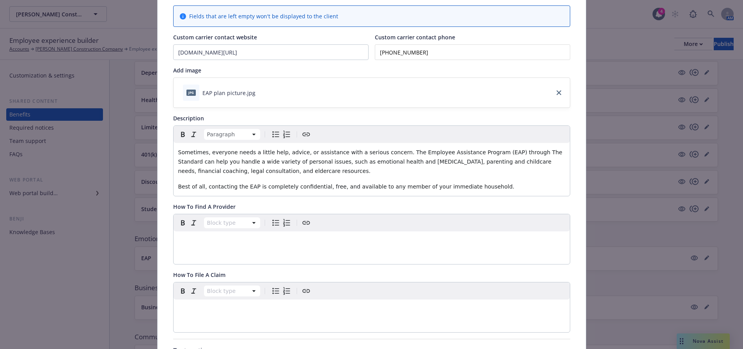
scroll to position [0, 0]
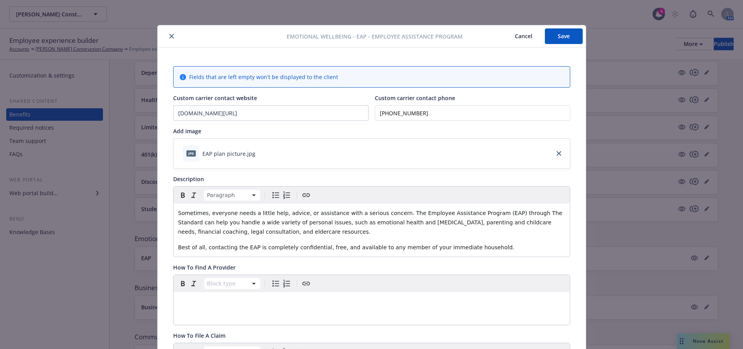
click at [566, 36] on button "Save" at bounding box center [564, 36] width 38 height 16
click at [561, 34] on button "Save" at bounding box center [564, 36] width 38 height 16
click at [169, 35] on icon "close" at bounding box center [171, 36] width 5 height 5
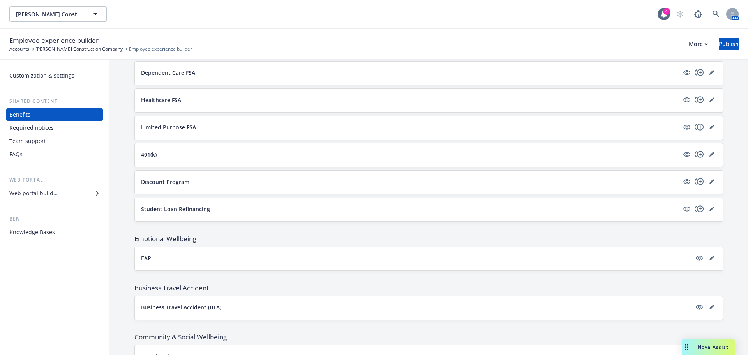
click at [35, 158] on div "FAQs" at bounding box center [54, 154] width 90 height 12
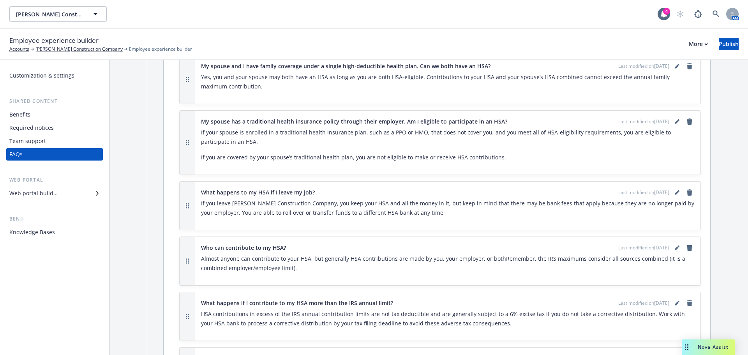
scroll to position [3408, 0]
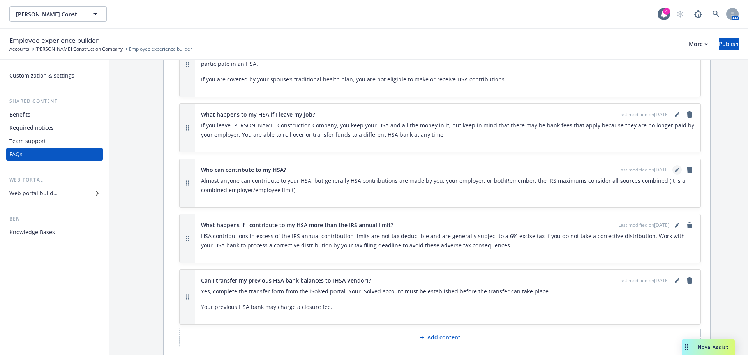
click at [675, 168] on icon "editPencil" at bounding box center [677, 170] width 5 height 5
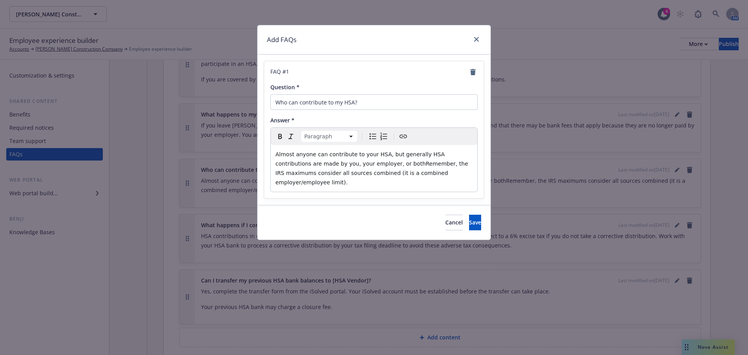
click at [365, 164] on span "Almost anyone can contribute to your HSA, but generally HSA contributions are m…" at bounding box center [373, 168] width 195 height 34
click at [469, 215] on button "Save" at bounding box center [475, 223] width 12 height 16
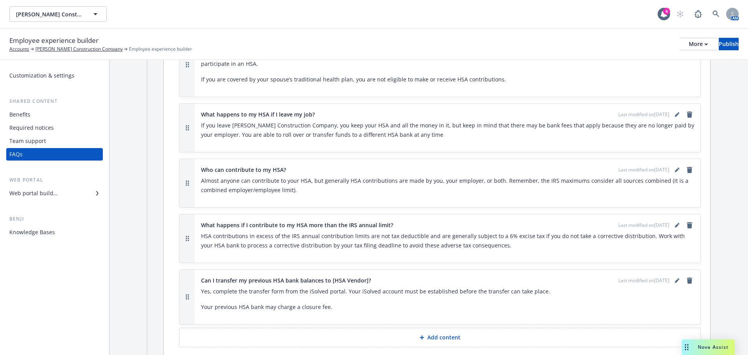
scroll to position [3603, 0]
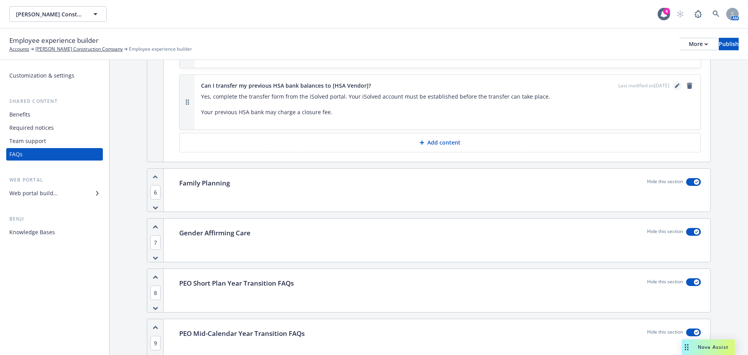
click at [673, 81] on link "editPencil" at bounding box center [677, 85] width 9 height 9
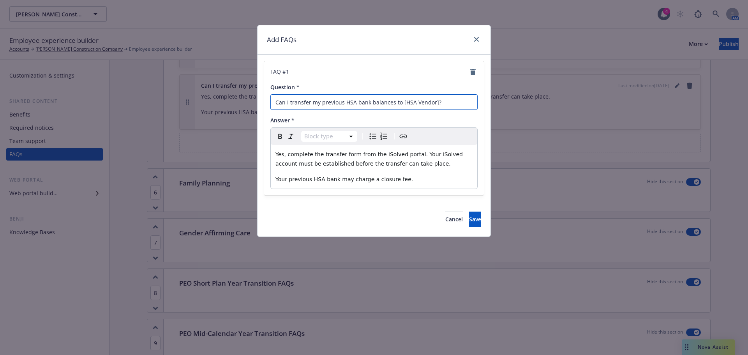
drag, startPoint x: 434, startPoint y: 102, endPoint x: 400, endPoint y: 105, distance: 33.7
click at [400, 105] on input "Can I transfer my previous HSA bank balances to [HSA Vendor]?" at bounding box center [374, 102] width 207 height 16
drag, startPoint x: 391, startPoint y: 152, endPoint x: 374, endPoint y: 152, distance: 17.2
click at [374, 152] on span "Yes, complete the transfer form from the iSolved portal. Your iSolved account m…" at bounding box center [370, 159] width 189 height 16
copy span "iSolved"
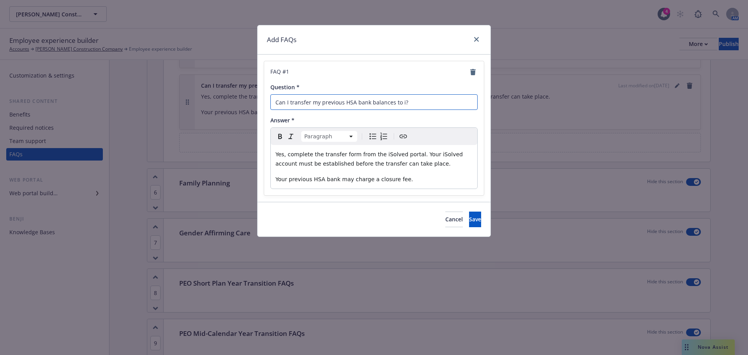
click at [401, 103] on input "Can I transfer my previous HSA bank balances to i?" at bounding box center [374, 102] width 207 height 16
click at [403, 103] on input "Can I transfer my previous HSA bank balances to iiSolved?" at bounding box center [374, 102] width 207 height 16
click at [469, 222] on span "Save" at bounding box center [475, 219] width 12 height 7
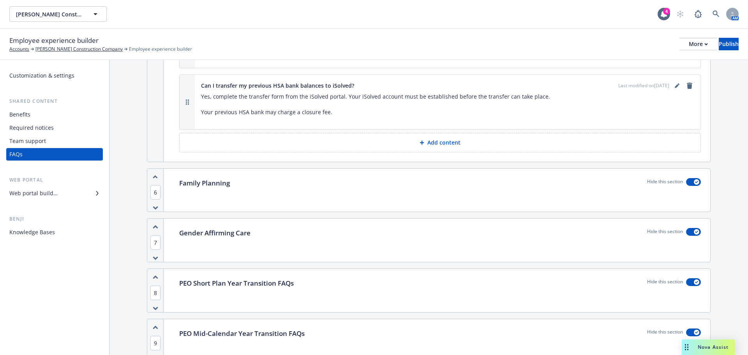
click at [34, 196] on div "Web portal builder" at bounding box center [33, 193] width 48 height 12
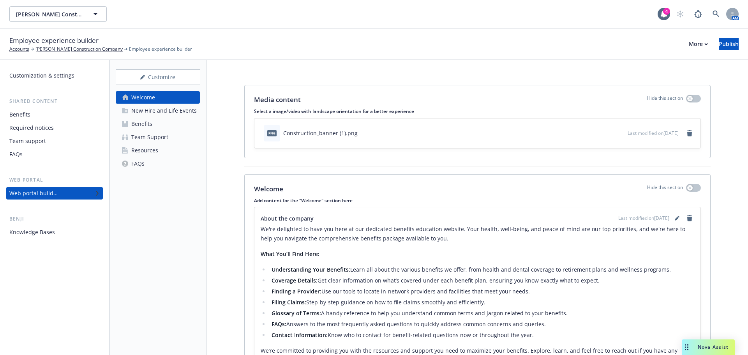
click at [129, 147] on div "Resources" at bounding box center [138, 150] width 39 height 12
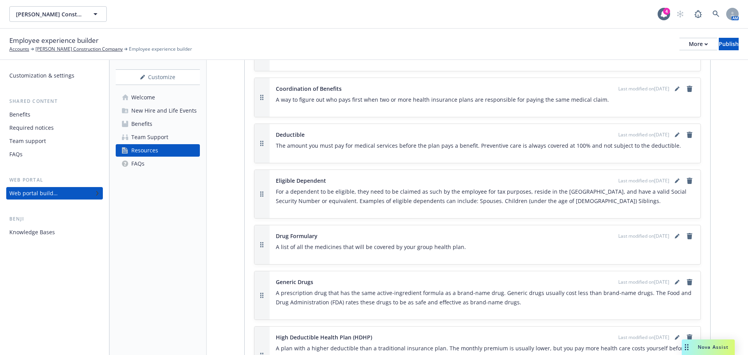
scroll to position [702, 0]
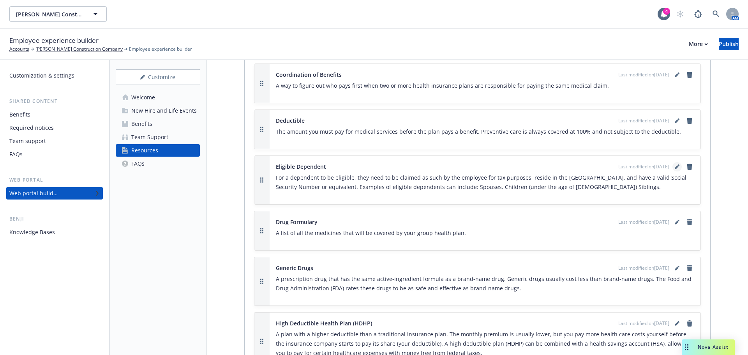
click at [673, 170] on link "editPencil" at bounding box center [677, 166] width 9 height 9
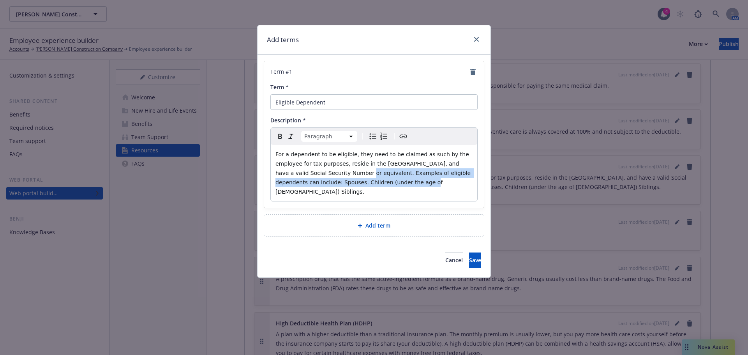
drag, startPoint x: 303, startPoint y: 170, endPoint x: 331, endPoint y: 187, distance: 33.3
click at [331, 187] on div "For a dependent to be eligible, they need to be claimed as such by the employee…" at bounding box center [374, 173] width 207 height 56
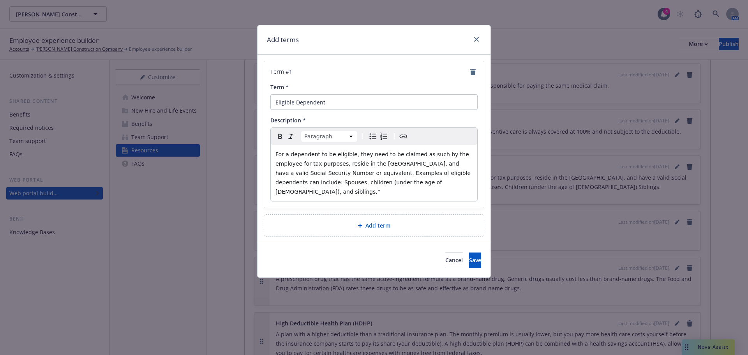
click at [388, 178] on p "For a dependent to be eligible, they need to be claimed as such by the employee…" at bounding box center [374, 173] width 197 height 47
click at [469, 256] on span "Save" at bounding box center [475, 259] width 12 height 7
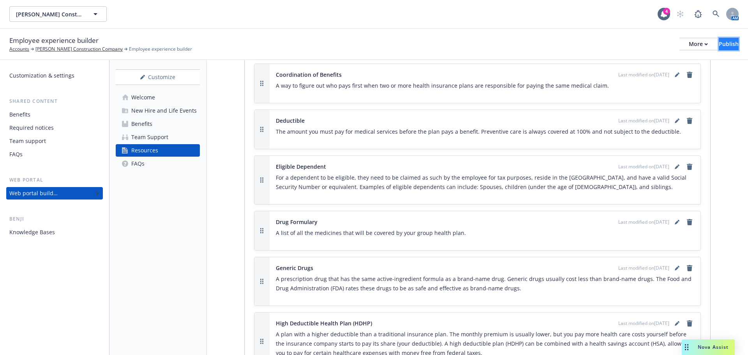
click at [720, 41] on div "Publish" at bounding box center [729, 44] width 20 height 12
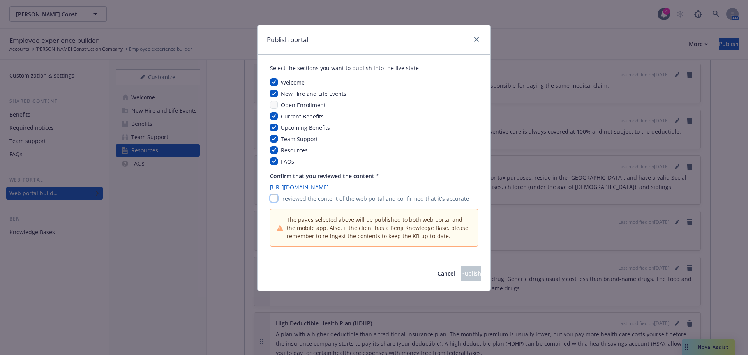
click at [274, 199] on input "checkbox" at bounding box center [274, 199] width 8 height 8
checkbox input "true"
click at [462, 275] on button "Publish" at bounding box center [472, 274] width 20 height 16
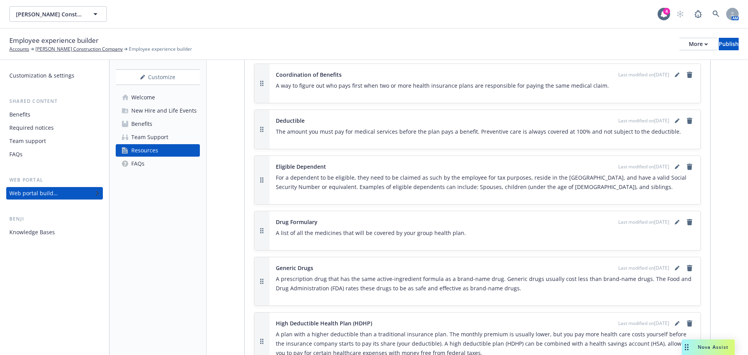
click at [172, 141] on link "Team Support" at bounding box center [158, 137] width 84 height 12
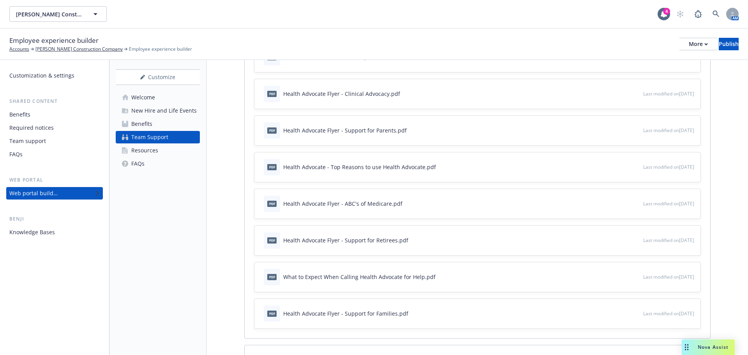
scroll to position [702, 0]
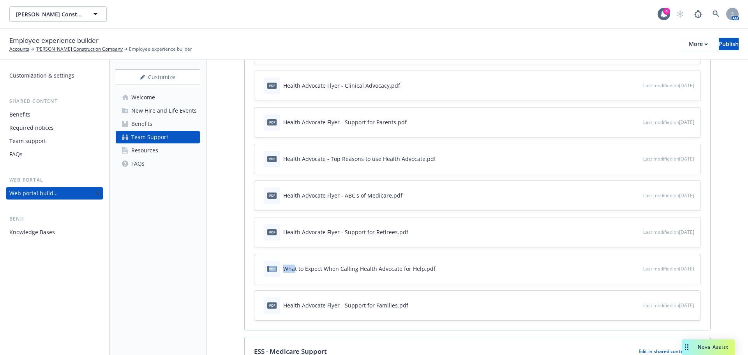
drag, startPoint x: 264, startPoint y: 269, endPoint x: 302, endPoint y: 266, distance: 38.7
click at [295, 281] on div "pdf What to Expect When Calling Health Advocate for Help.pdf Last modified on 0…" at bounding box center [478, 269] width 446 height 30
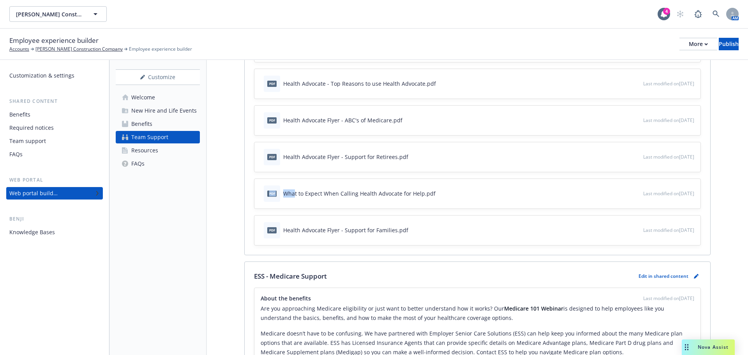
scroll to position [780, 0]
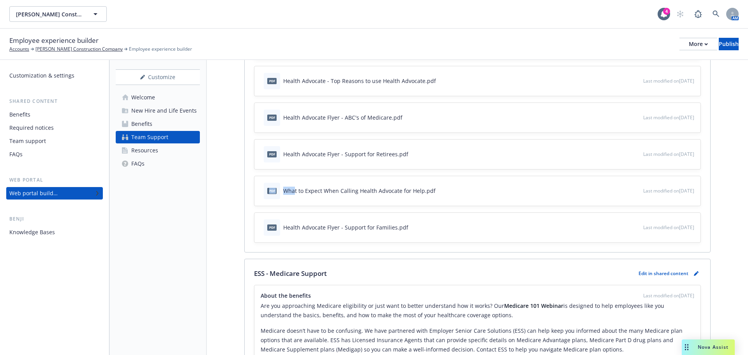
click at [29, 142] on div "Team support" at bounding box center [27, 141] width 37 height 12
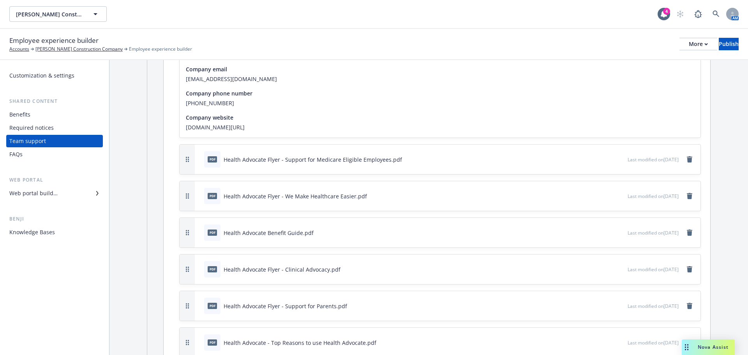
scroll to position [663, 0]
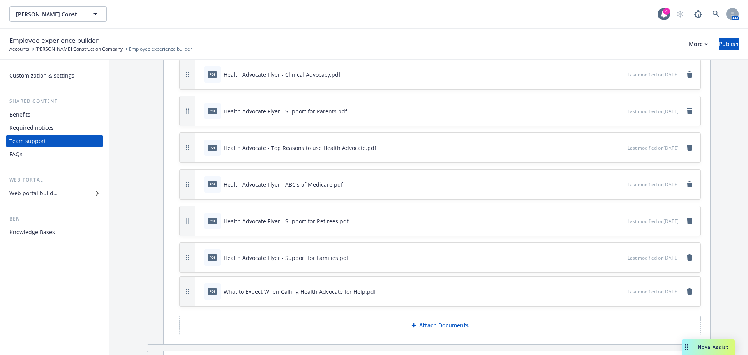
drag, startPoint x: 188, startPoint y: 260, endPoint x: 189, endPoint y: 294, distance: 33.9
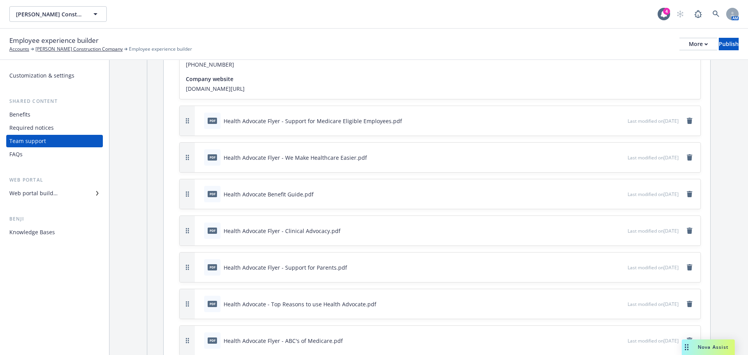
scroll to position [468, 0]
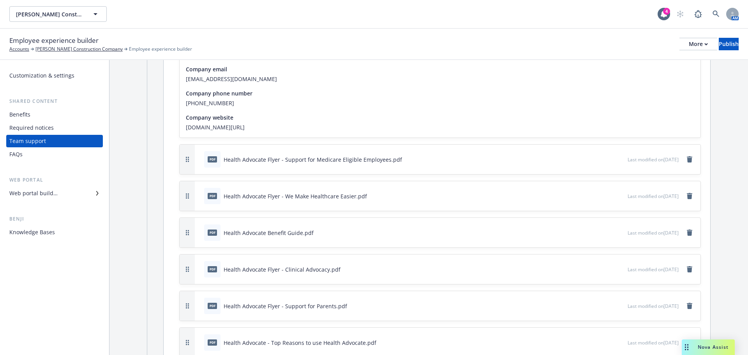
click at [29, 116] on div "Benefits" at bounding box center [19, 114] width 21 height 12
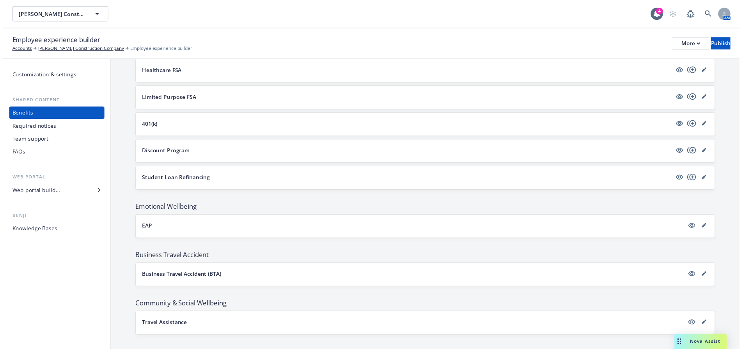
scroll to position [618, 0]
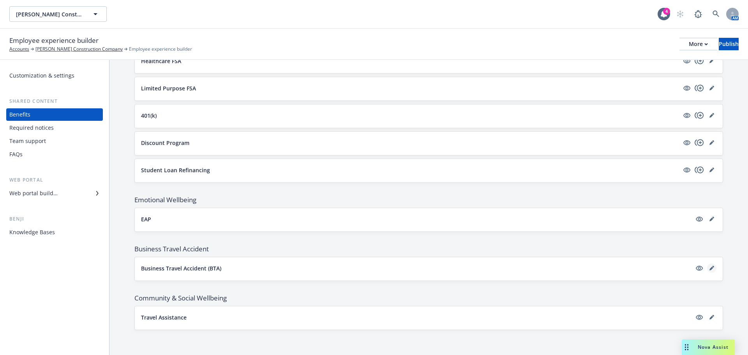
click at [709, 269] on link "editPencil" at bounding box center [711, 268] width 9 height 9
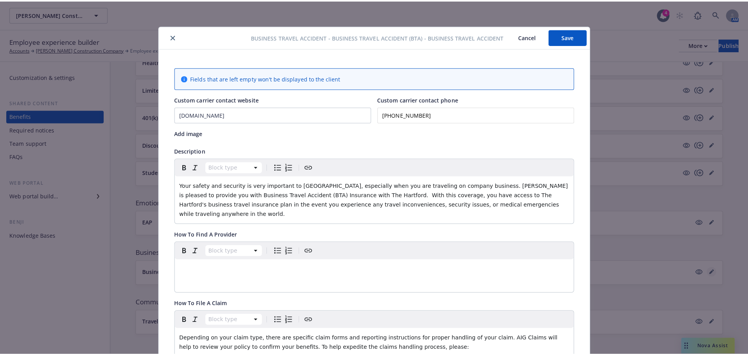
scroll to position [23, 0]
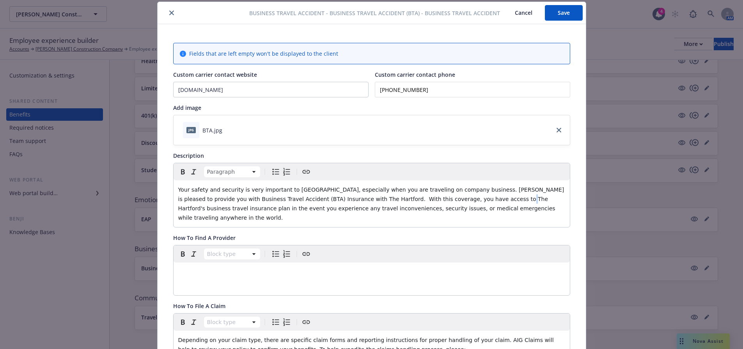
click at [428, 198] on span "Your safety and security is very important to Lusardi, especially when you are …" at bounding box center [371, 204] width 387 height 34
click at [450, 200] on span "Your safety and security is very important to Lusardi, especially when you are …" at bounding box center [371, 204] width 387 height 34
click at [465, 199] on span "Your safety and security is very important to Lusardi, especially when you are …" at bounding box center [371, 204] width 387 height 34
click at [562, 12] on button "Save" at bounding box center [564, 13] width 38 height 16
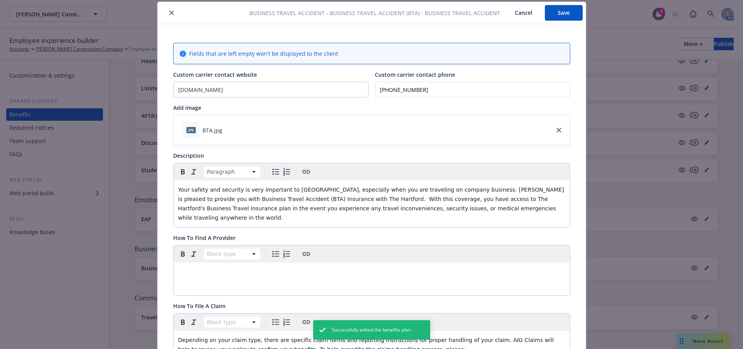
click at [169, 14] on icon "close" at bounding box center [171, 13] width 5 height 5
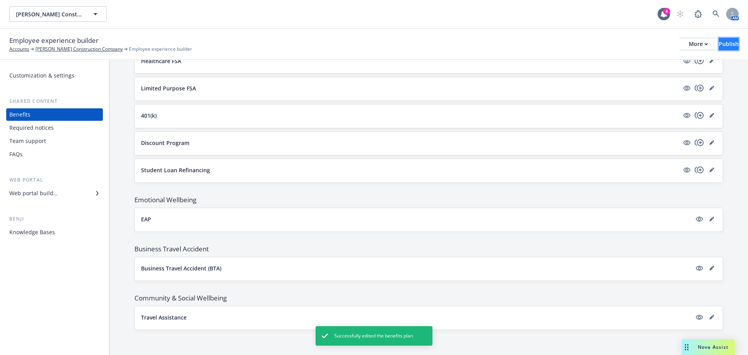
click at [719, 47] on div "Publish" at bounding box center [729, 44] width 20 height 12
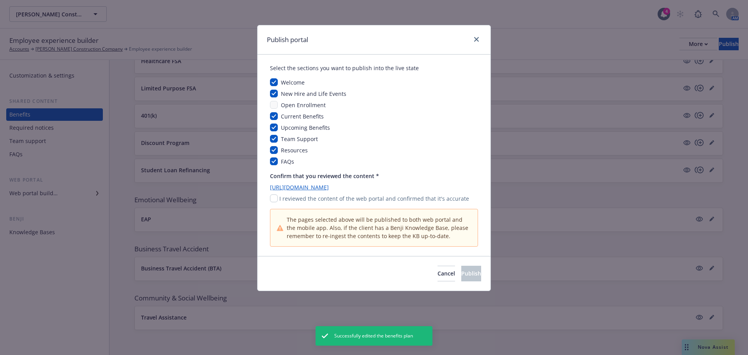
click at [279, 197] on div "I reviewed the content of the web portal and confirmed that it's accurate" at bounding box center [374, 199] width 208 height 8
click at [269, 201] on div "Select the sections you want to publish into the live state Welcome New Hire an…" at bounding box center [374, 156] width 233 height 202
drag, startPoint x: 275, startPoint y: 198, endPoint x: 298, endPoint y: 210, distance: 26.7
click at [275, 198] on input "checkbox" at bounding box center [274, 199] width 8 height 8
checkbox input "true"
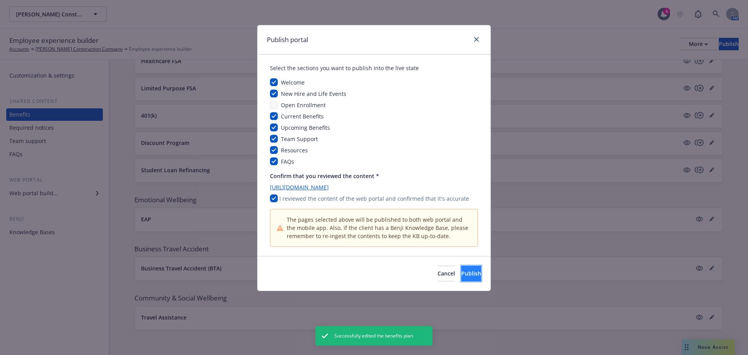
click at [462, 270] on button "Publish" at bounding box center [472, 274] width 20 height 16
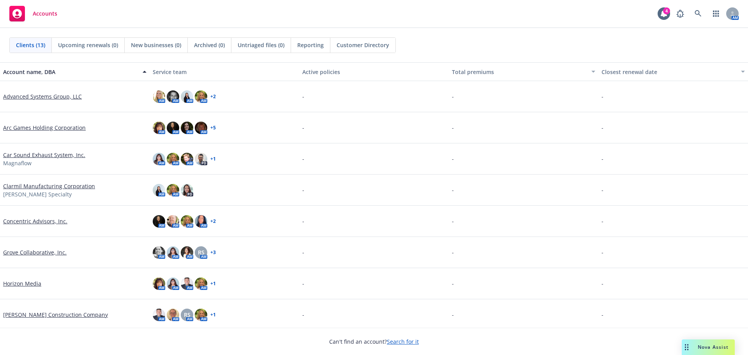
click at [43, 316] on link "[PERSON_NAME] Construction Company" at bounding box center [55, 315] width 105 height 8
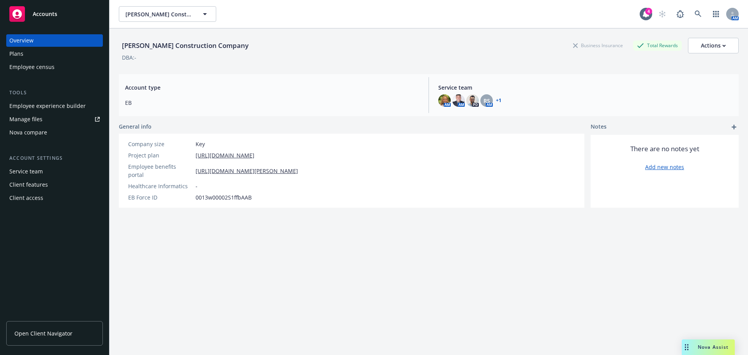
click at [32, 51] on div "Plans" at bounding box center [54, 54] width 90 height 12
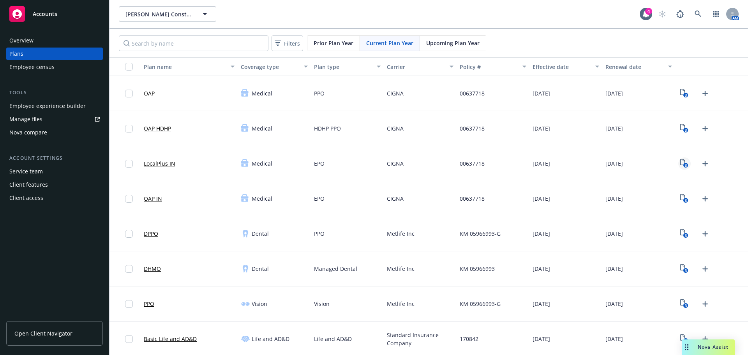
click at [679, 167] on link "3" at bounding box center [685, 163] width 12 height 12
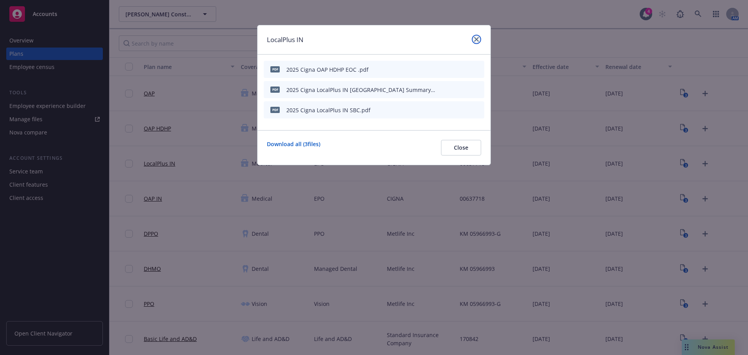
click at [477, 36] on link "close" at bounding box center [476, 39] width 9 height 9
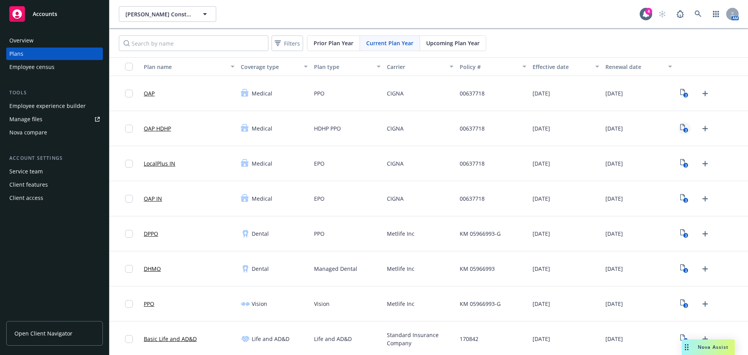
click at [681, 133] on icon "3" at bounding box center [685, 128] width 8 height 9
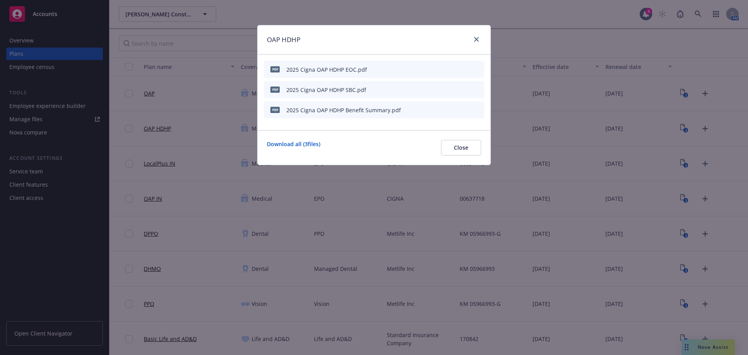
click at [478, 34] on div "OAP HDHP" at bounding box center [374, 39] width 233 height 29
click at [477, 40] on icon "close" at bounding box center [476, 39] width 5 height 5
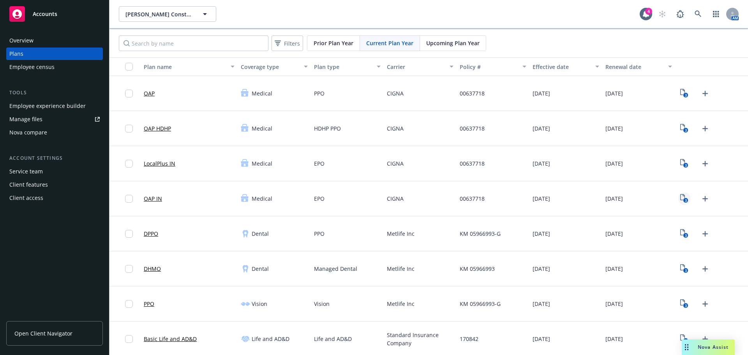
click at [681, 200] on icon "3" at bounding box center [685, 198] width 8 height 9
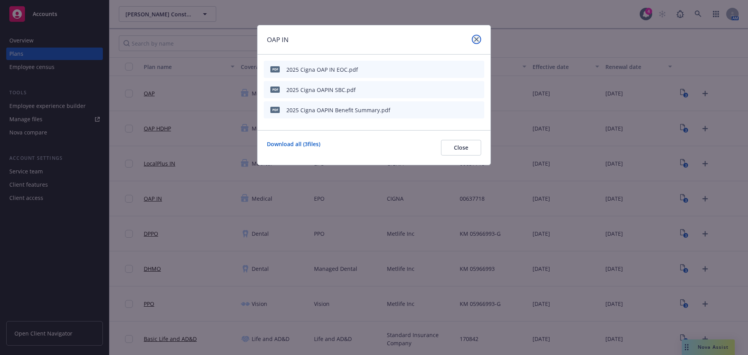
click at [477, 39] on icon "close" at bounding box center [476, 39] width 5 height 5
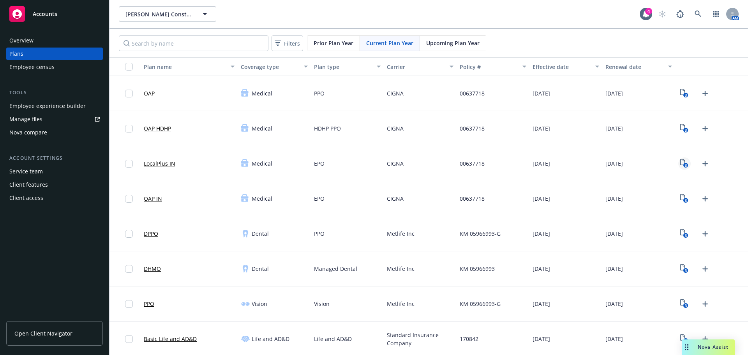
click at [685, 165] on text "3" at bounding box center [686, 165] width 2 height 5
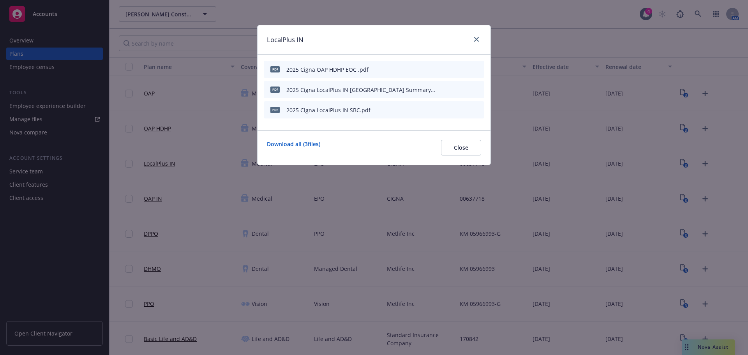
click at [477, 70] on icon "archive file" at bounding box center [477, 69] width 5 height 6
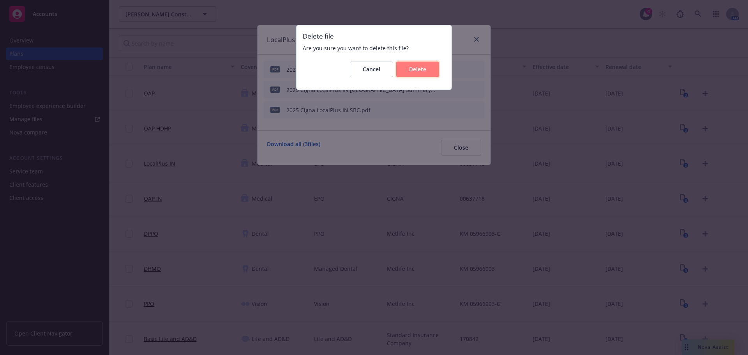
click at [418, 71] on span "Delete" at bounding box center [417, 68] width 17 height 7
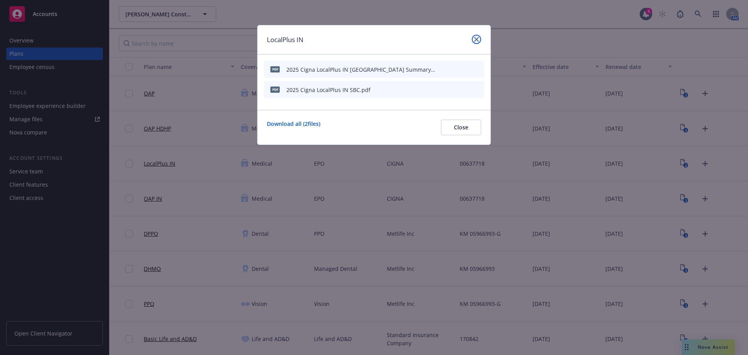
click at [474, 39] on icon "close" at bounding box center [476, 39] width 5 height 5
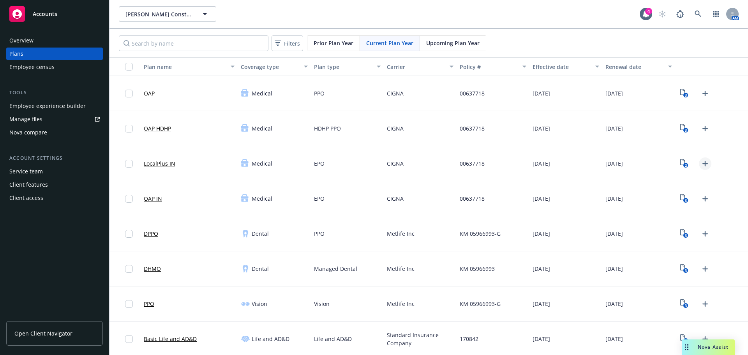
click at [703, 164] on icon "Upload Plan Documents" at bounding box center [705, 163] width 5 height 5
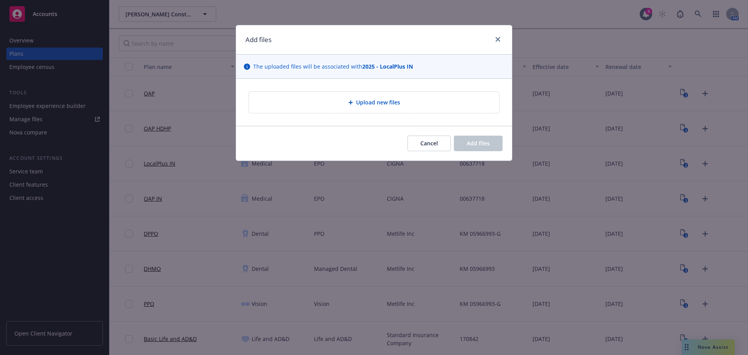
click at [446, 103] on div "Upload new files" at bounding box center [374, 102] width 238 height 9
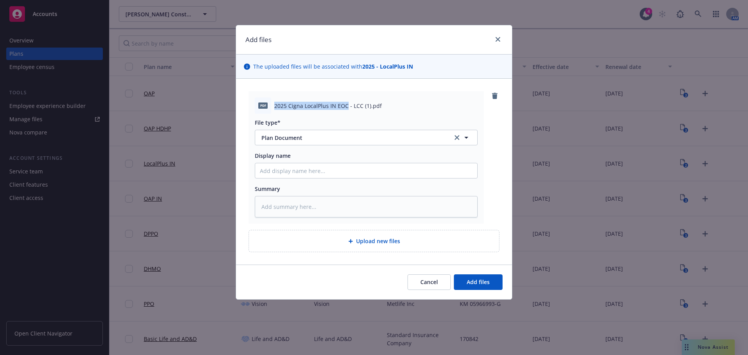
drag, startPoint x: 347, startPoint y: 106, endPoint x: 274, endPoint y: 109, distance: 72.6
click at [274, 109] on span "2025 Cigna LocalPlus IN EOC - LCC (1).pdf" at bounding box center [328, 106] width 108 height 8
copy span "2025 Cigna LocalPlus IN EOC"
click at [351, 170] on input "Display name" at bounding box center [366, 170] width 222 height 15
paste input "2025 Cigna LocalPlus IN EOC"
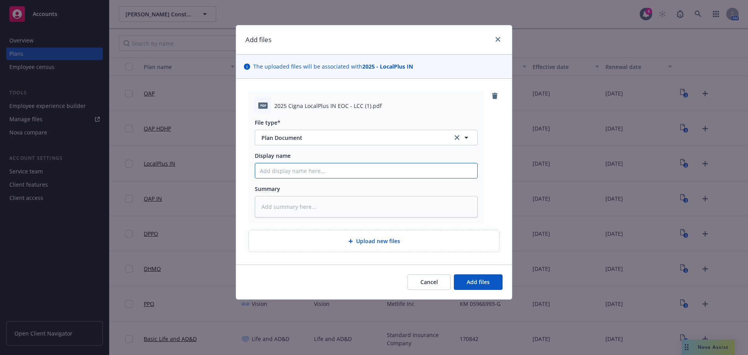
type textarea "x"
type input "2025 Cigna LocalPlus IN EOC"
click at [479, 281] on span "Add files" at bounding box center [478, 281] width 23 height 7
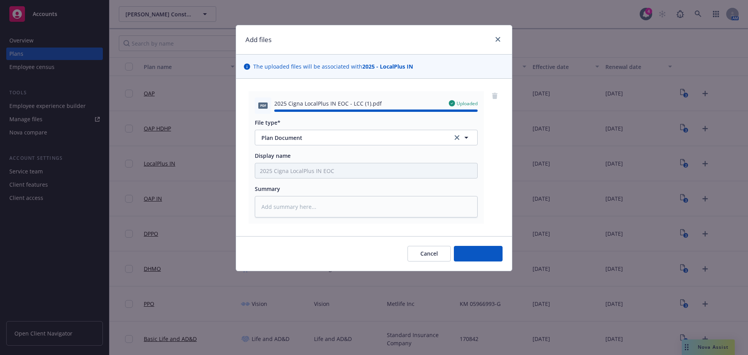
type textarea "x"
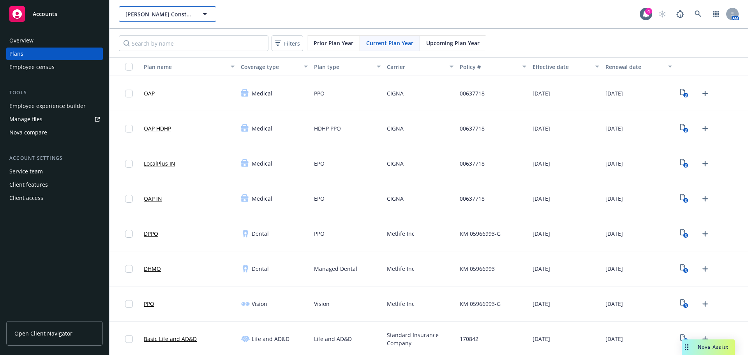
click at [175, 12] on span "[PERSON_NAME] Construction Company" at bounding box center [159, 14] width 67 height 8
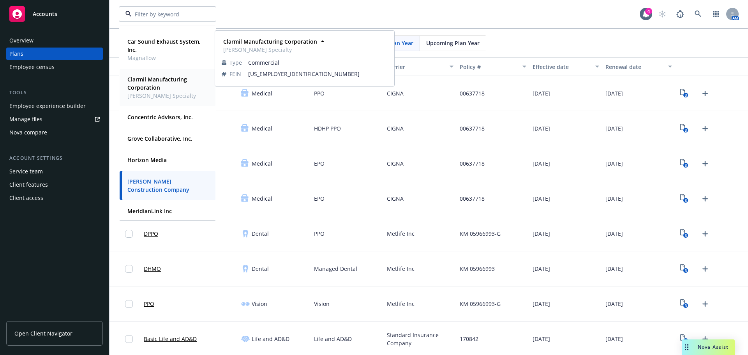
scroll to position [117, 0]
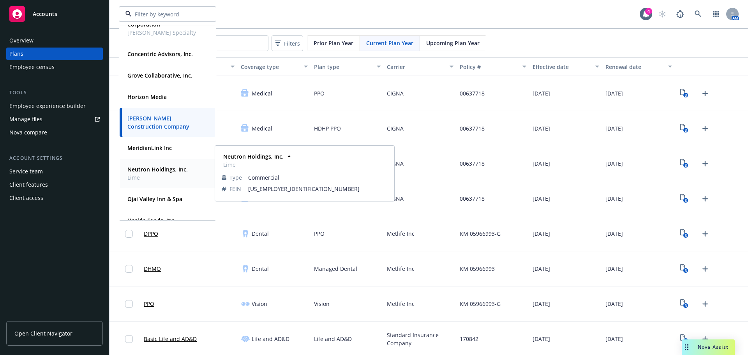
click at [163, 168] on strong "Neutron Holdings, Inc." at bounding box center [157, 169] width 60 height 7
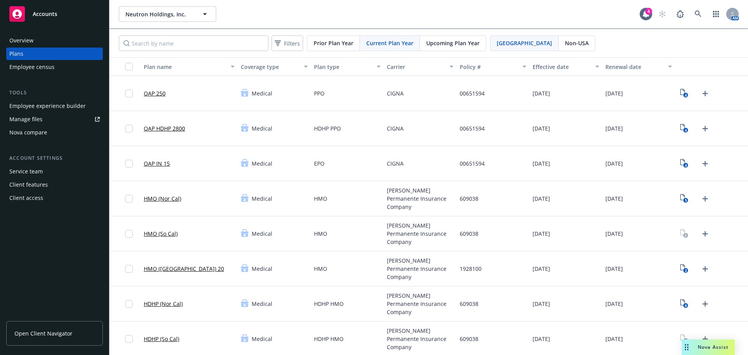
click at [37, 42] on div "Overview" at bounding box center [54, 40] width 90 height 12
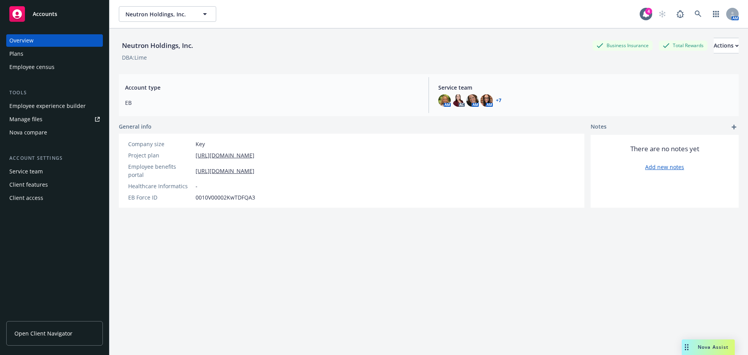
click at [16, 117] on div "Manage files" at bounding box center [25, 119] width 33 height 12
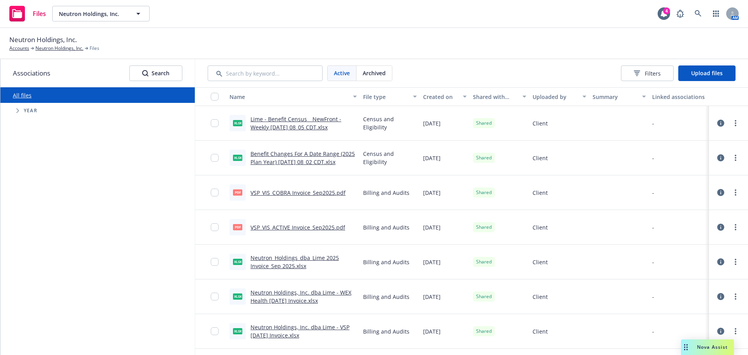
click at [292, 159] on link "Benefit Changes For A Date Range (2025 Plan Year) 2025-09-24 08_02 CDT.xlsx" at bounding box center [303, 158] width 104 height 16
click at [280, 123] on div "Lime - Benefit Census _ NewFront - Weekly 2025-09-24 08_05 CDT.xlsx" at bounding box center [304, 123] width 106 height 16
click at [274, 119] on link "Lime - Benefit Census _ NewFront - Weekly 2025-09-24 08_05 CDT.xlsx" at bounding box center [296, 123] width 91 height 16
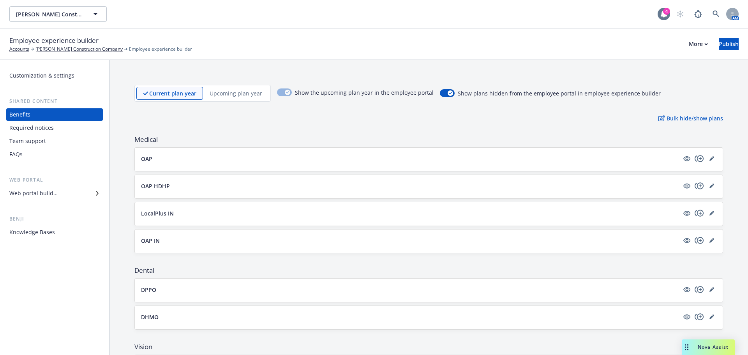
click at [667, 16] on icon at bounding box center [664, 14] width 8 height 8
